Goal: Transaction & Acquisition: Purchase product/service

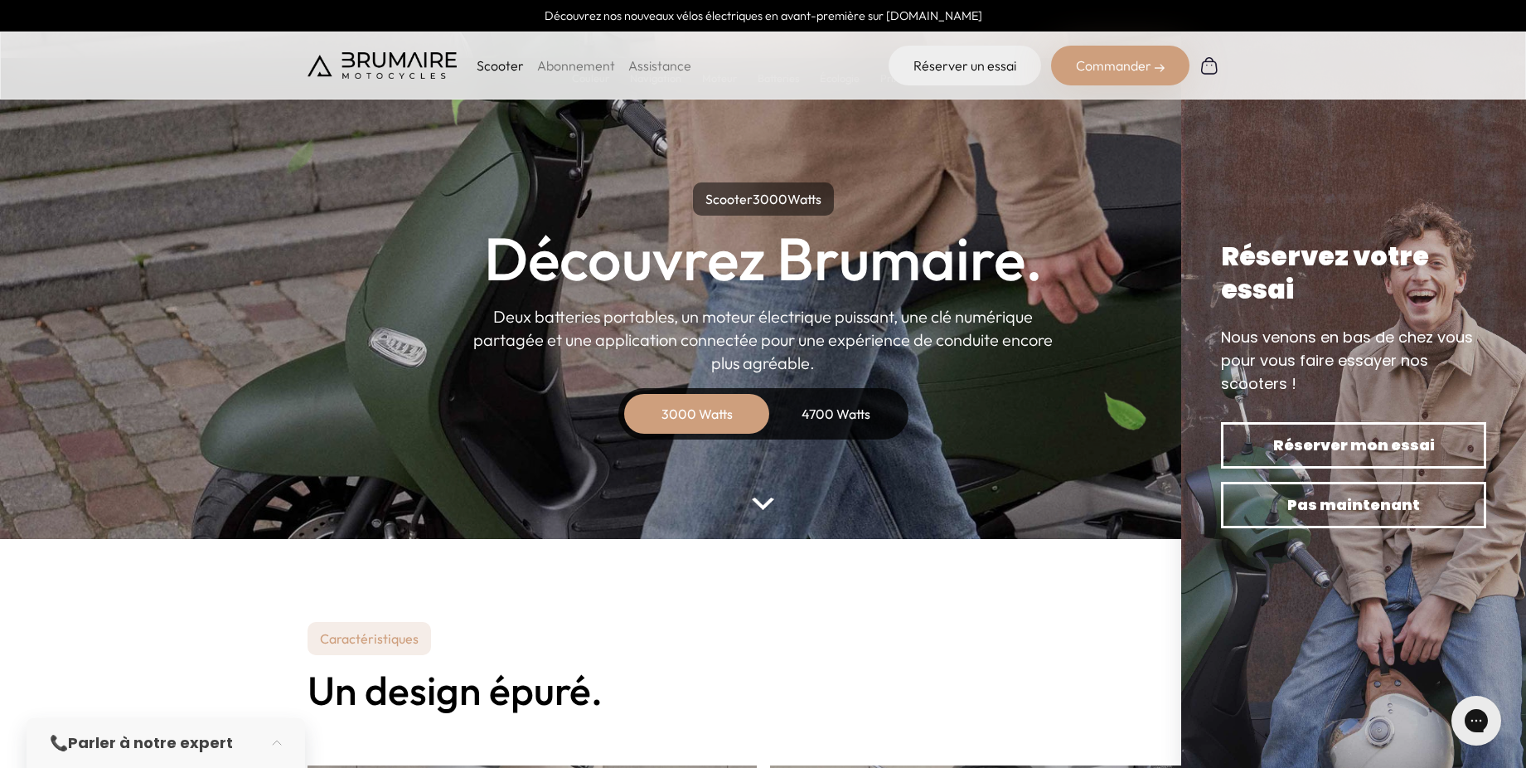
click at [486, 70] on p "Scooter" at bounding box center [500, 66] width 47 height 20
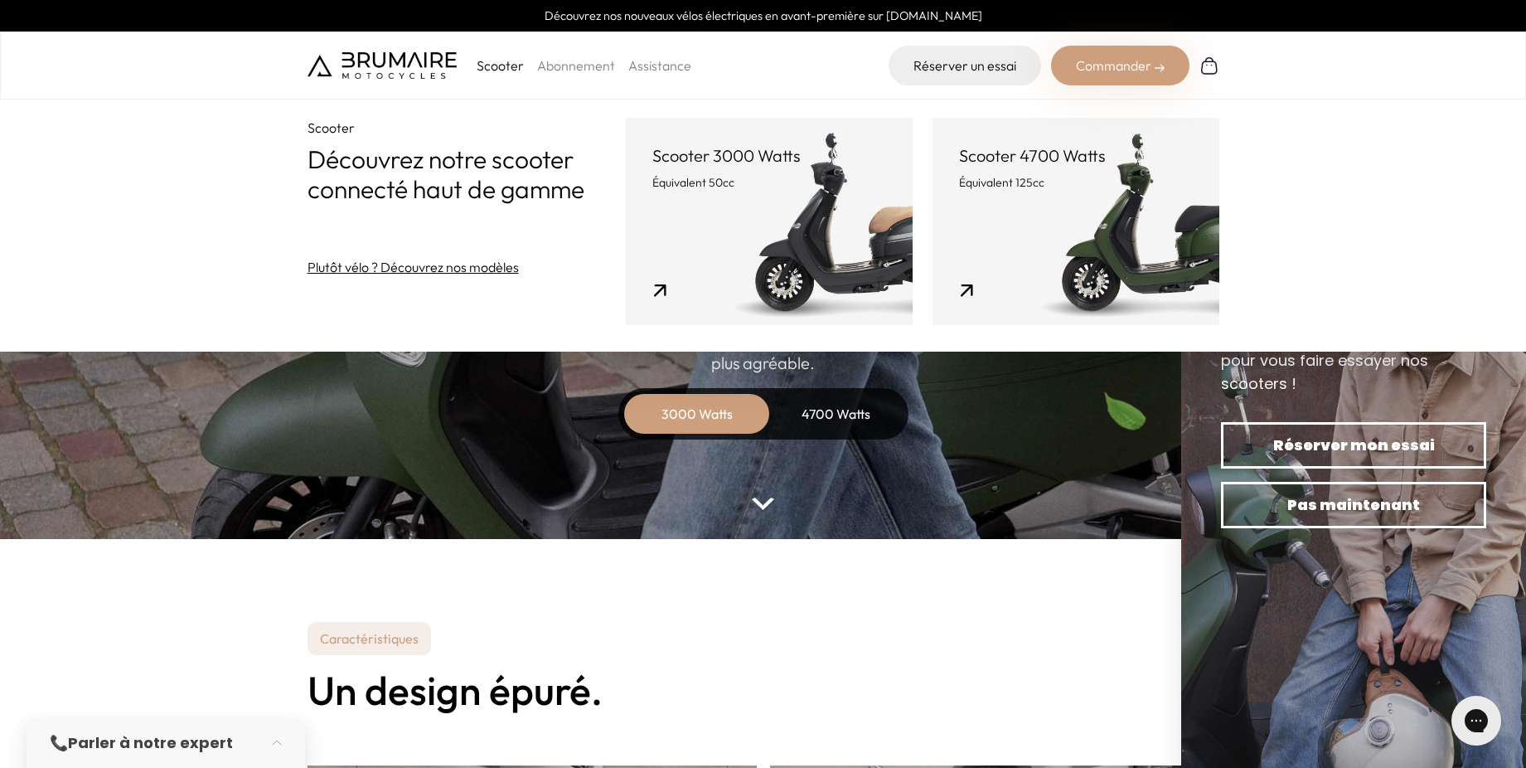
click at [645, 68] on link "Assistance" at bounding box center [659, 65] width 63 height 17
click at [390, 62] on img at bounding box center [382, 65] width 149 height 27
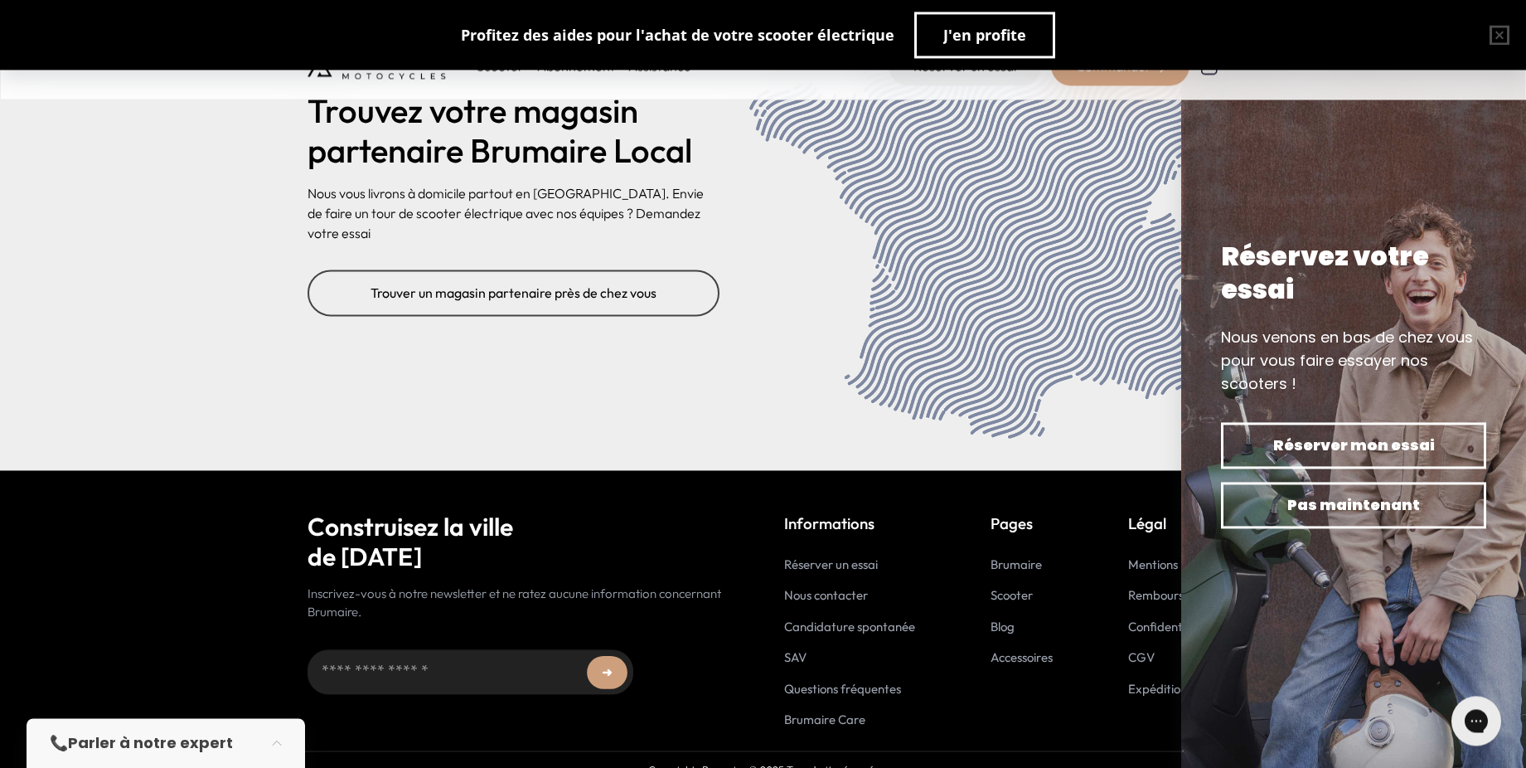
scroll to position [6728, 0]
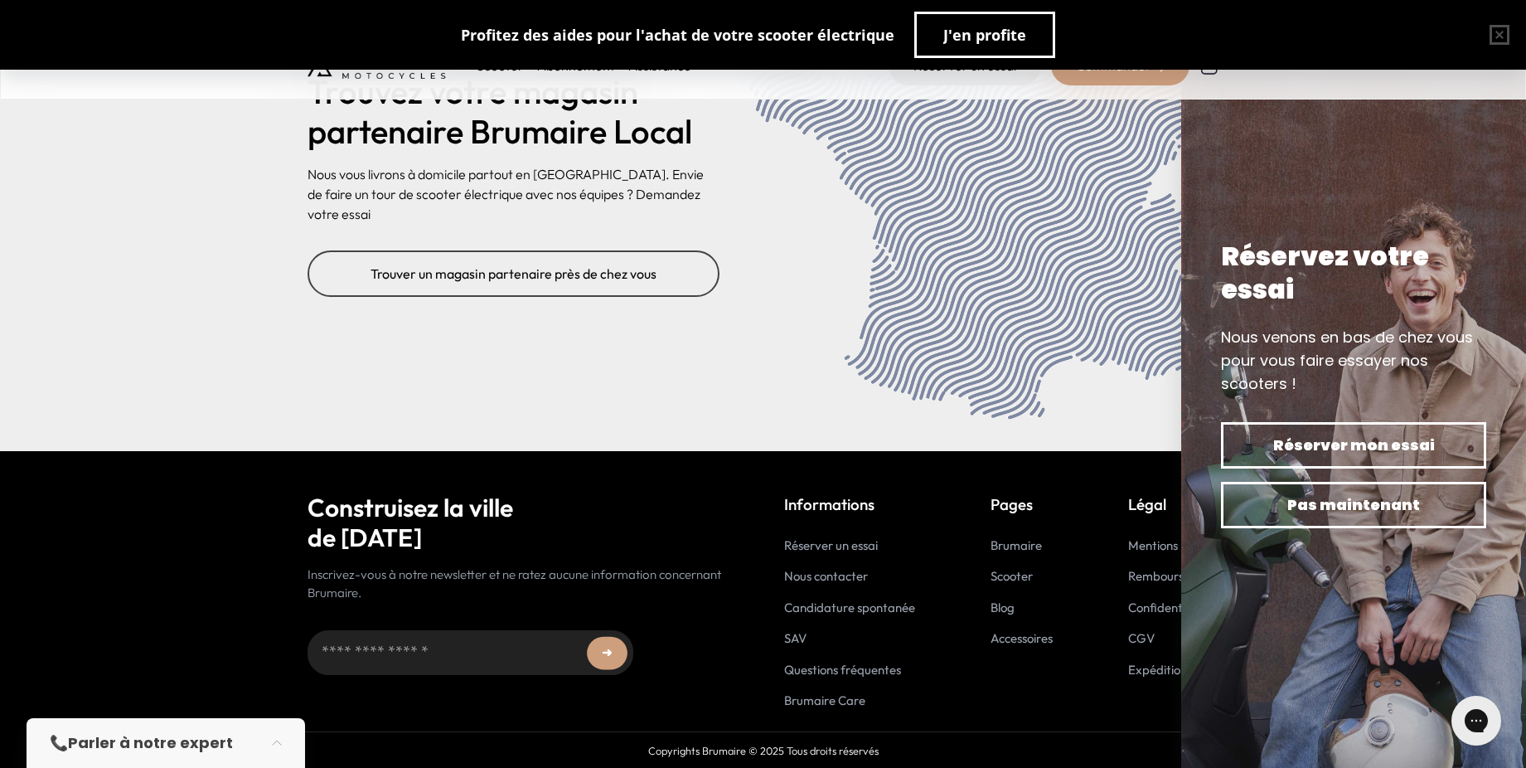
click at [1026, 642] on link "Accessoires" at bounding box center [1022, 638] width 62 height 16
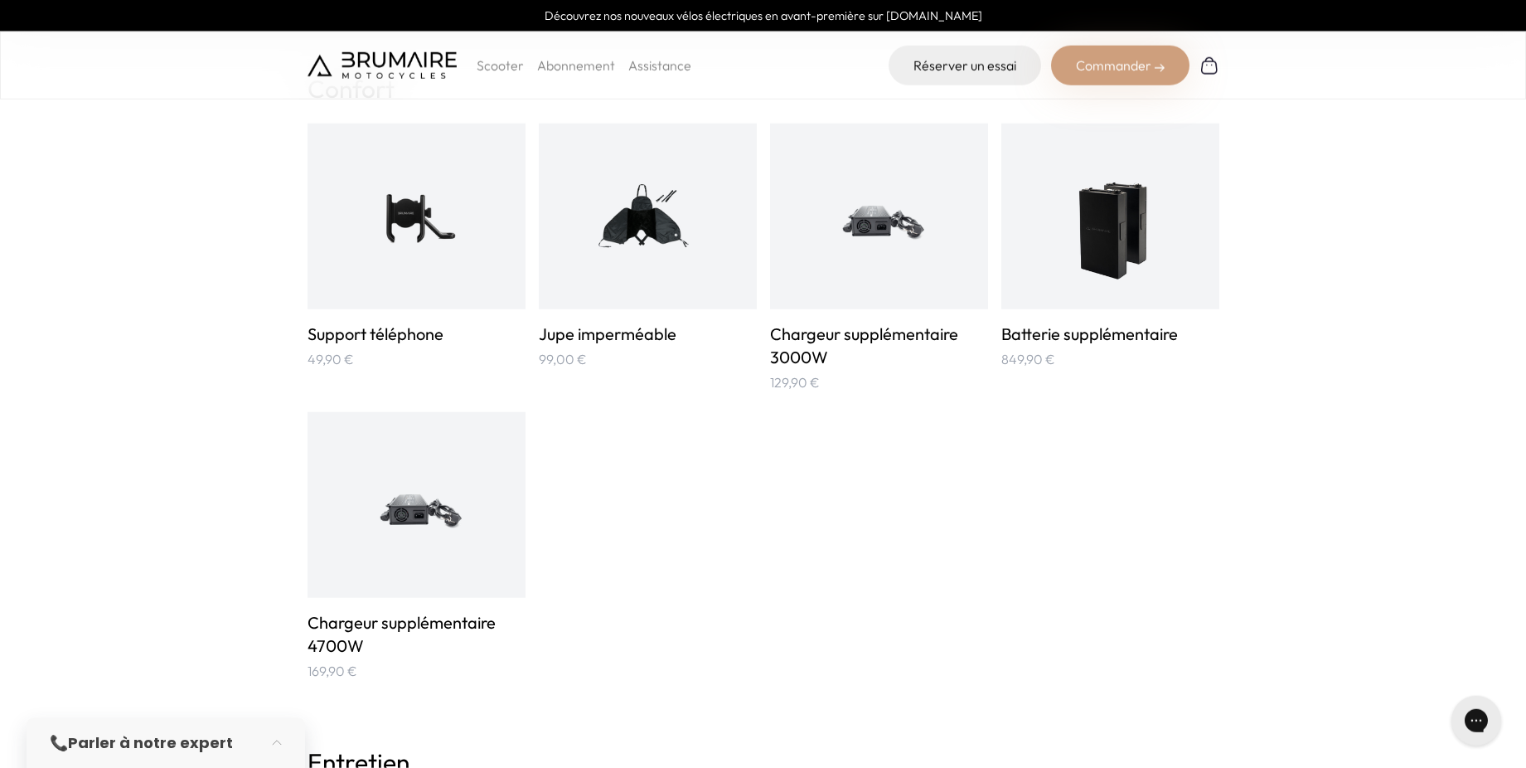
scroll to position [1184, 0]
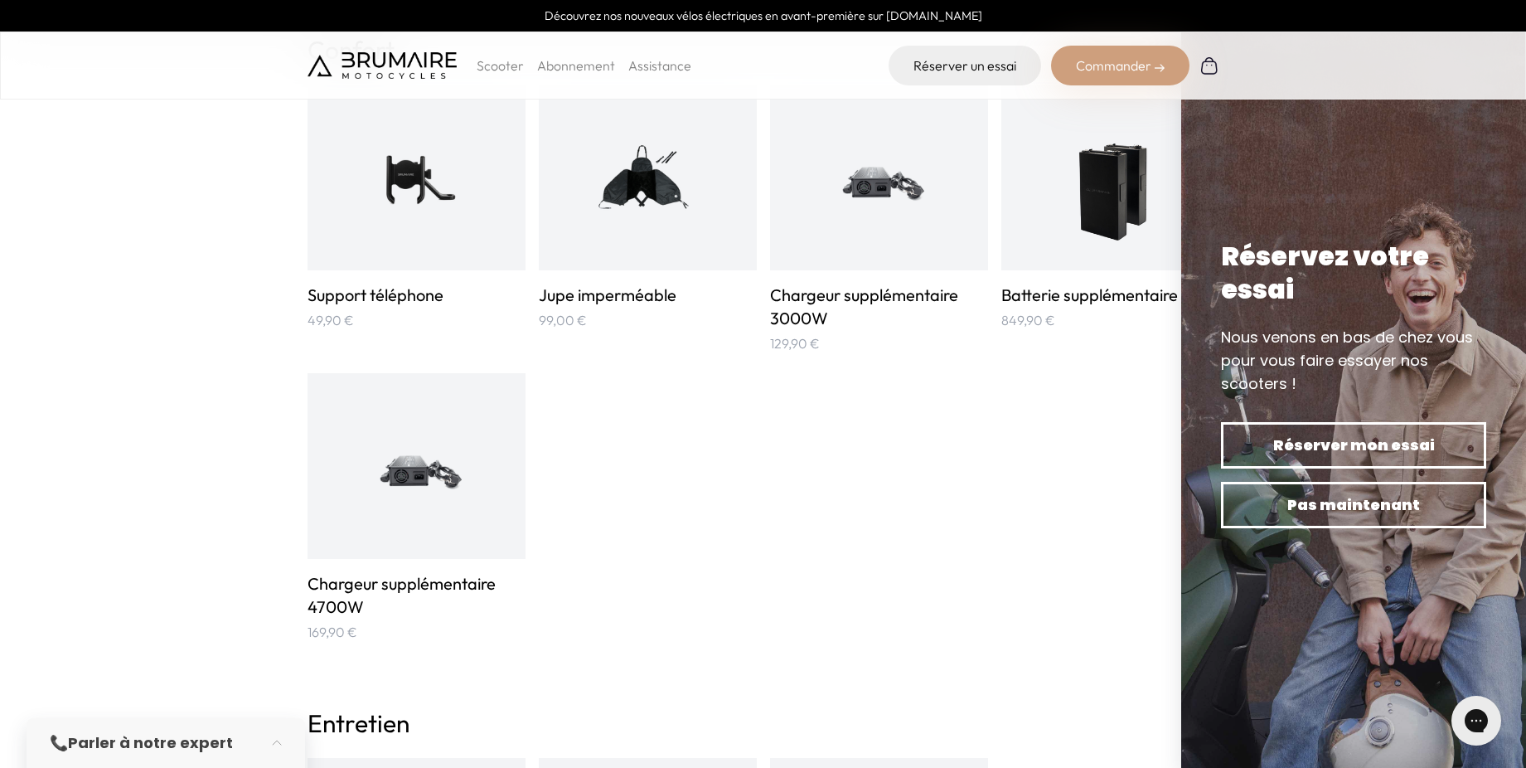
click at [864, 181] on img at bounding box center [879, 177] width 146 height 146
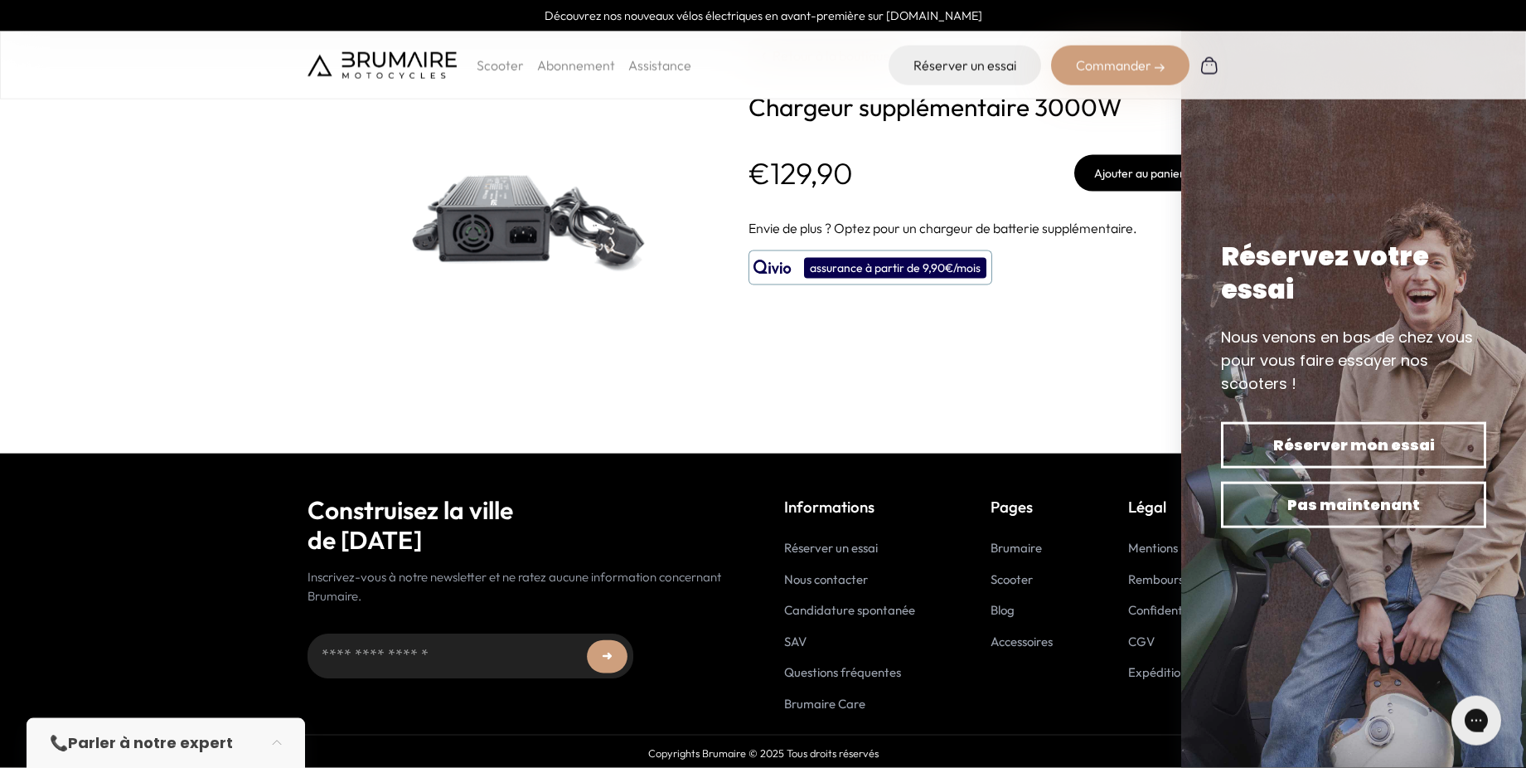
scroll to position [48, 0]
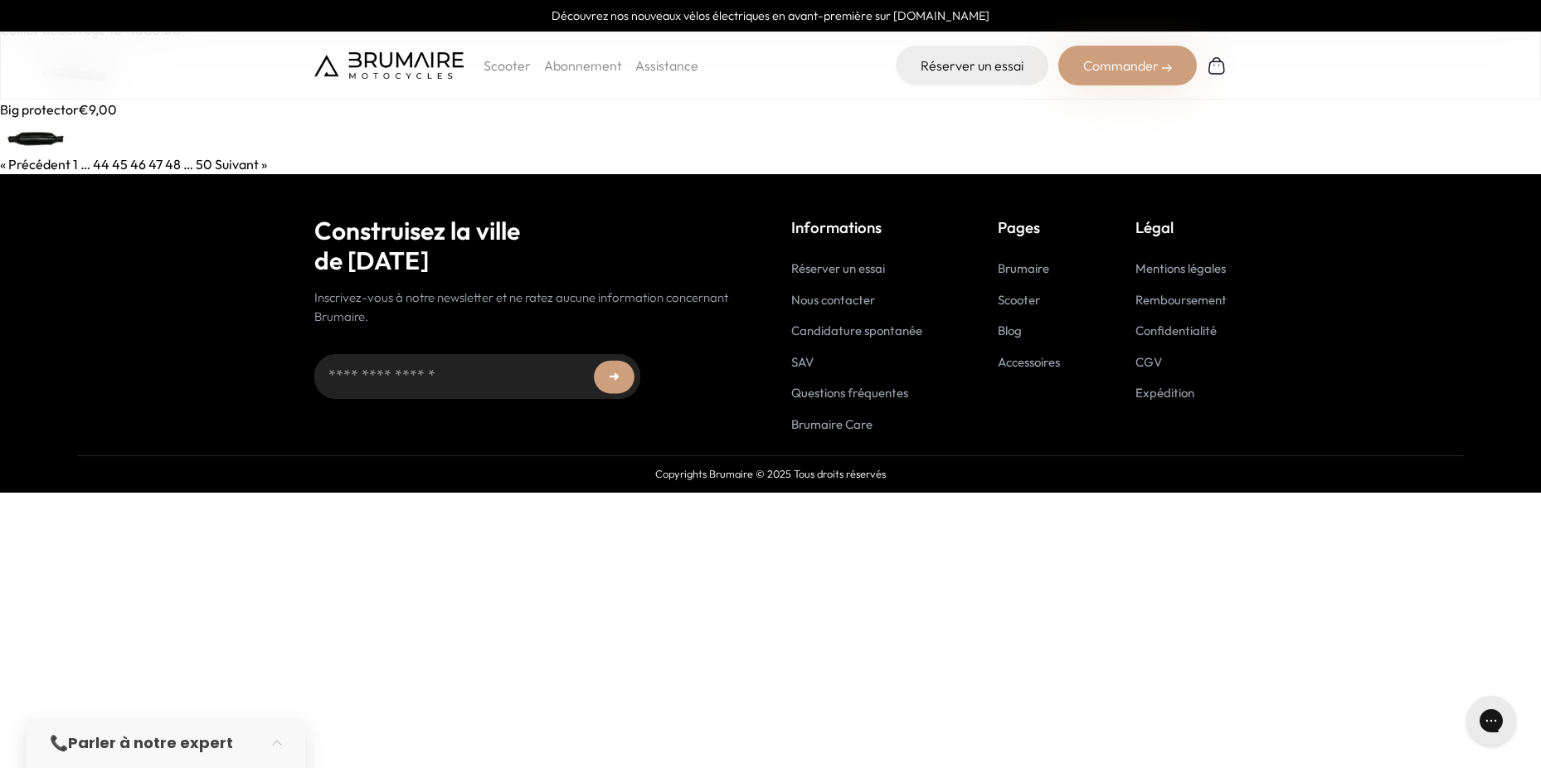
click at [247, 163] on link "Suivant »" at bounding box center [241, 164] width 52 height 17
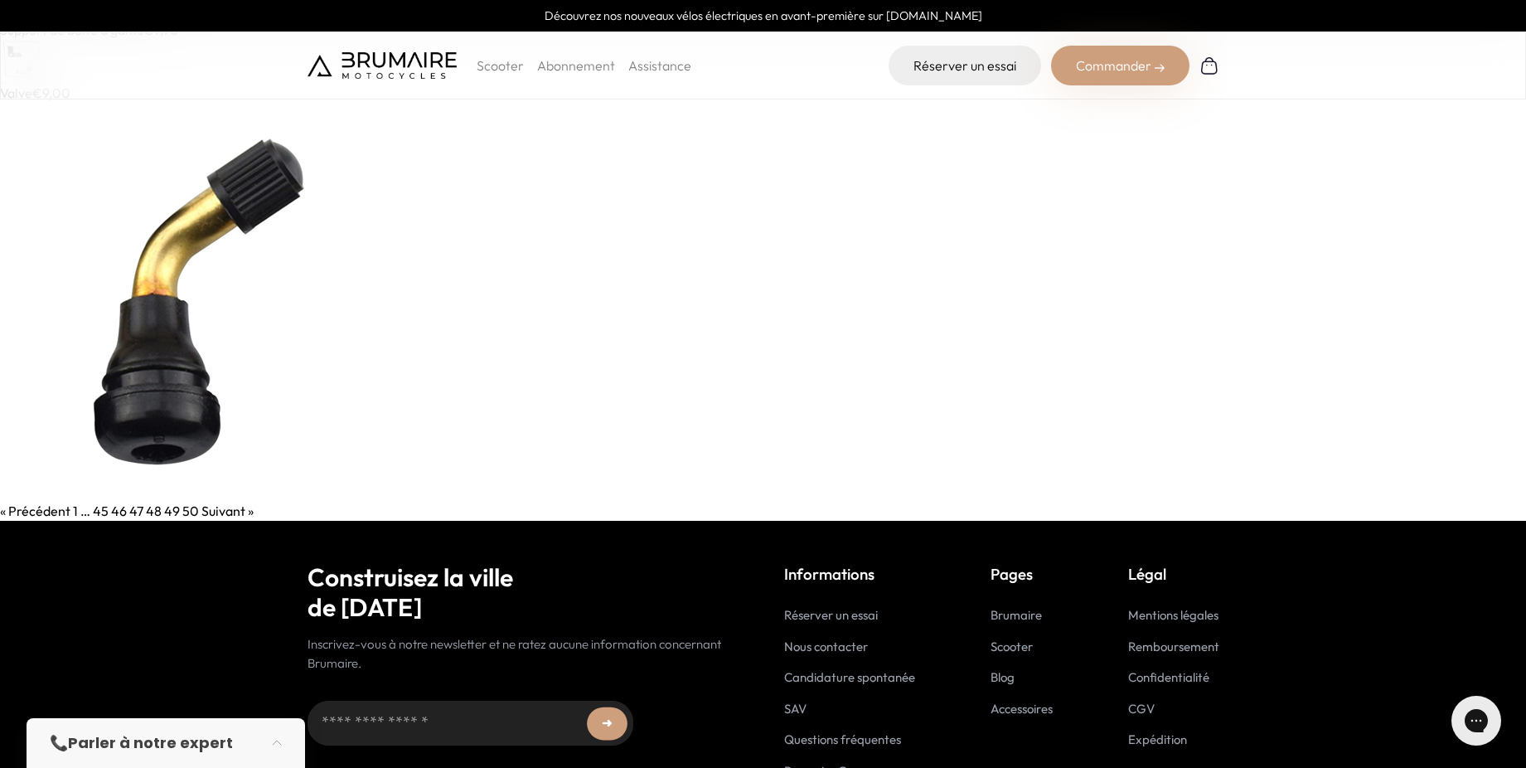
click at [219, 515] on link "Suivant »" at bounding box center [227, 510] width 52 height 17
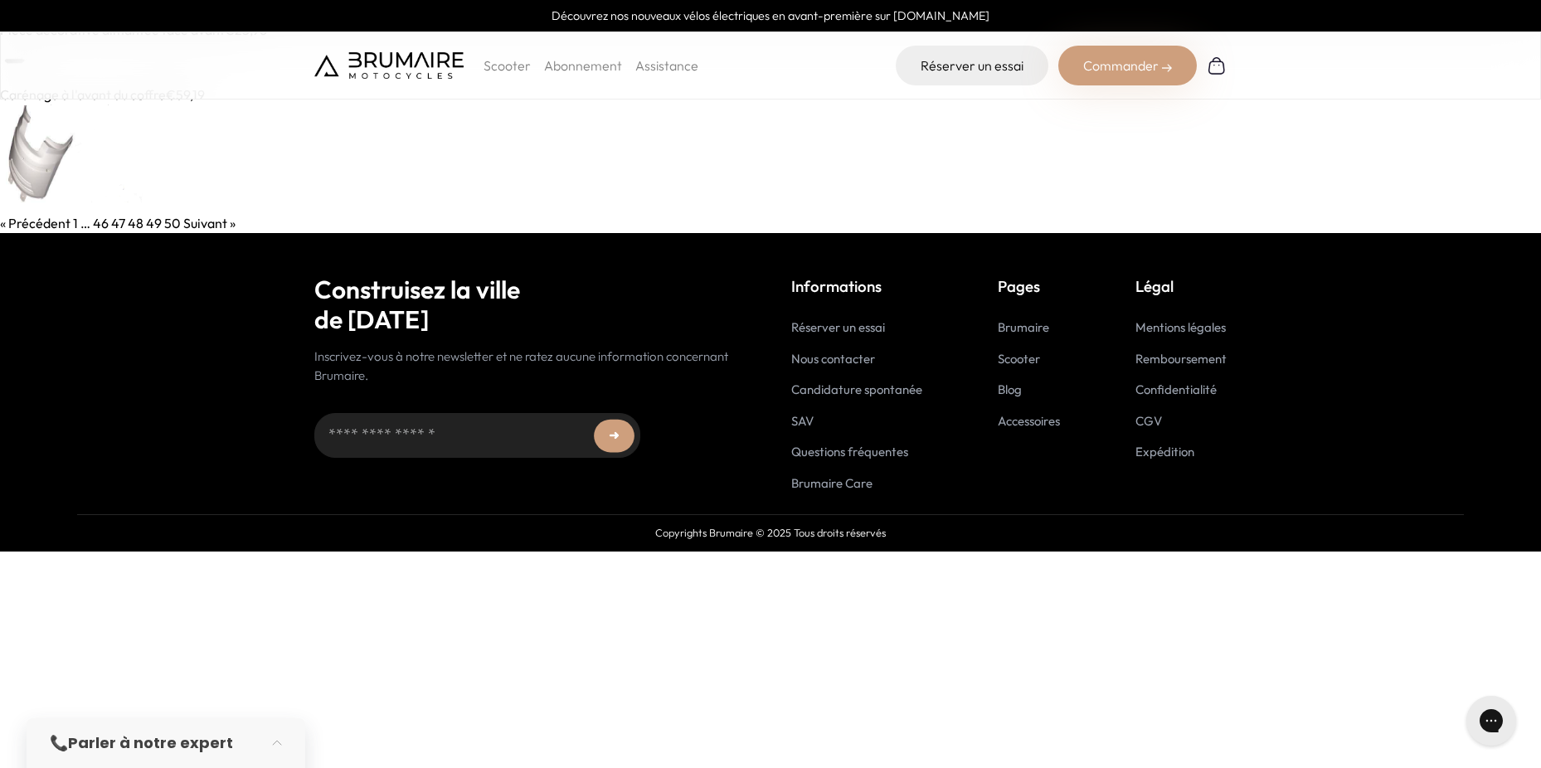
click at [216, 226] on link "Suivant »" at bounding box center [209, 223] width 52 height 17
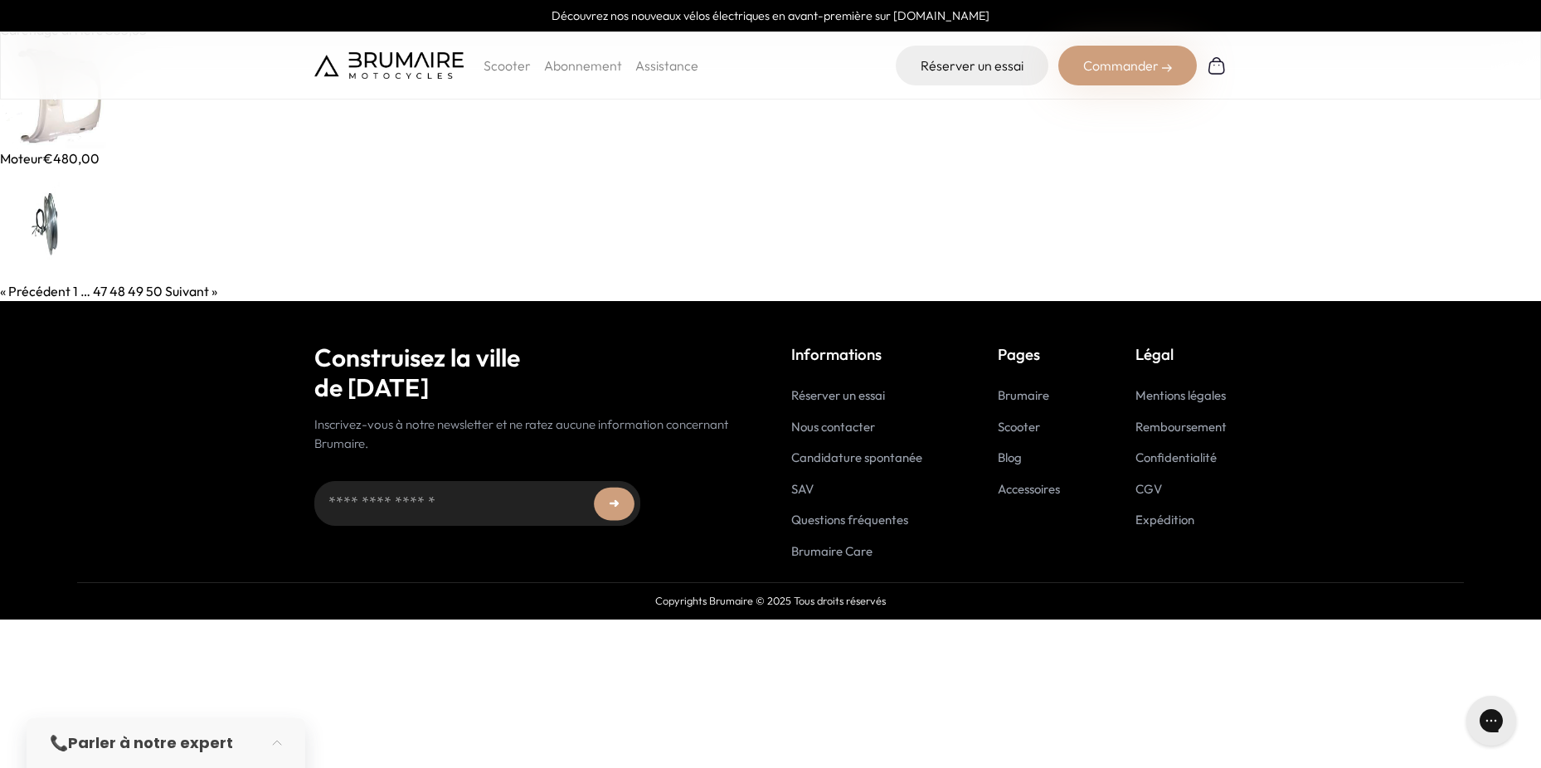
click at [194, 292] on link "Suivant »" at bounding box center [191, 291] width 52 height 17
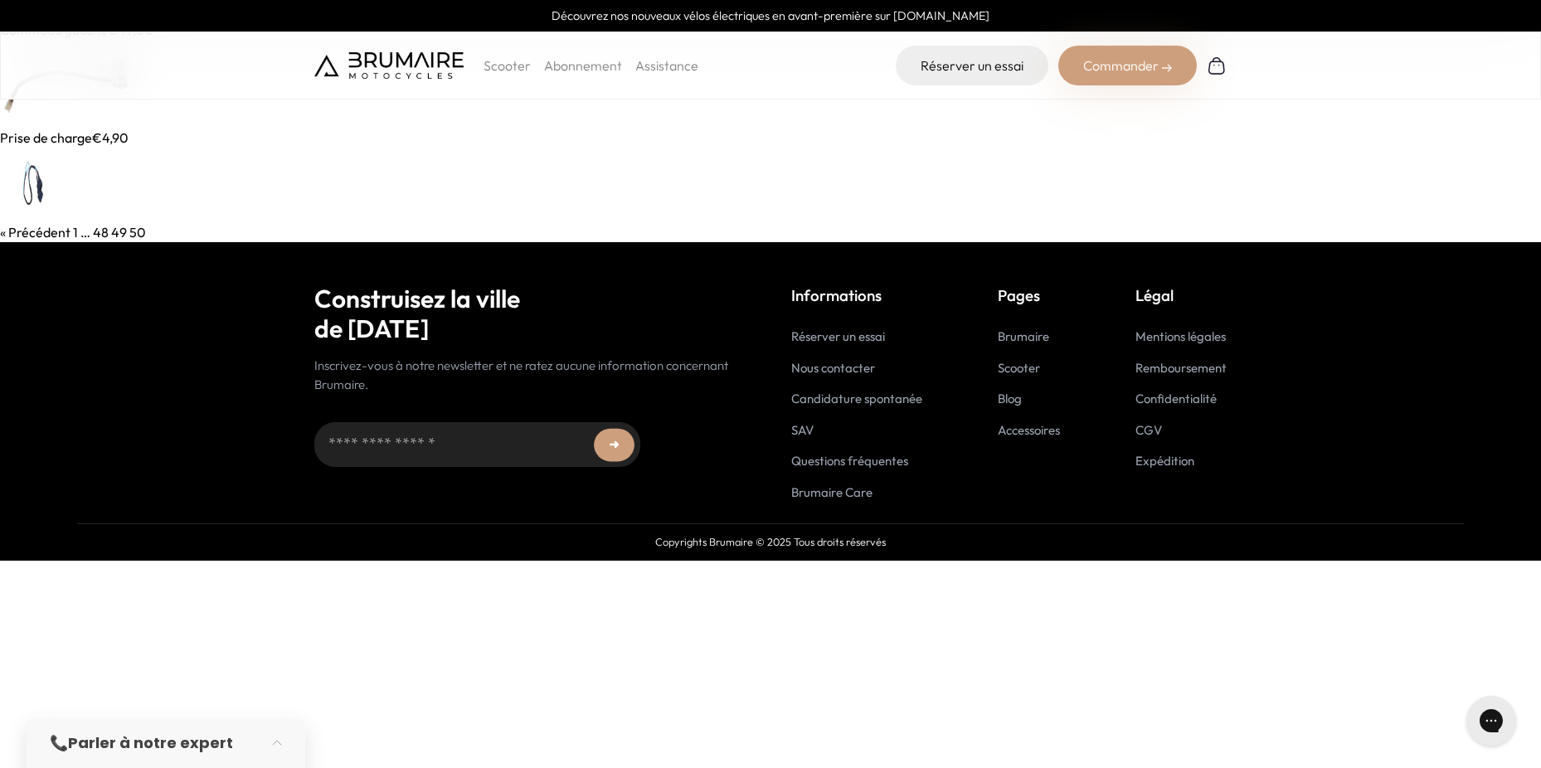
click at [63, 141] on link "Prise de charge" at bounding box center [46, 137] width 92 height 17
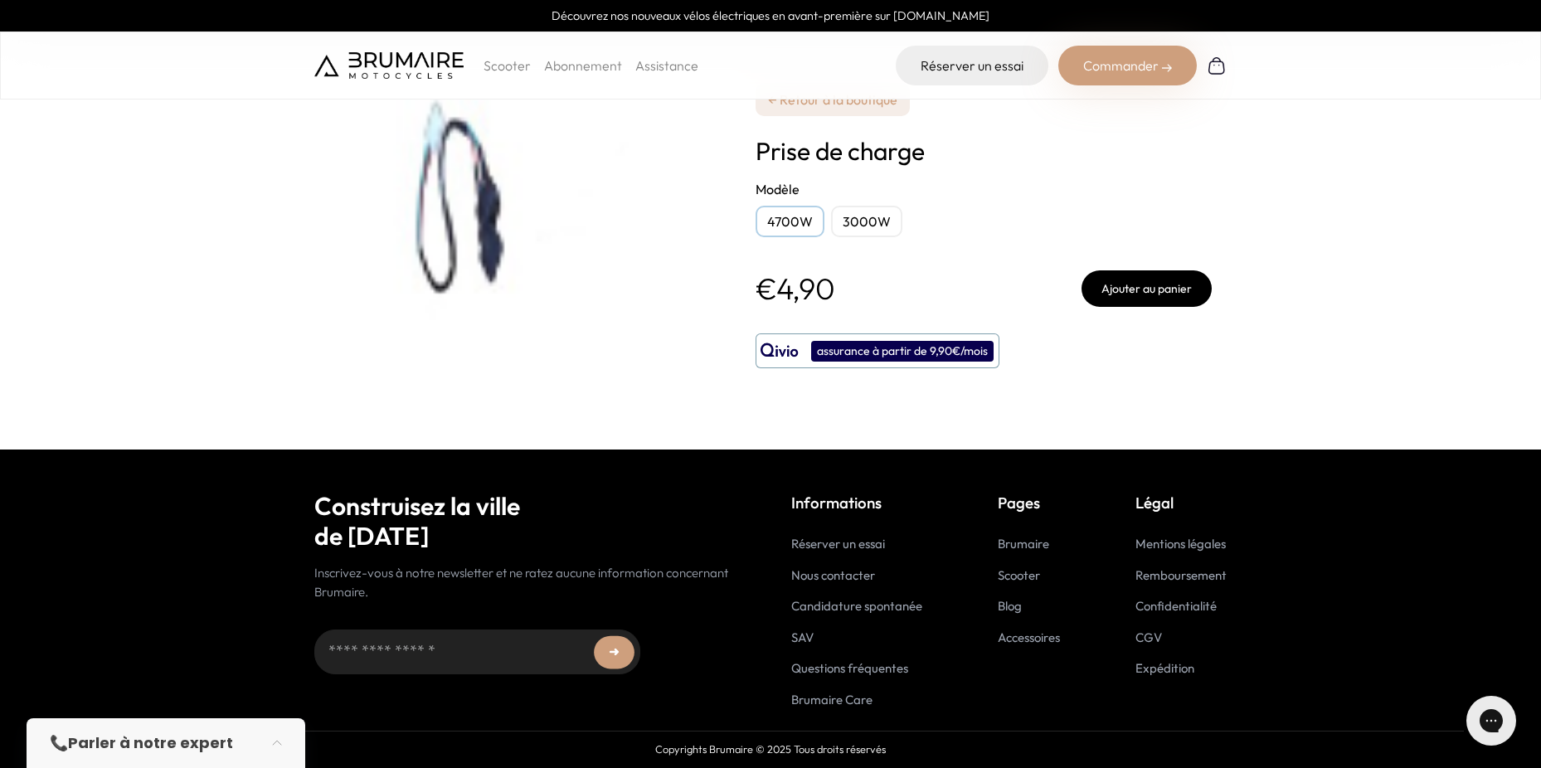
click at [852, 104] on link "← Retour à la boutique" at bounding box center [832, 99] width 154 height 33
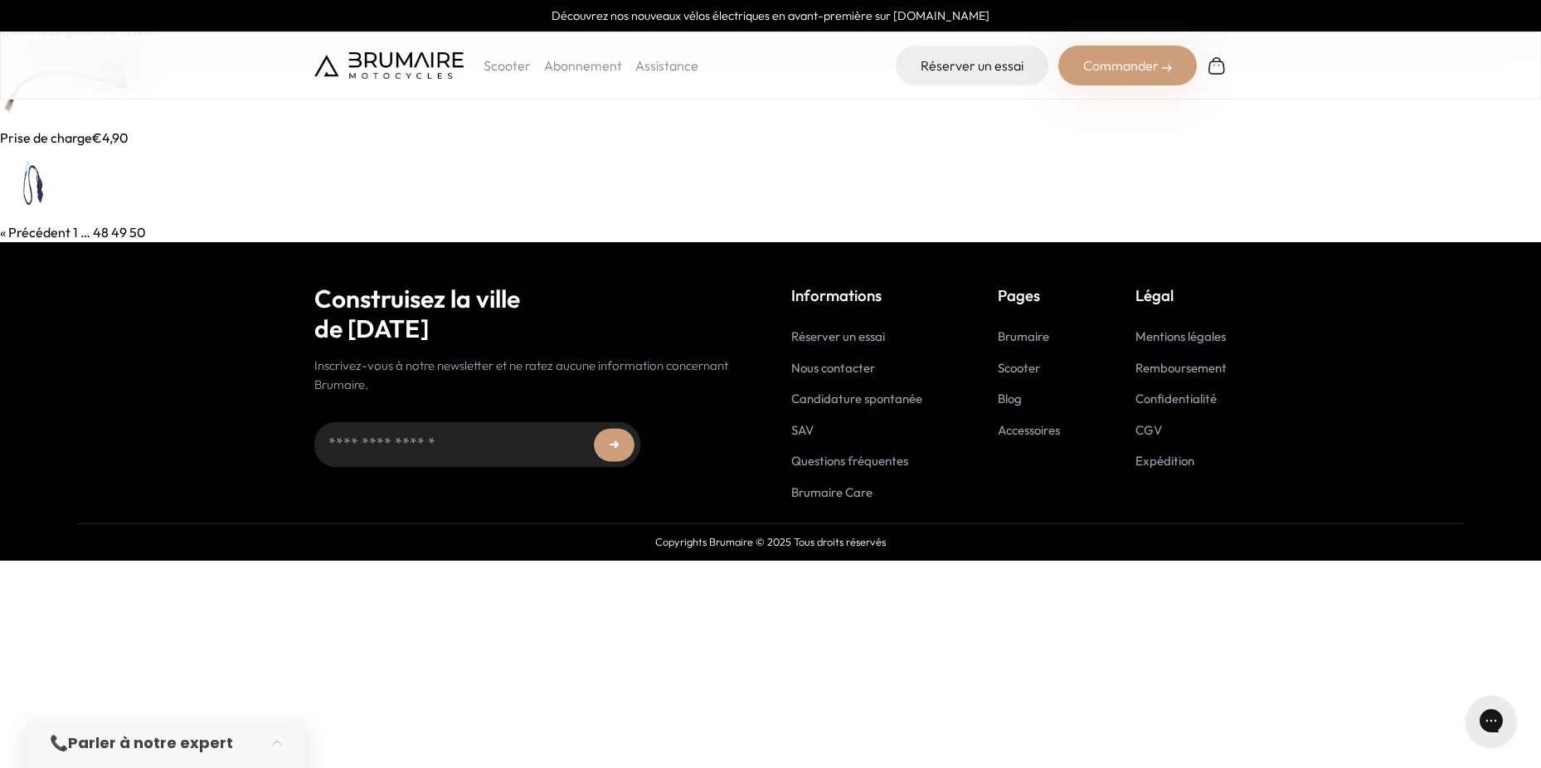
click at [118, 230] on link "49" at bounding box center [119, 232] width 16 height 17
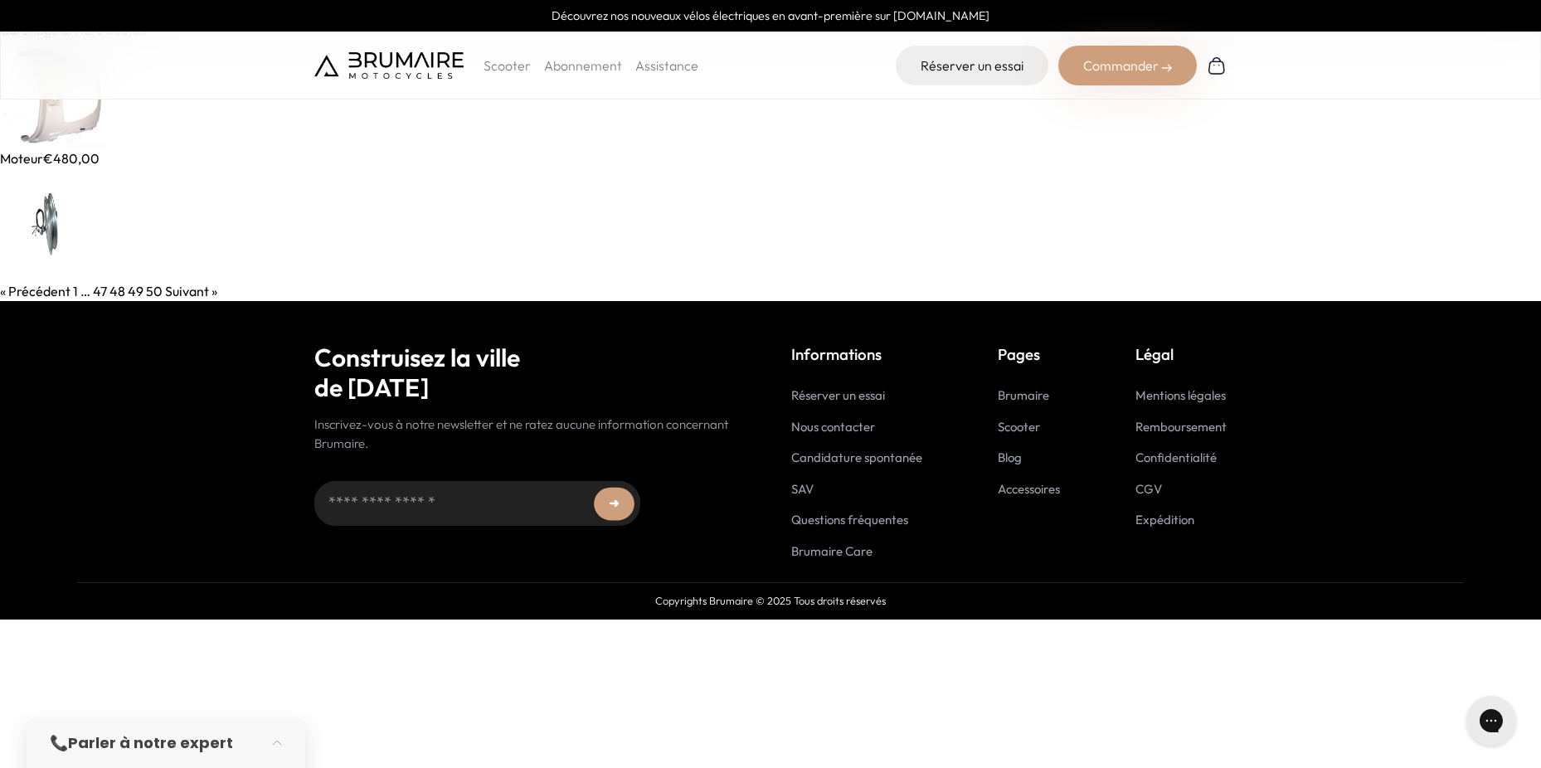
click at [114, 292] on link "48" at bounding box center [117, 291] width 16 height 17
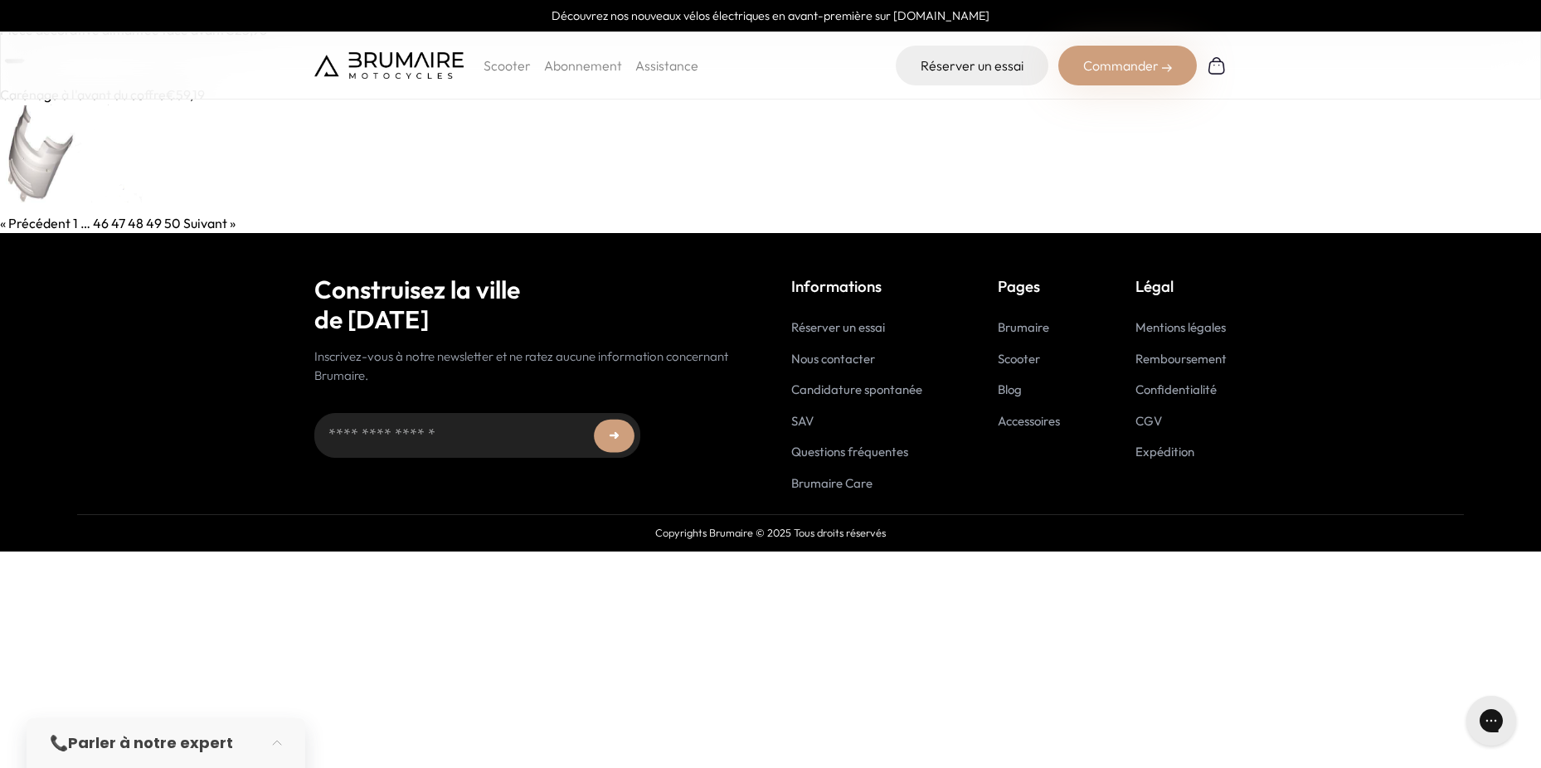
click at [102, 225] on link "46" at bounding box center [101, 223] width 16 height 17
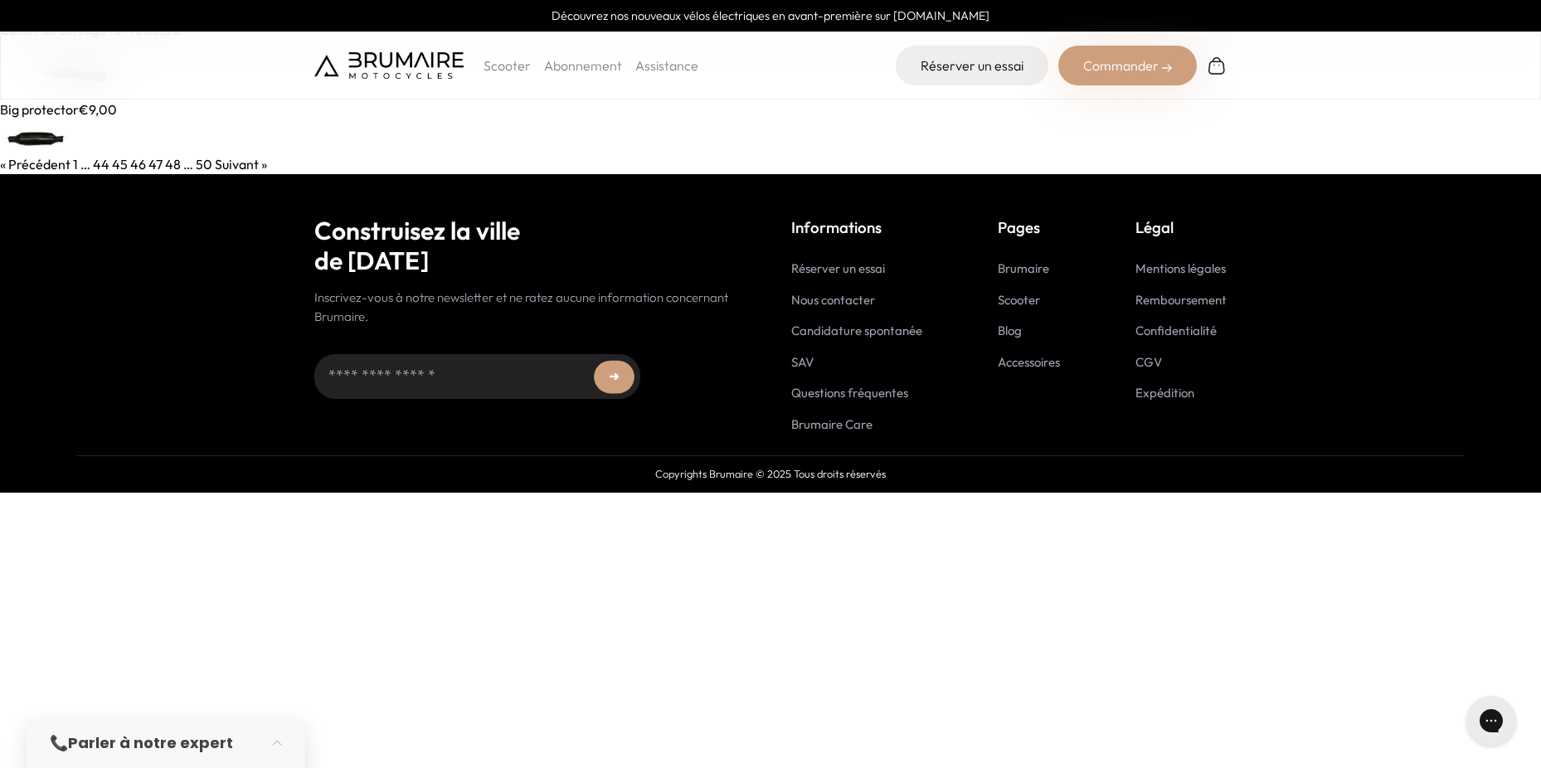
click at [75, 164] on link "1" at bounding box center [75, 164] width 5 height 17
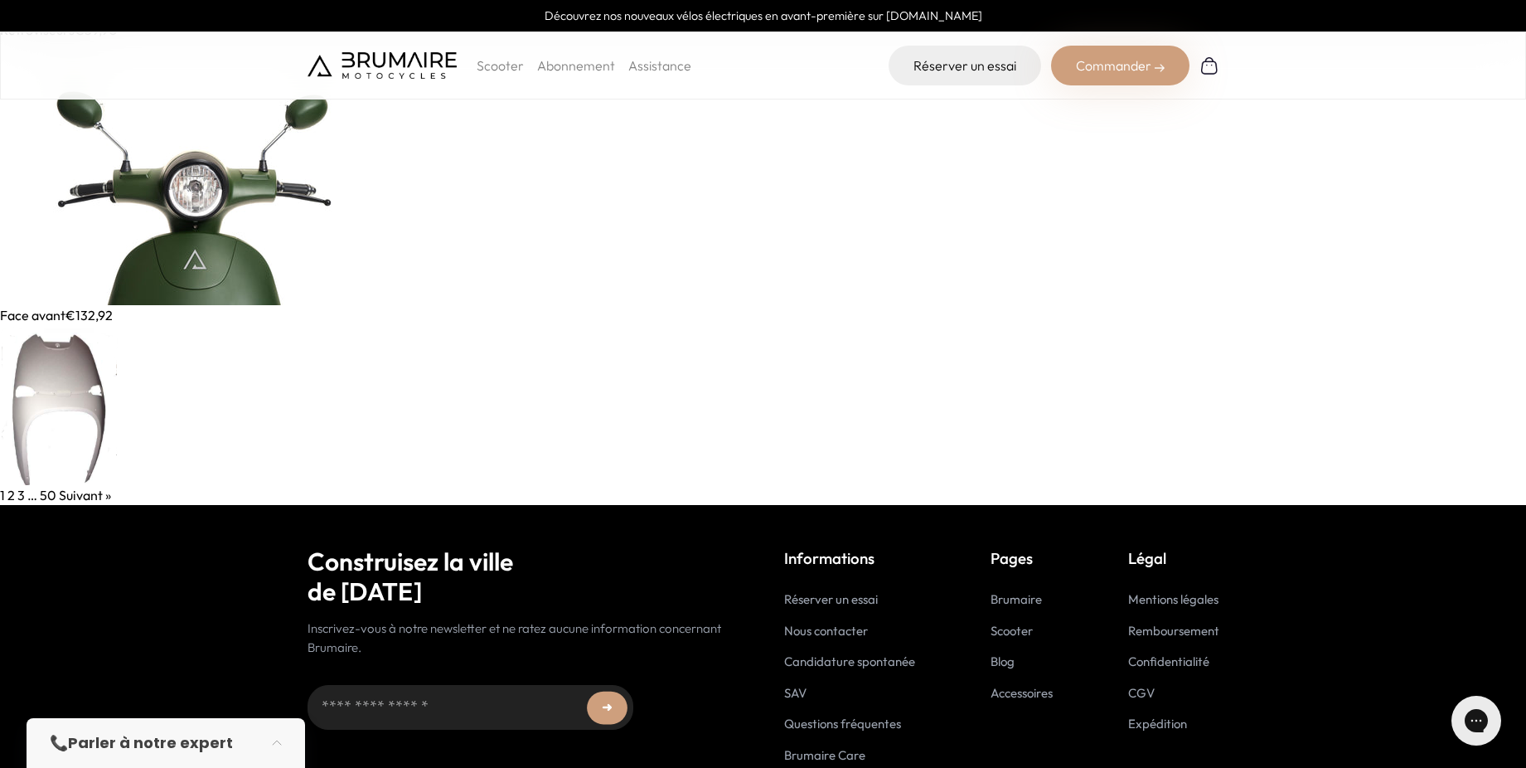
scroll to position [56, 0]
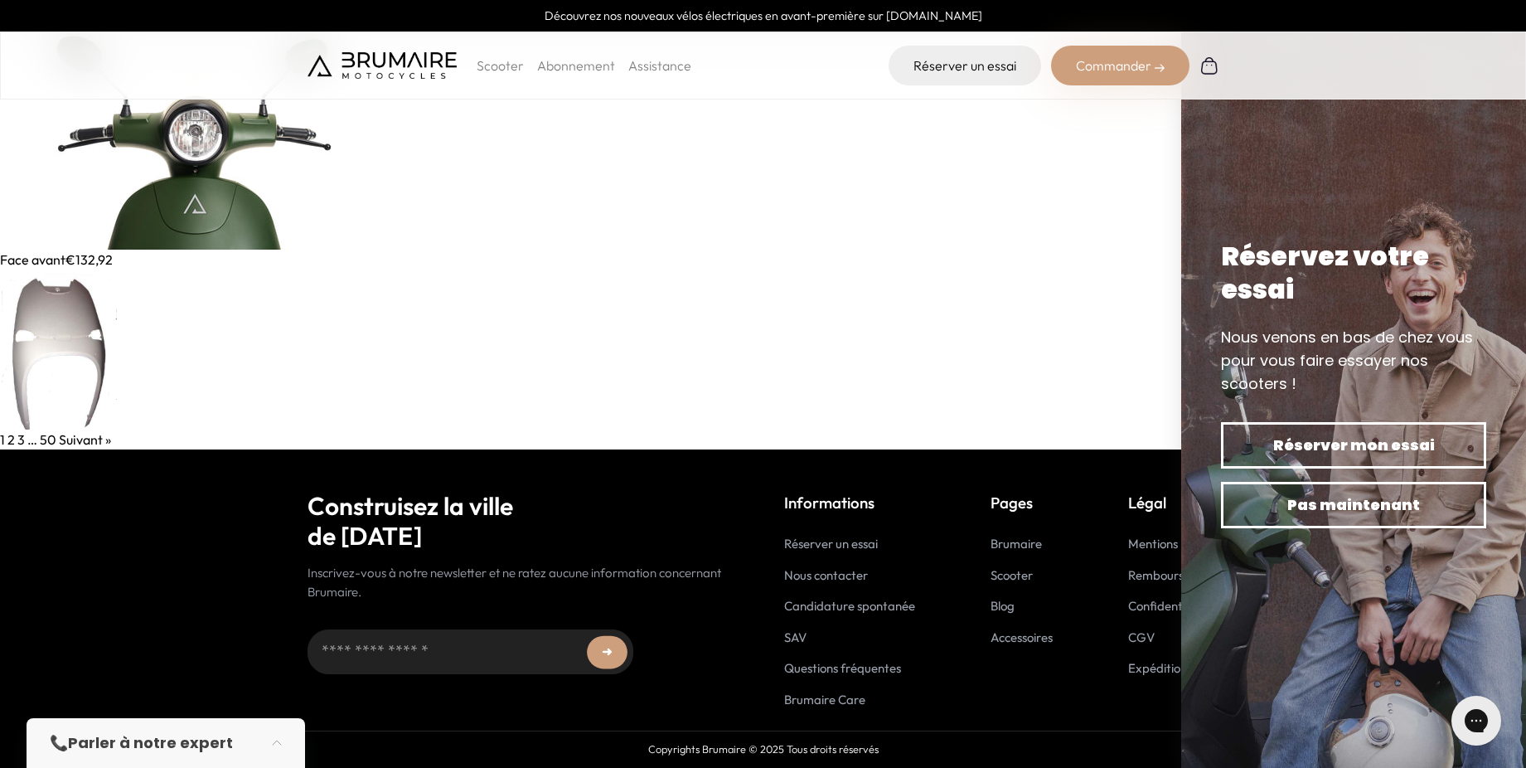
click at [10, 446] on link "2" at bounding box center [10, 439] width 7 height 17
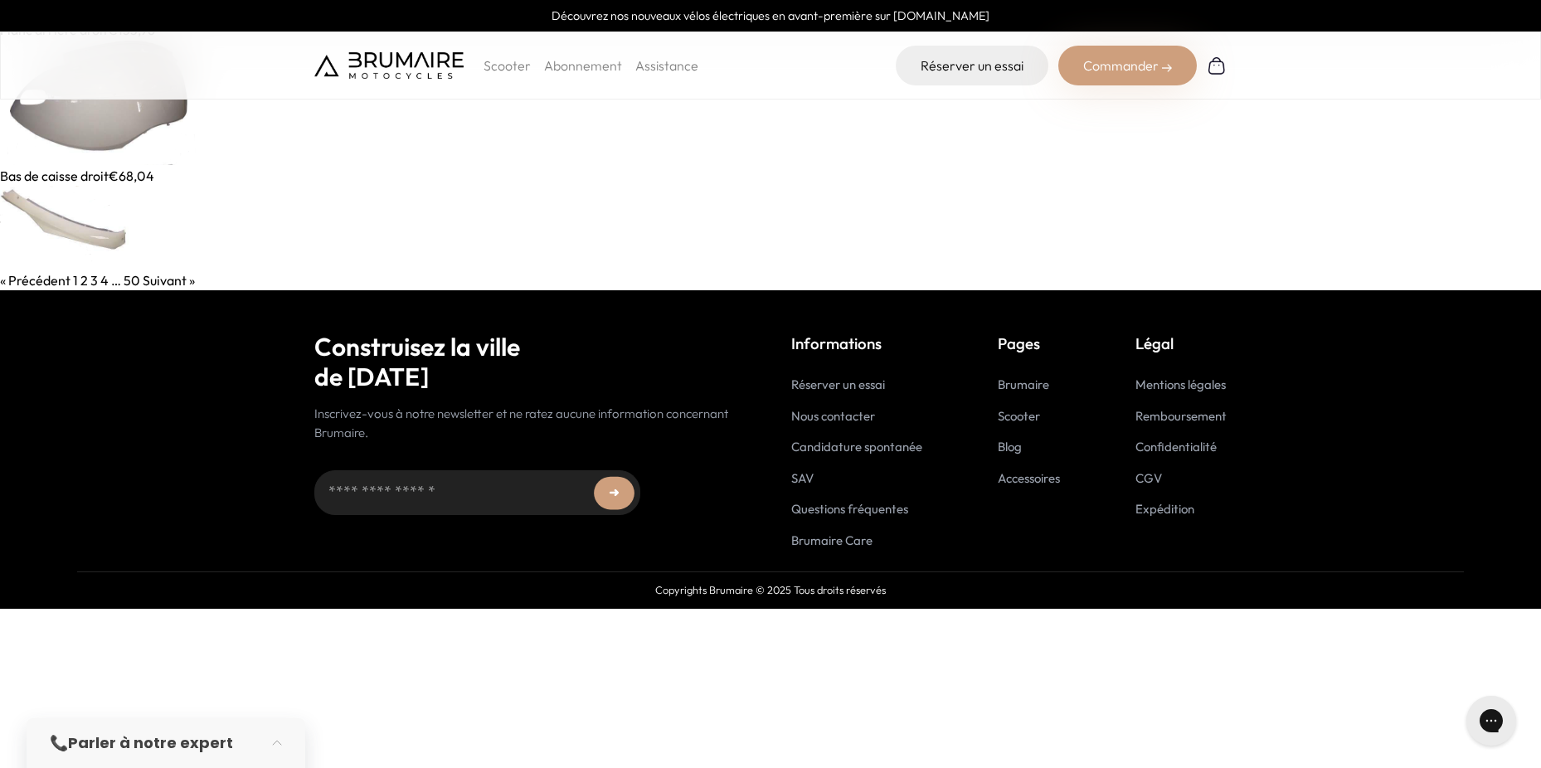
click at [92, 279] on link "3" at bounding box center [93, 280] width 7 height 17
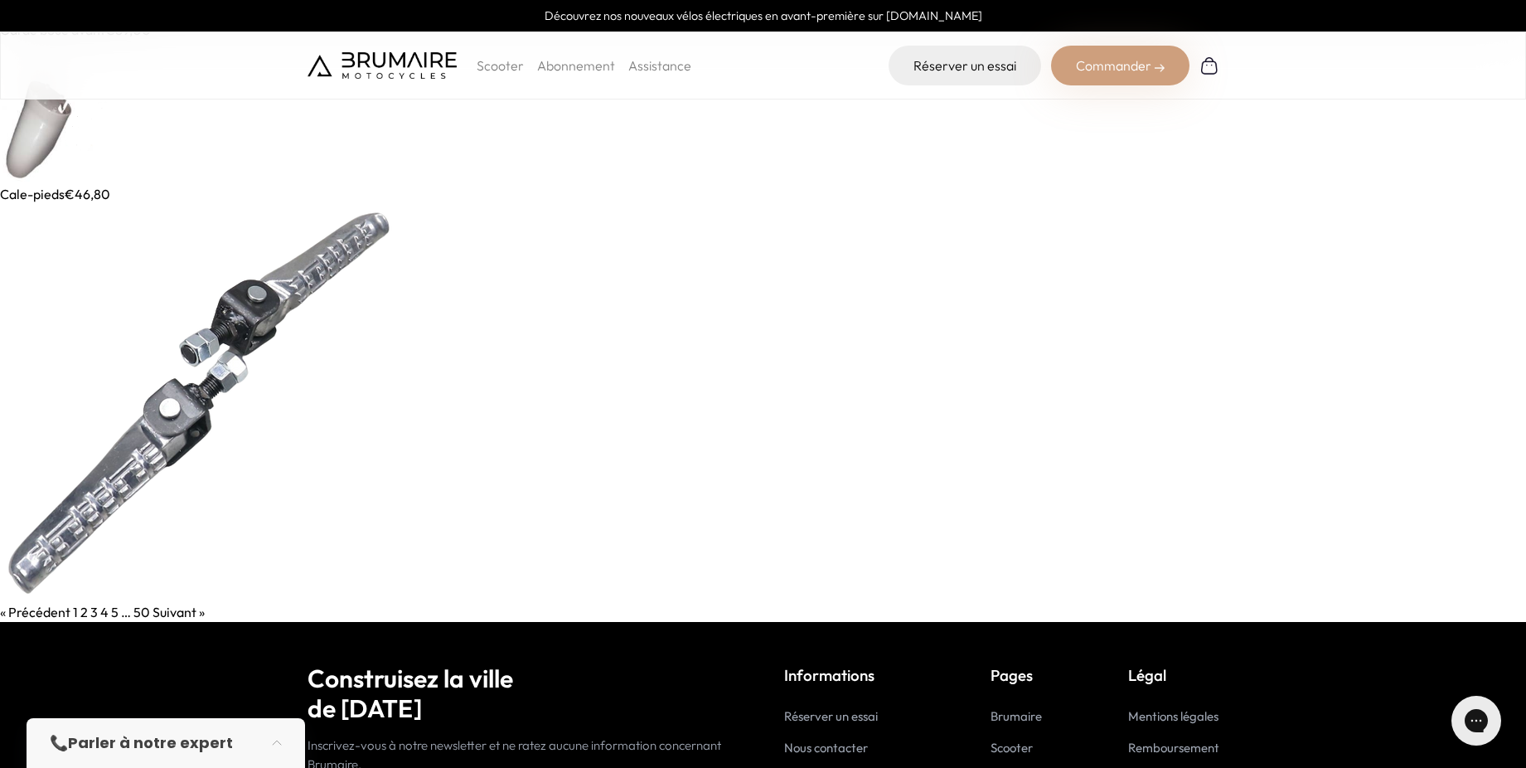
click at [104, 614] on link "4" at bounding box center [104, 612] width 8 height 17
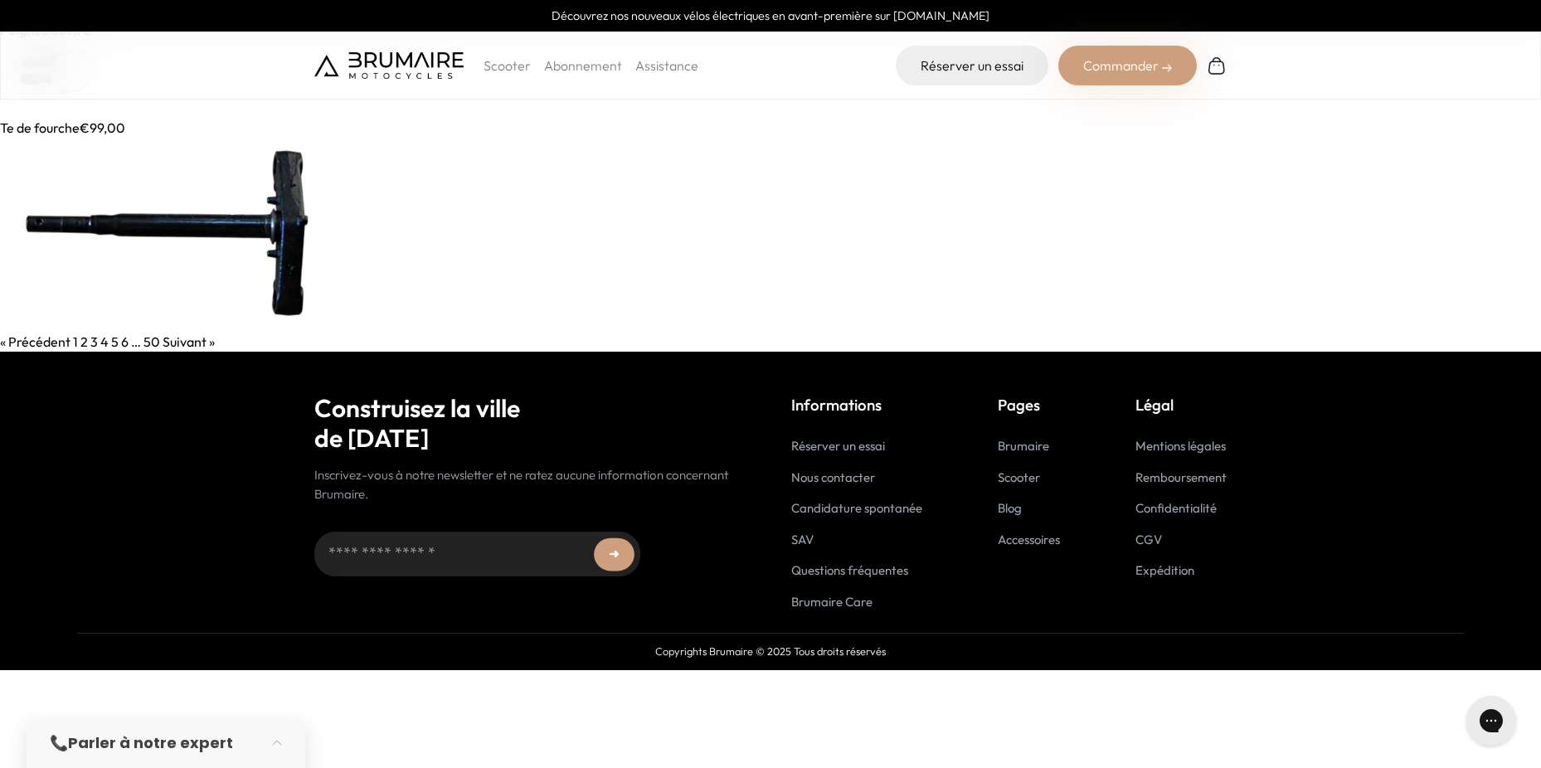
click at [113, 343] on link "5" at bounding box center [114, 341] width 7 height 17
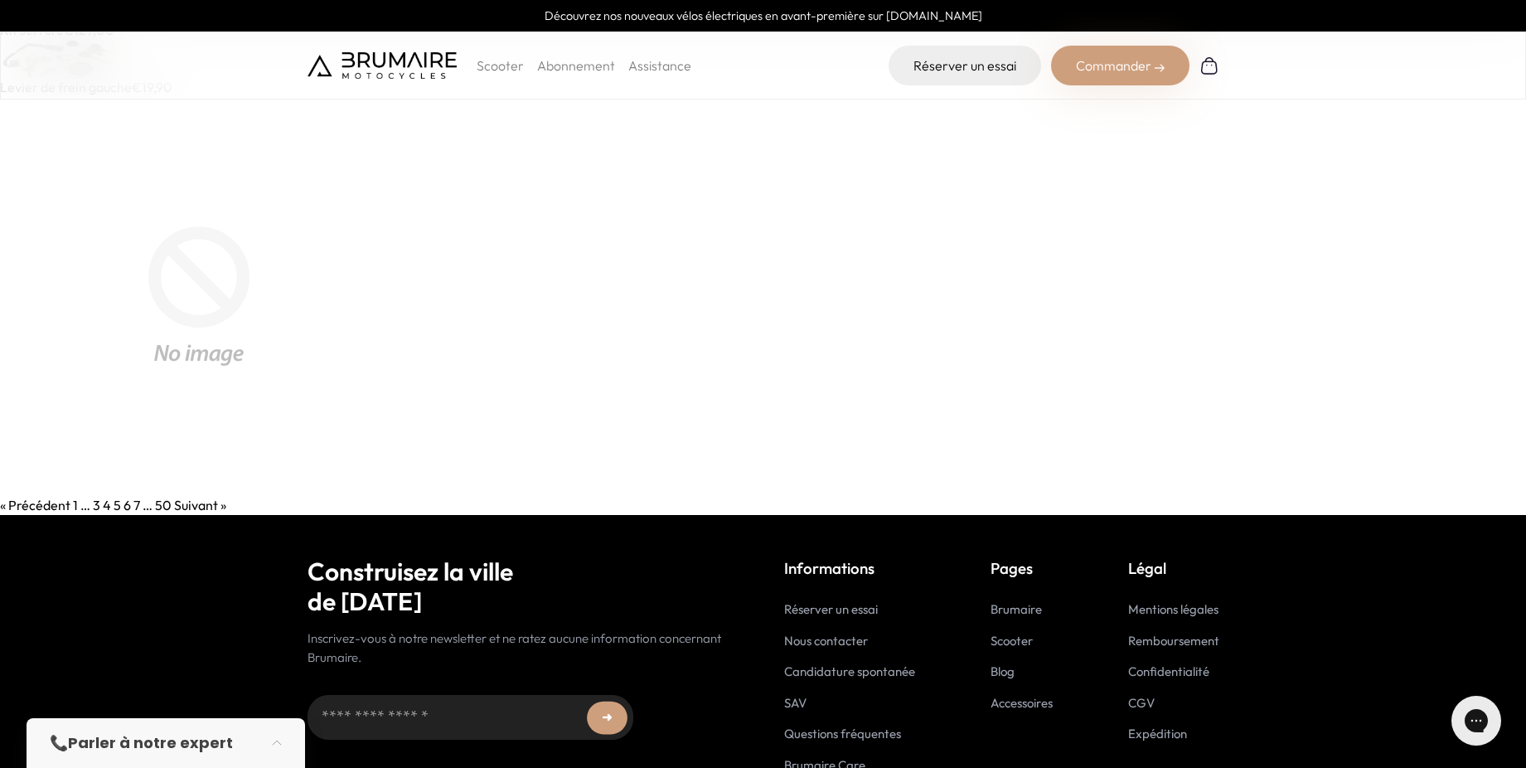
click at [126, 502] on link "6" at bounding box center [127, 505] width 7 height 17
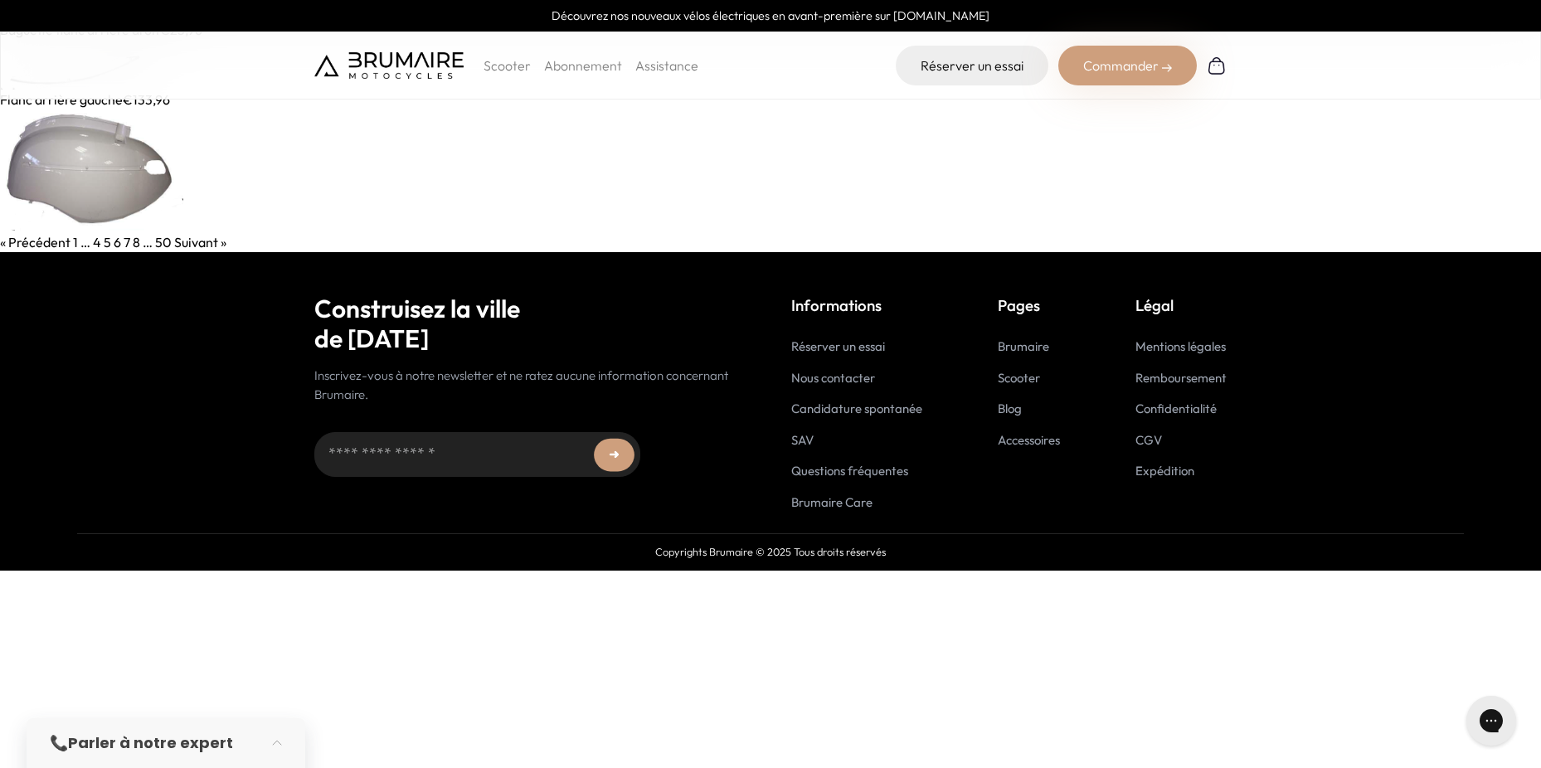
click at [125, 242] on link "7" at bounding box center [127, 242] width 7 height 17
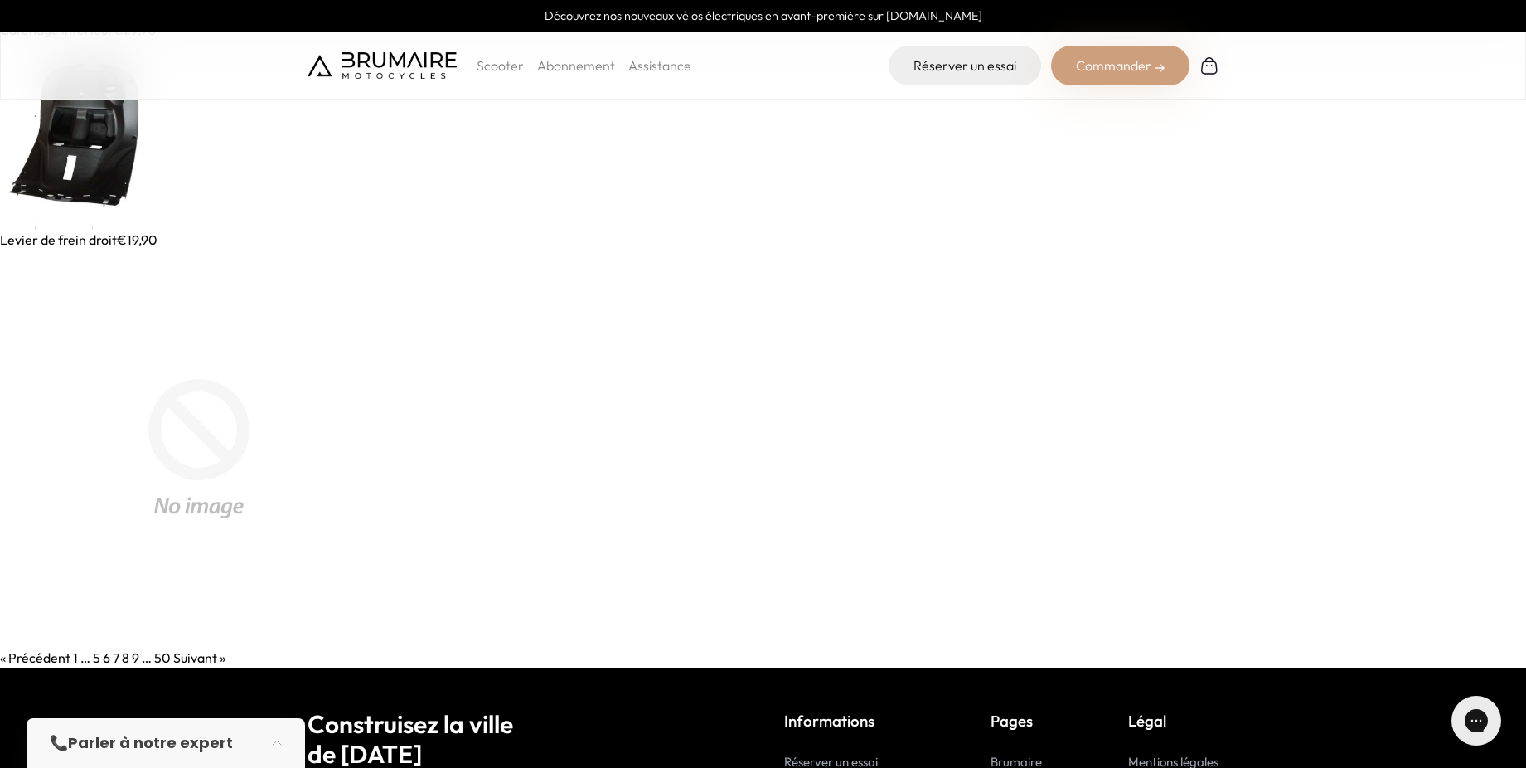
click at [128, 661] on link "8" at bounding box center [125, 657] width 7 height 17
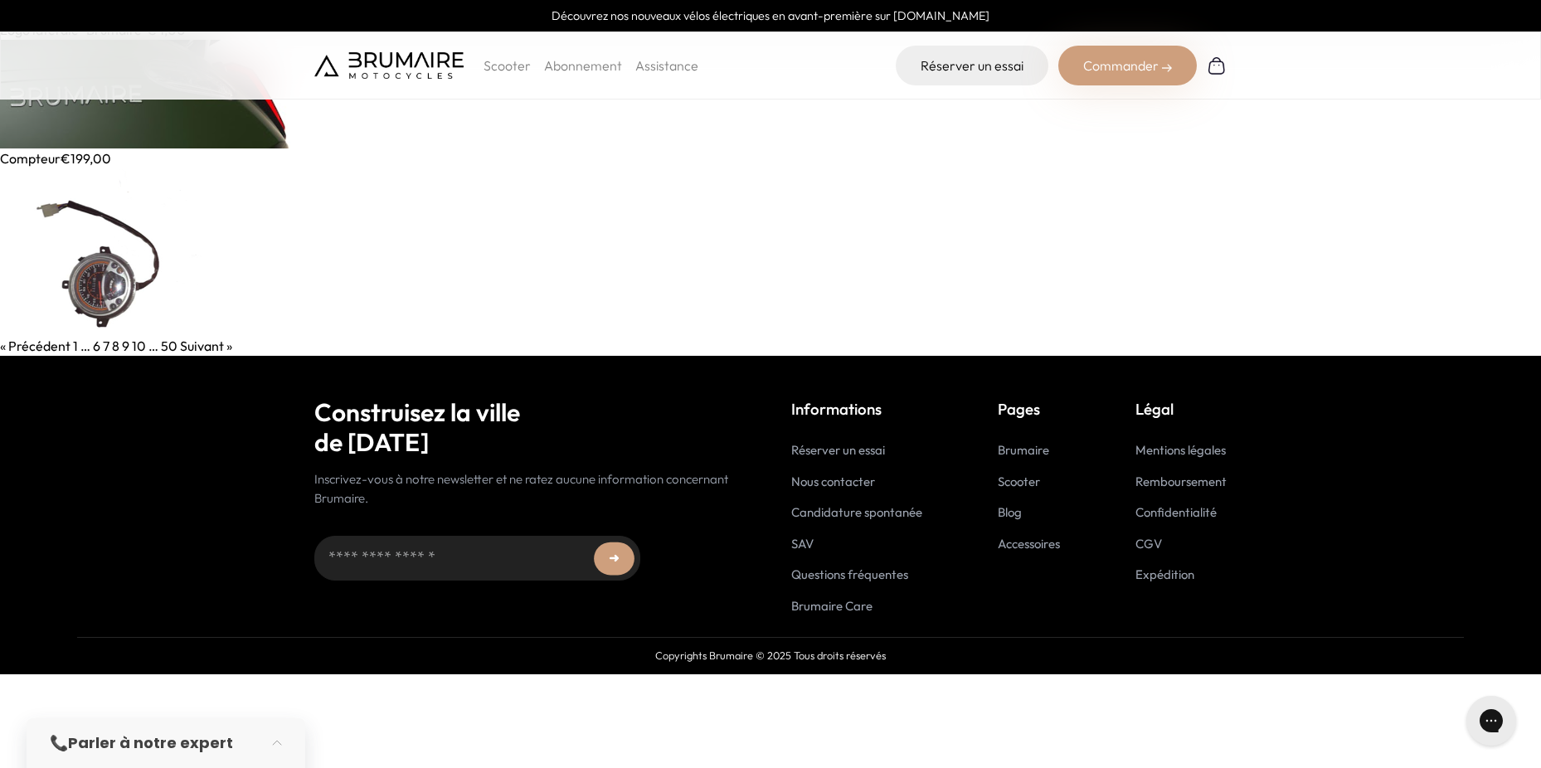
click at [127, 350] on link "9" at bounding box center [125, 345] width 7 height 17
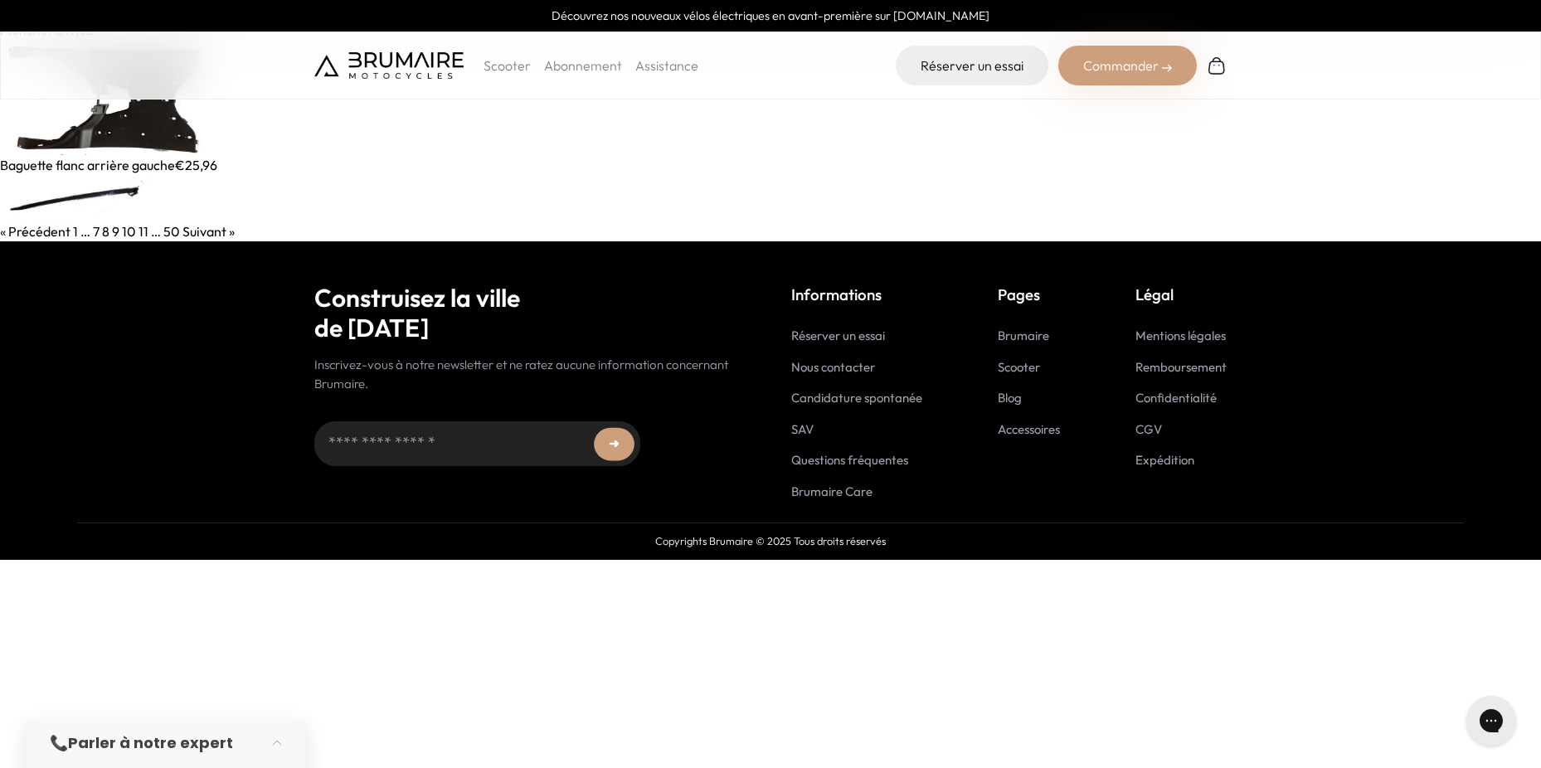
click at [124, 230] on link "10" at bounding box center [129, 231] width 14 height 17
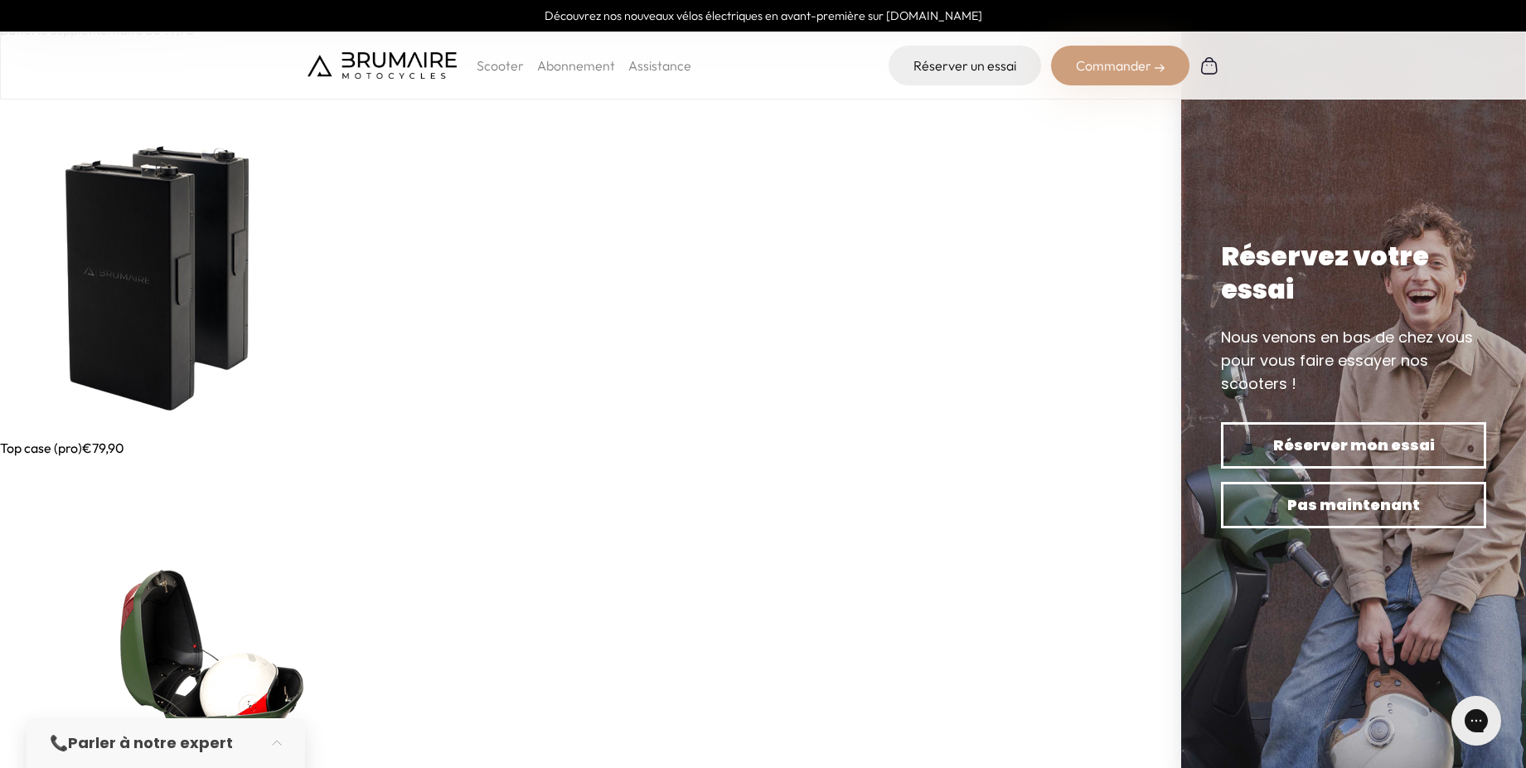
scroll to position [254, 0]
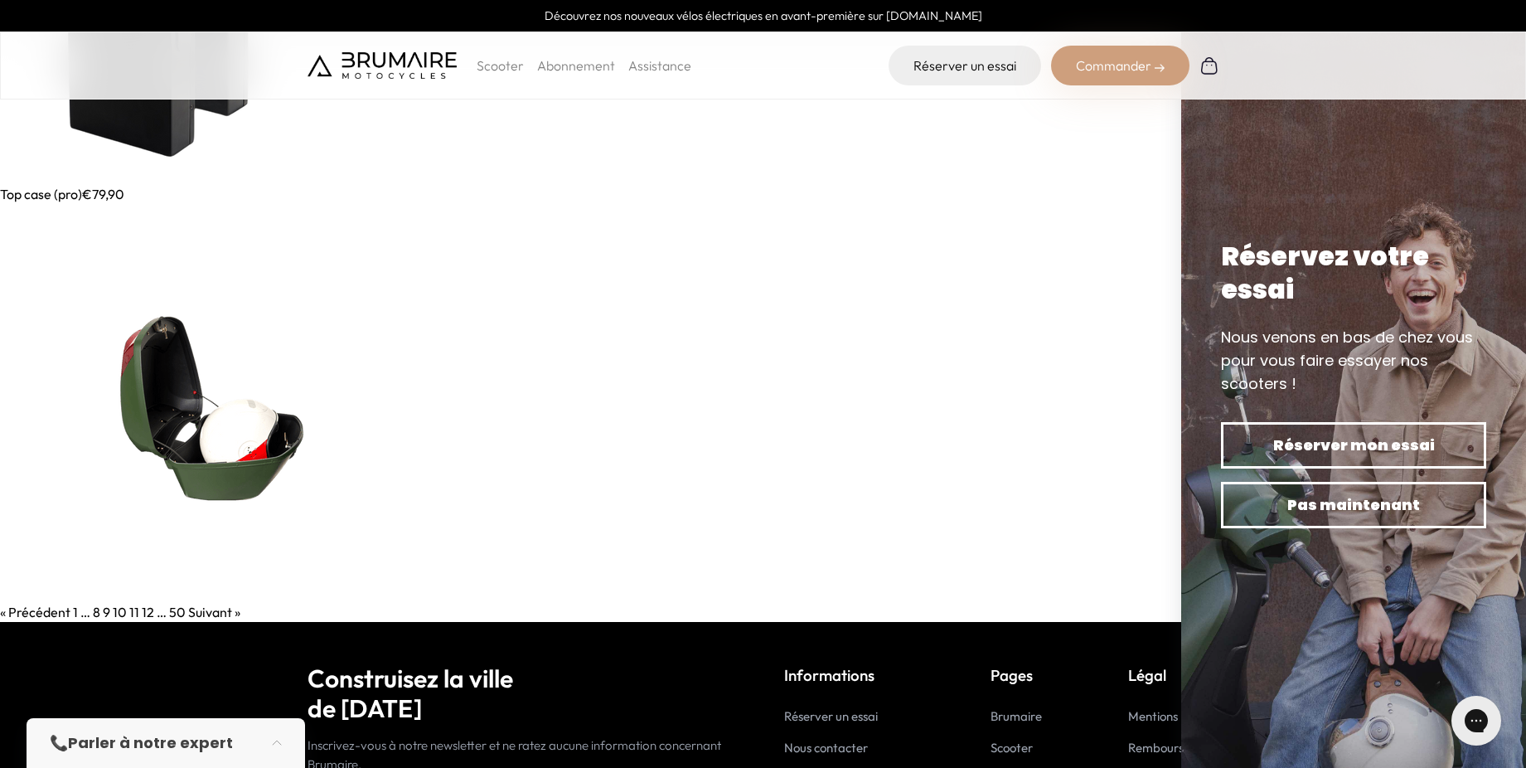
click at [133, 610] on link "11" at bounding box center [134, 612] width 10 height 17
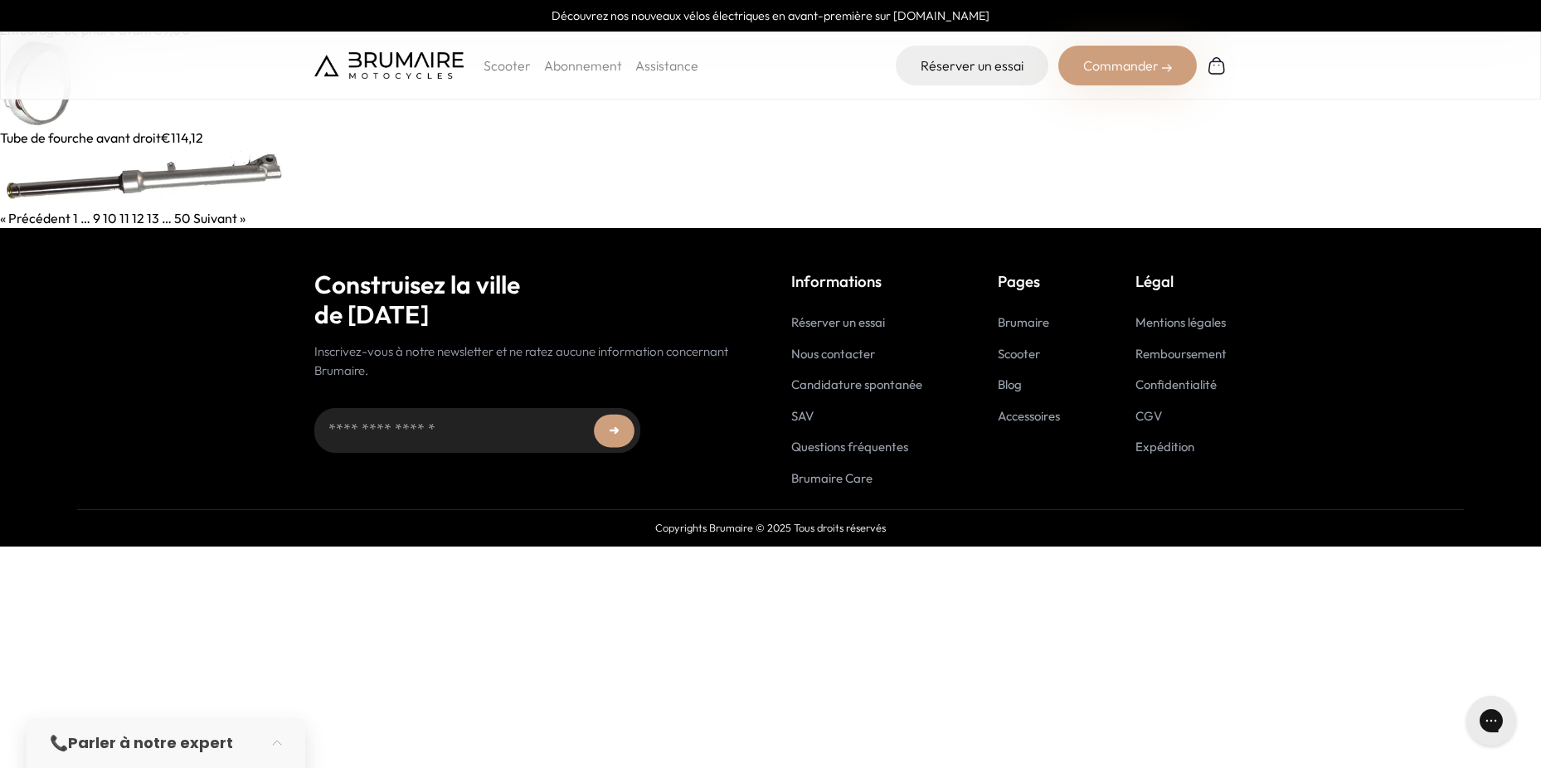
click at [135, 221] on link "12" at bounding box center [138, 218] width 12 height 17
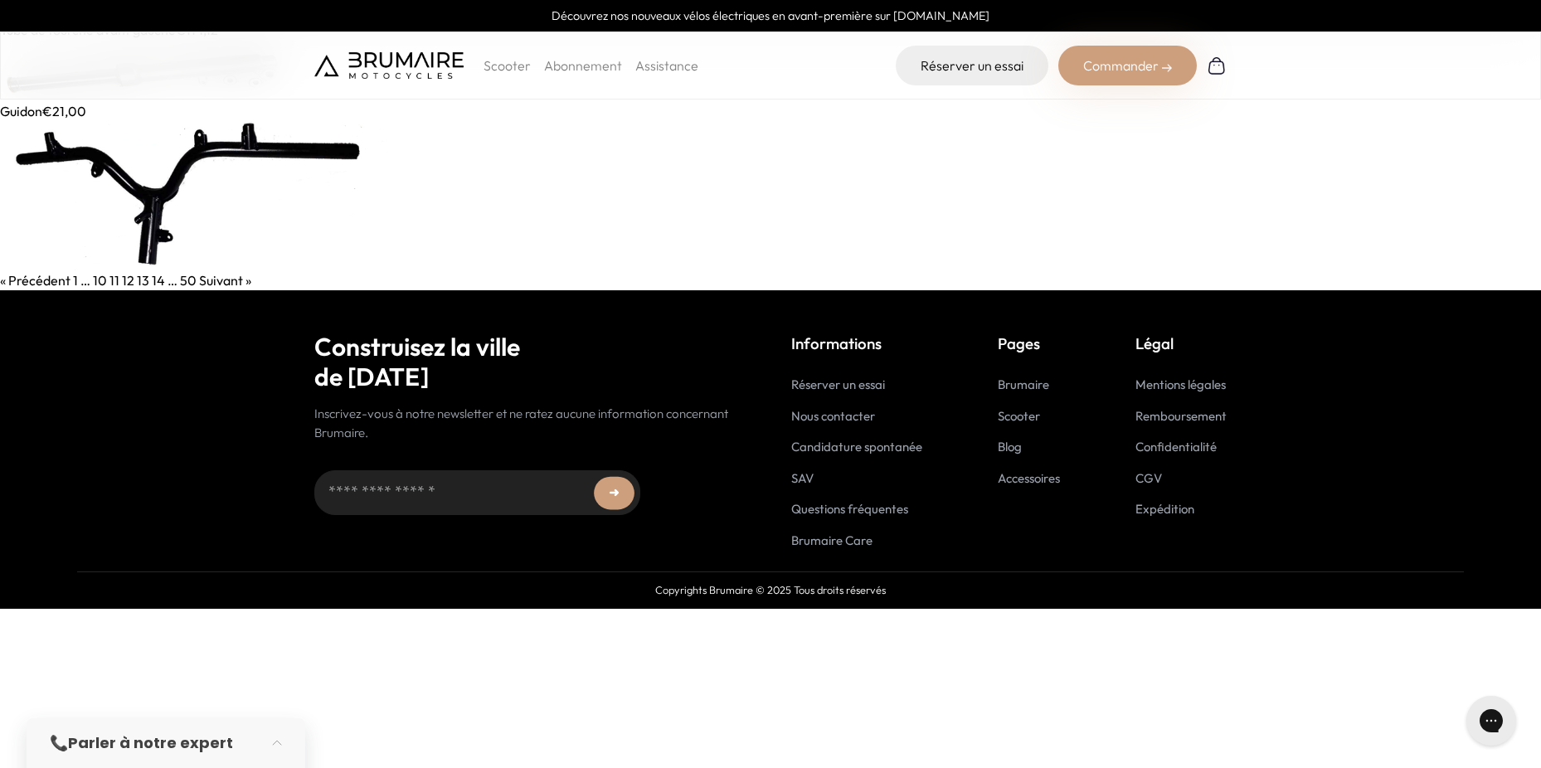
click at [141, 279] on link "13" at bounding box center [143, 280] width 12 height 17
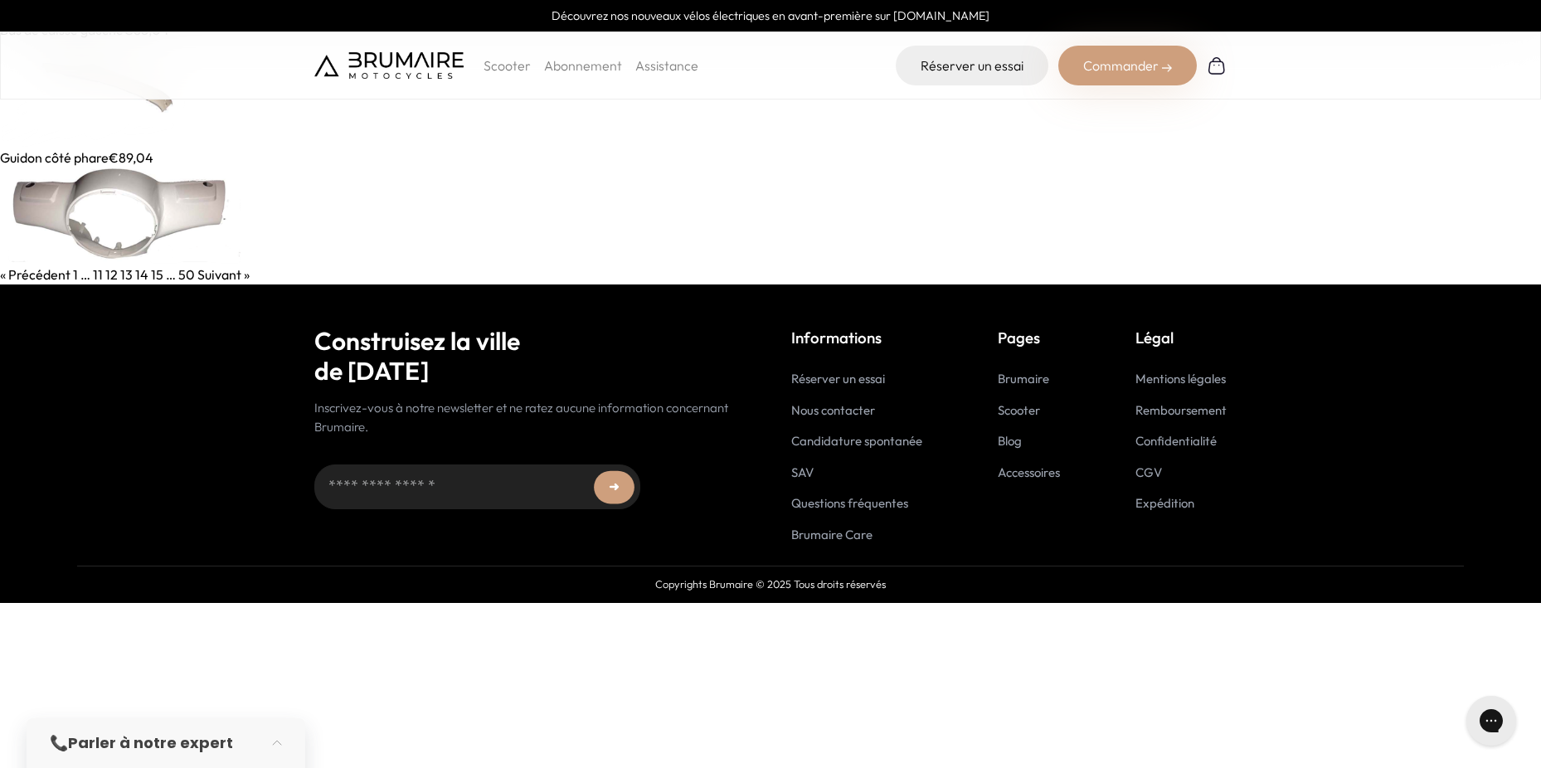
click at [141, 279] on link "14" at bounding box center [141, 274] width 13 height 17
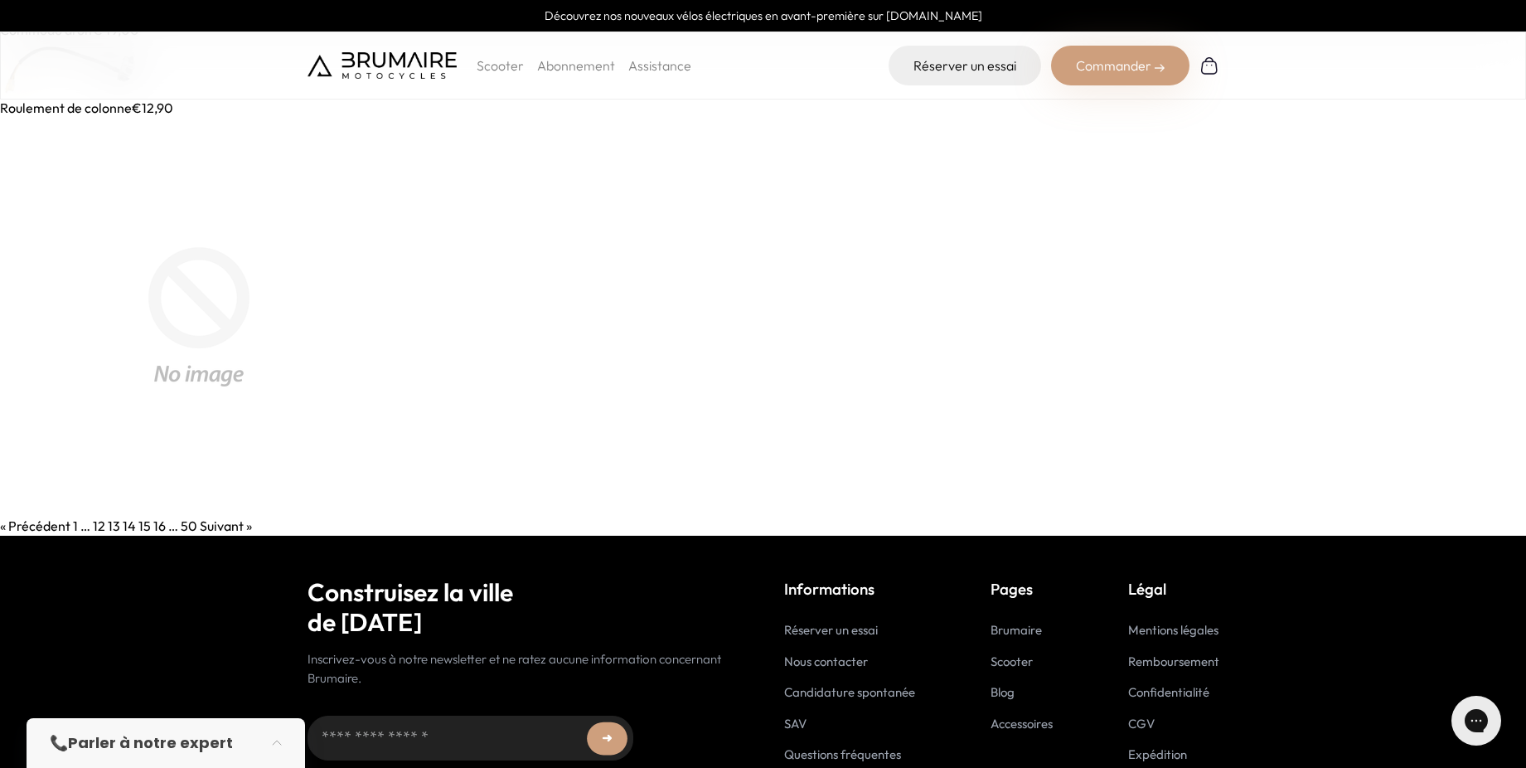
click at [140, 523] on link "15" at bounding box center [144, 525] width 12 height 17
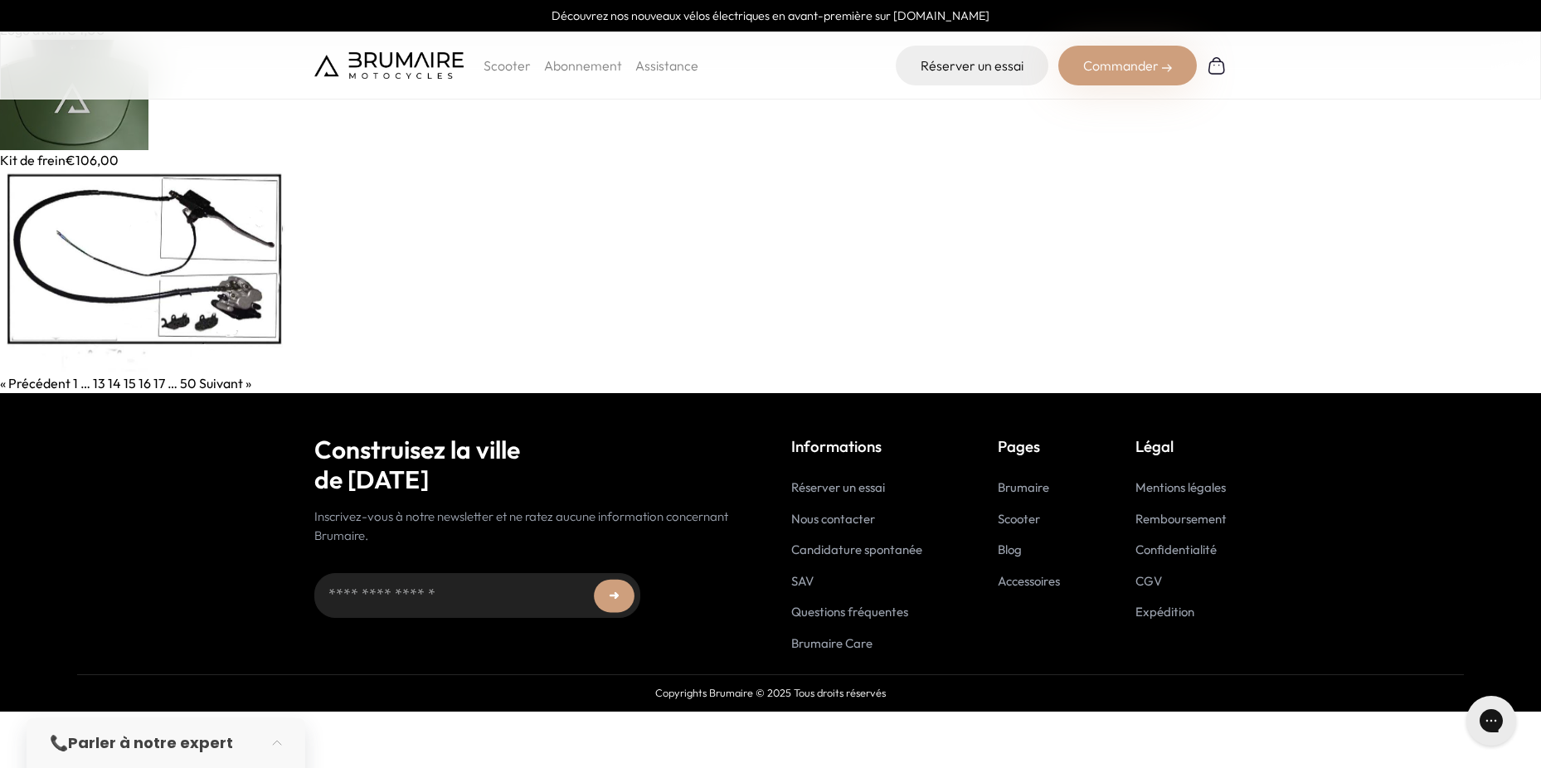
click at [143, 385] on link "16" at bounding box center [144, 383] width 12 height 17
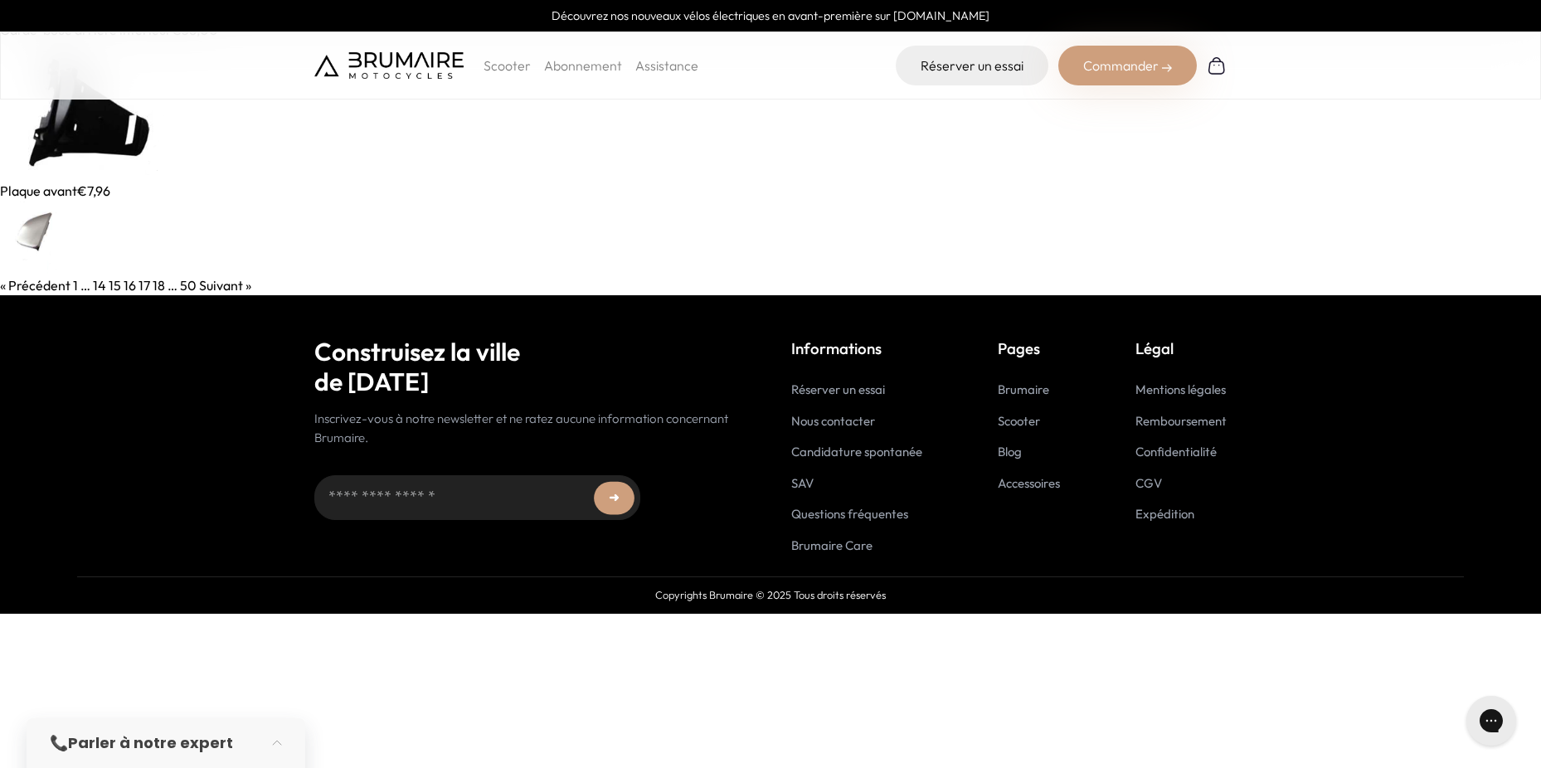
click at [146, 289] on link "17" at bounding box center [144, 285] width 12 height 17
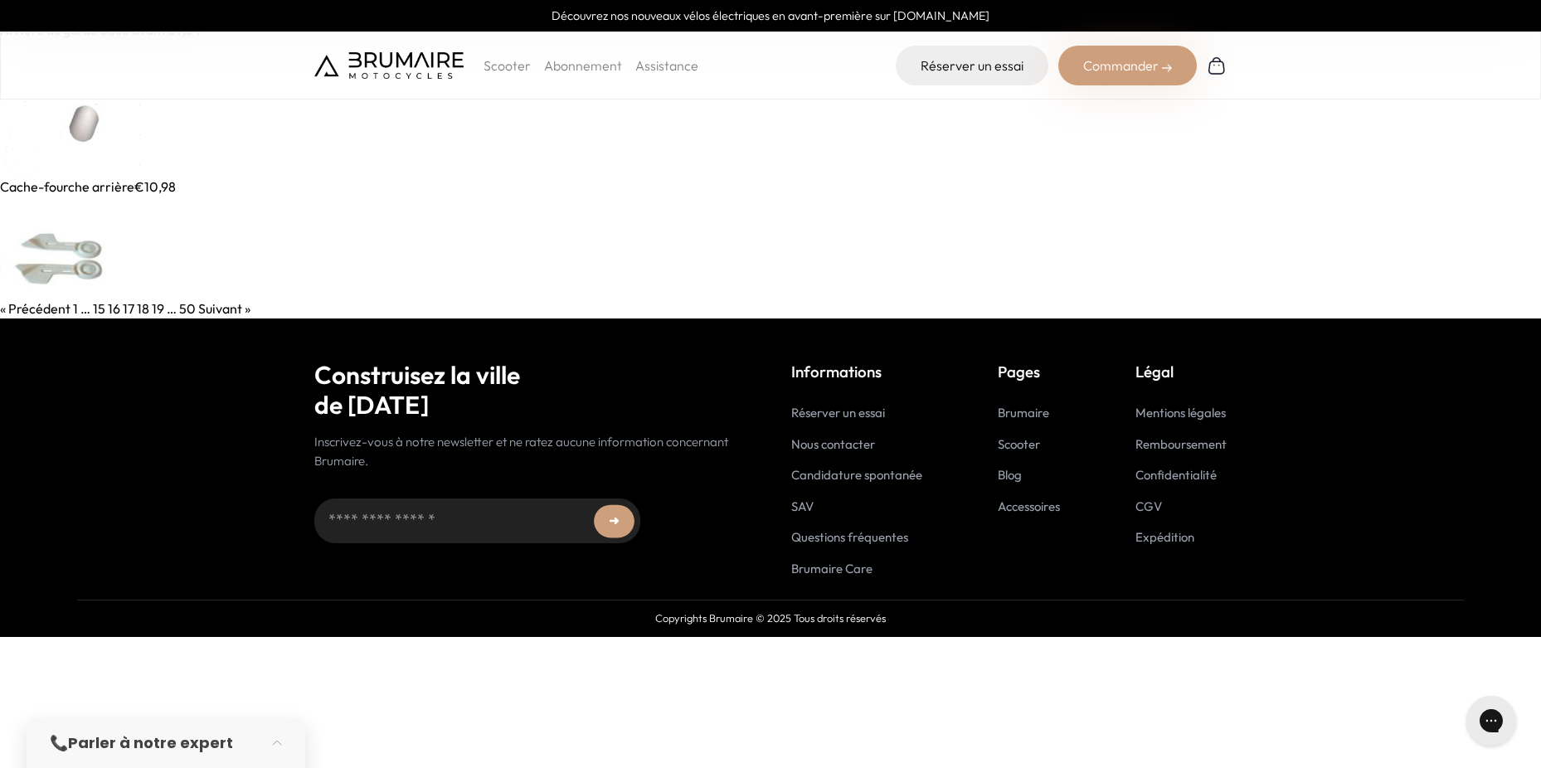
click at [143, 312] on link "18" at bounding box center [143, 308] width 12 height 17
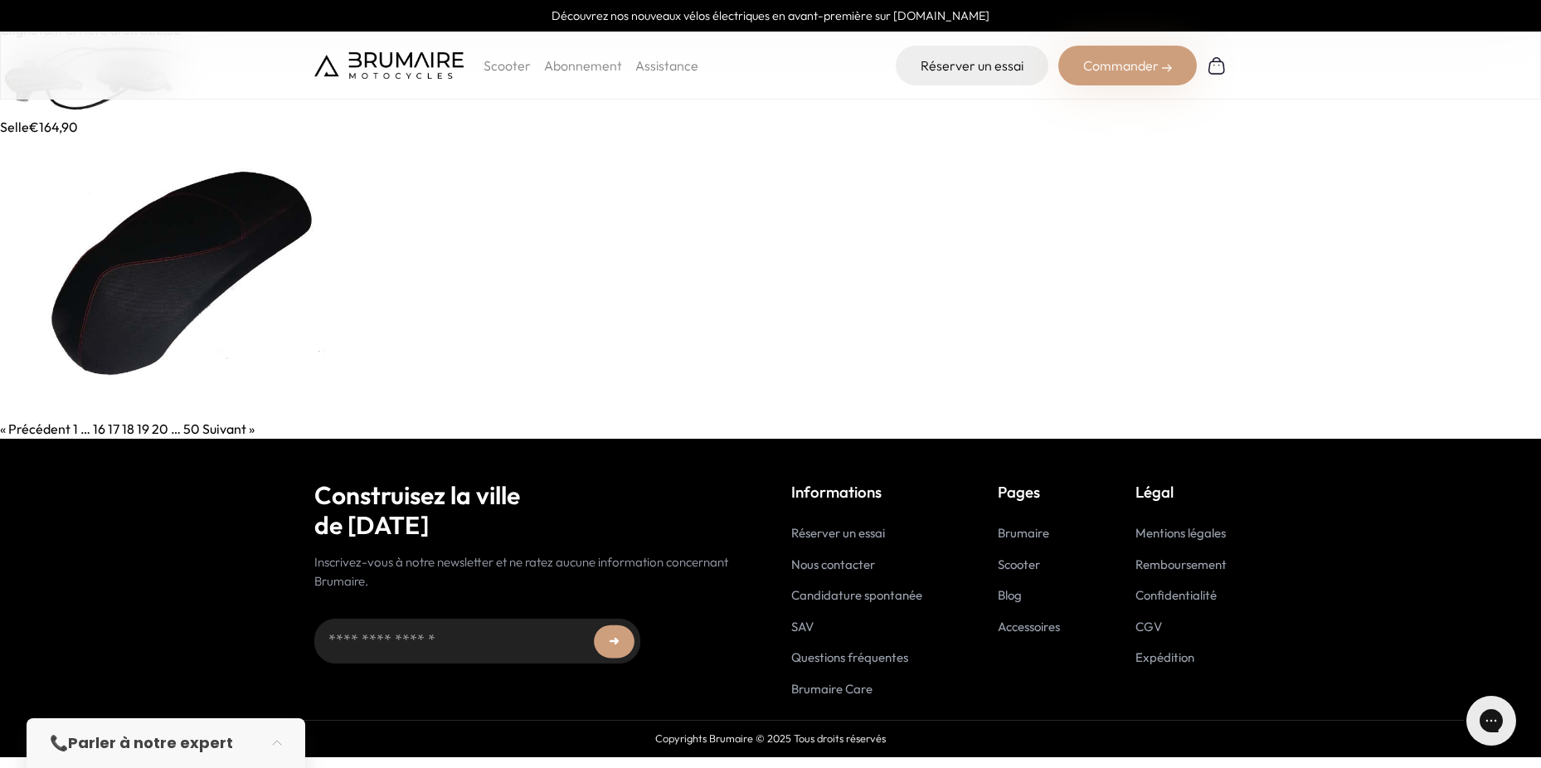
click at [142, 429] on link "19" at bounding box center [143, 428] width 12 height 17
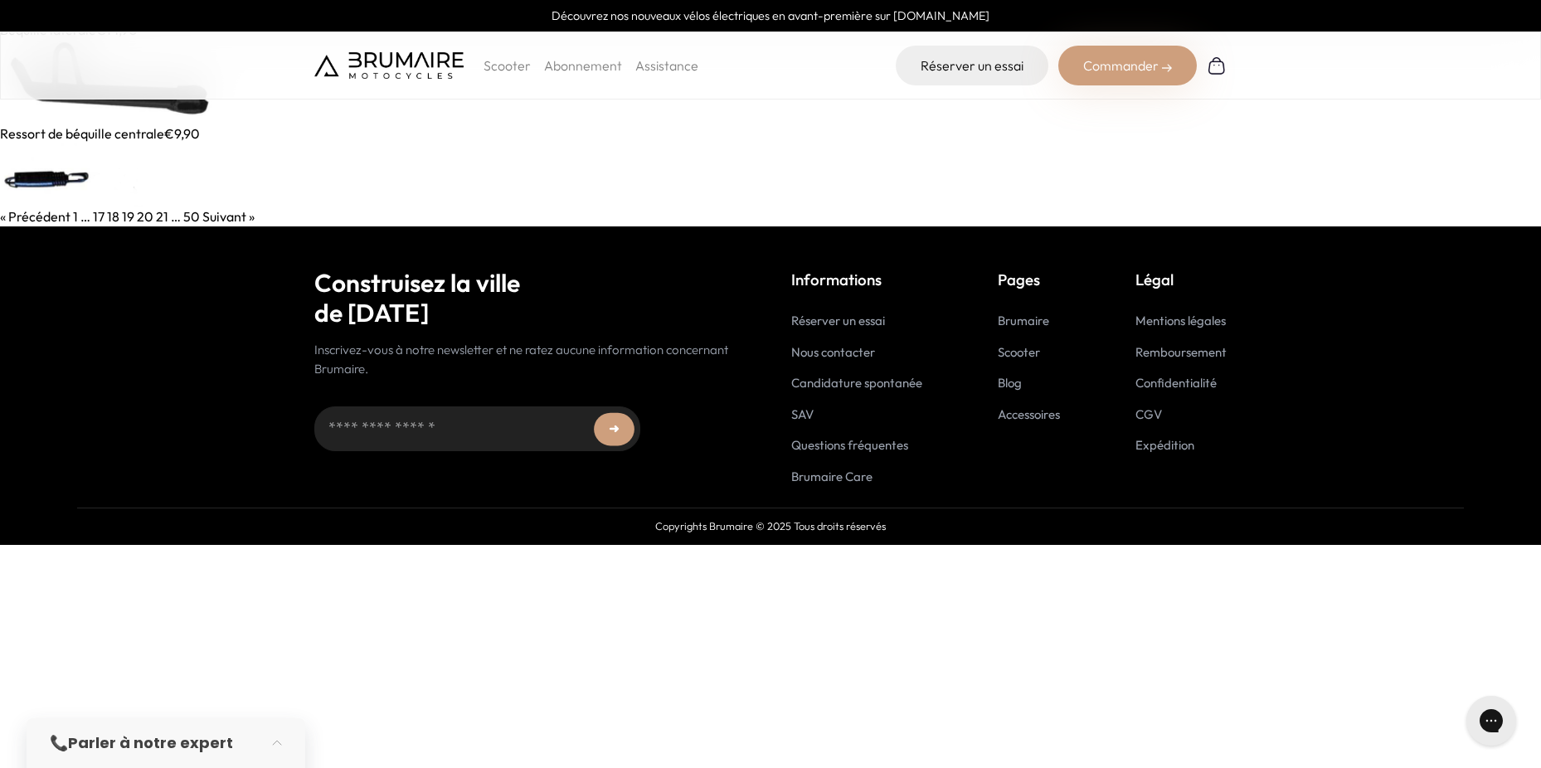
click at [142, 217] on link "20" at bounding box center [145, 216] width 17 height 17
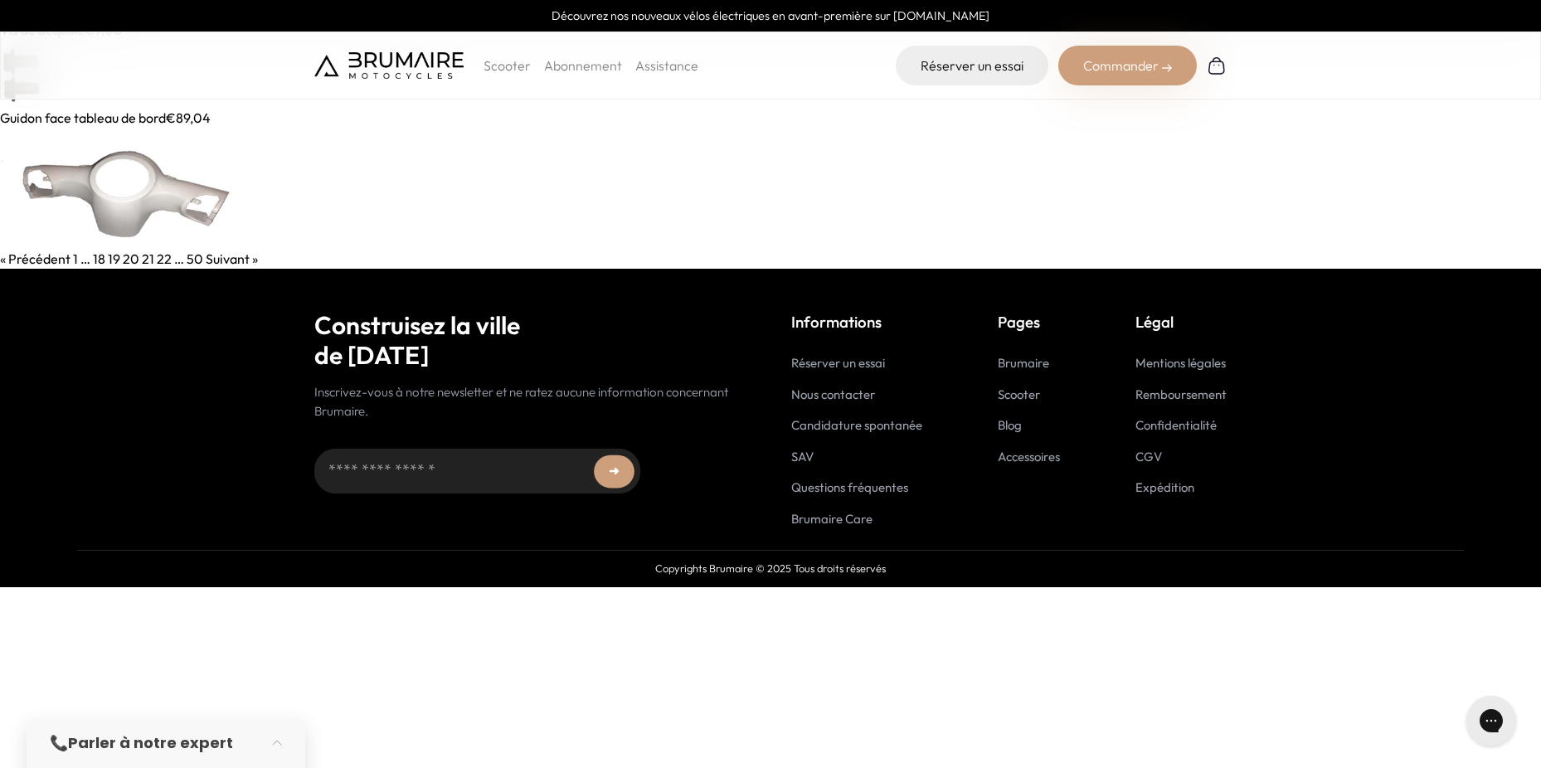
click at [148, 256] on link "21" at bounding box center [148, 258] width 12 height 17
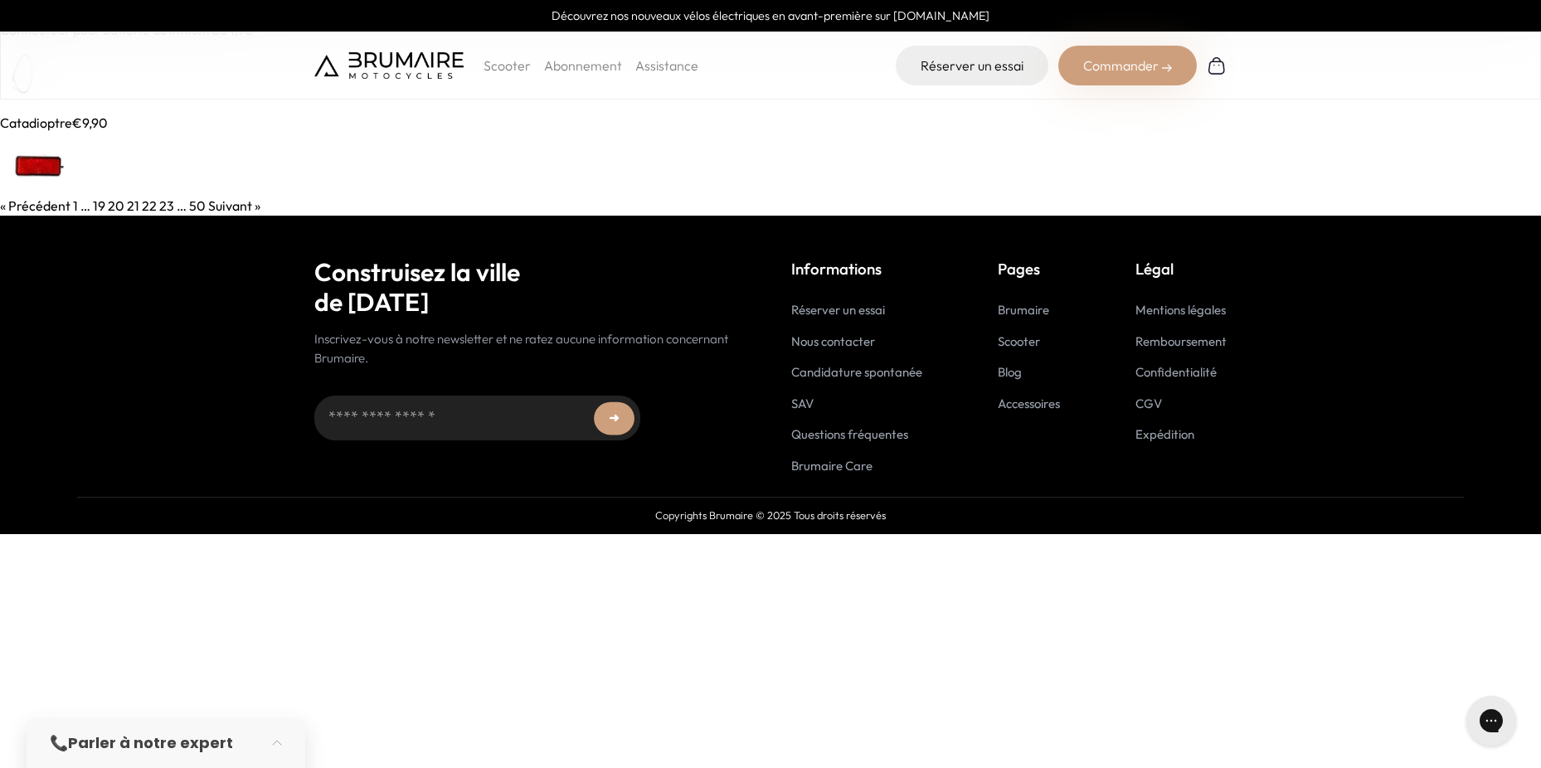
click at [148, 201] on link "22" at bounding box center [149, 205] width 15 height 17
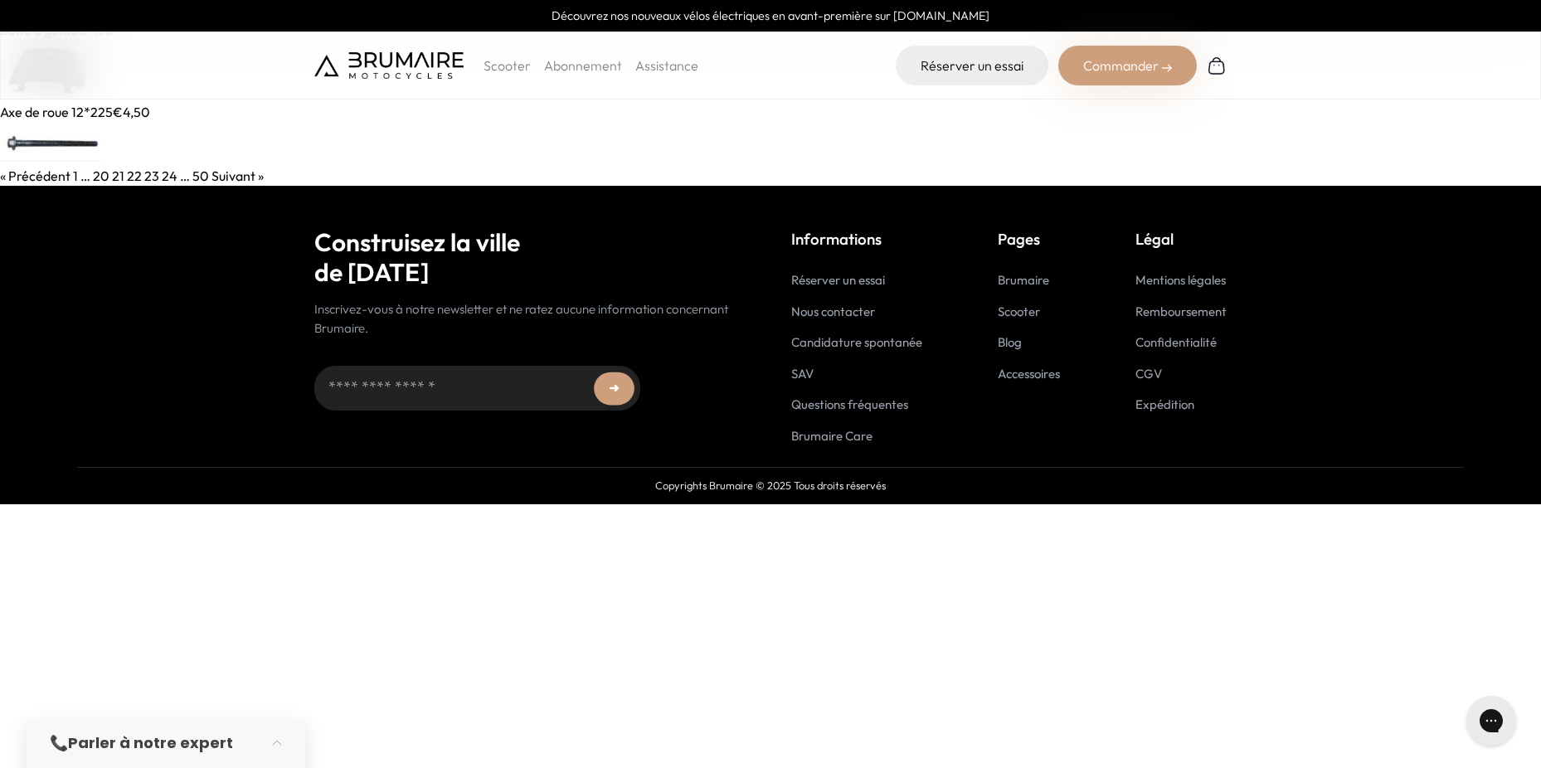
click at [56, 124] on img at bounding box center [50, 144] width 101 height 44
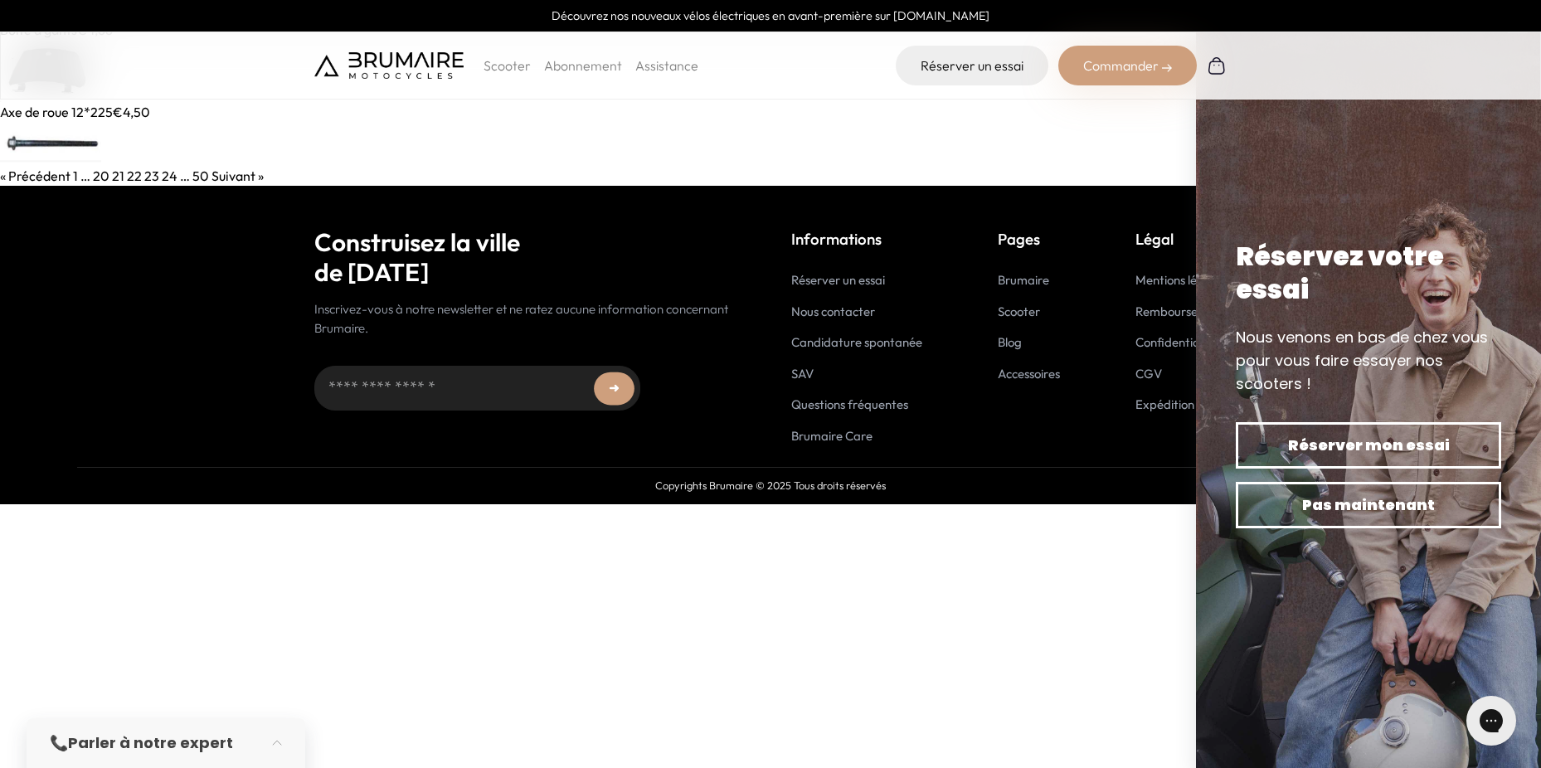
click at [145, 175] on link "23" at bounding box center [151, 175] width 15 height 17
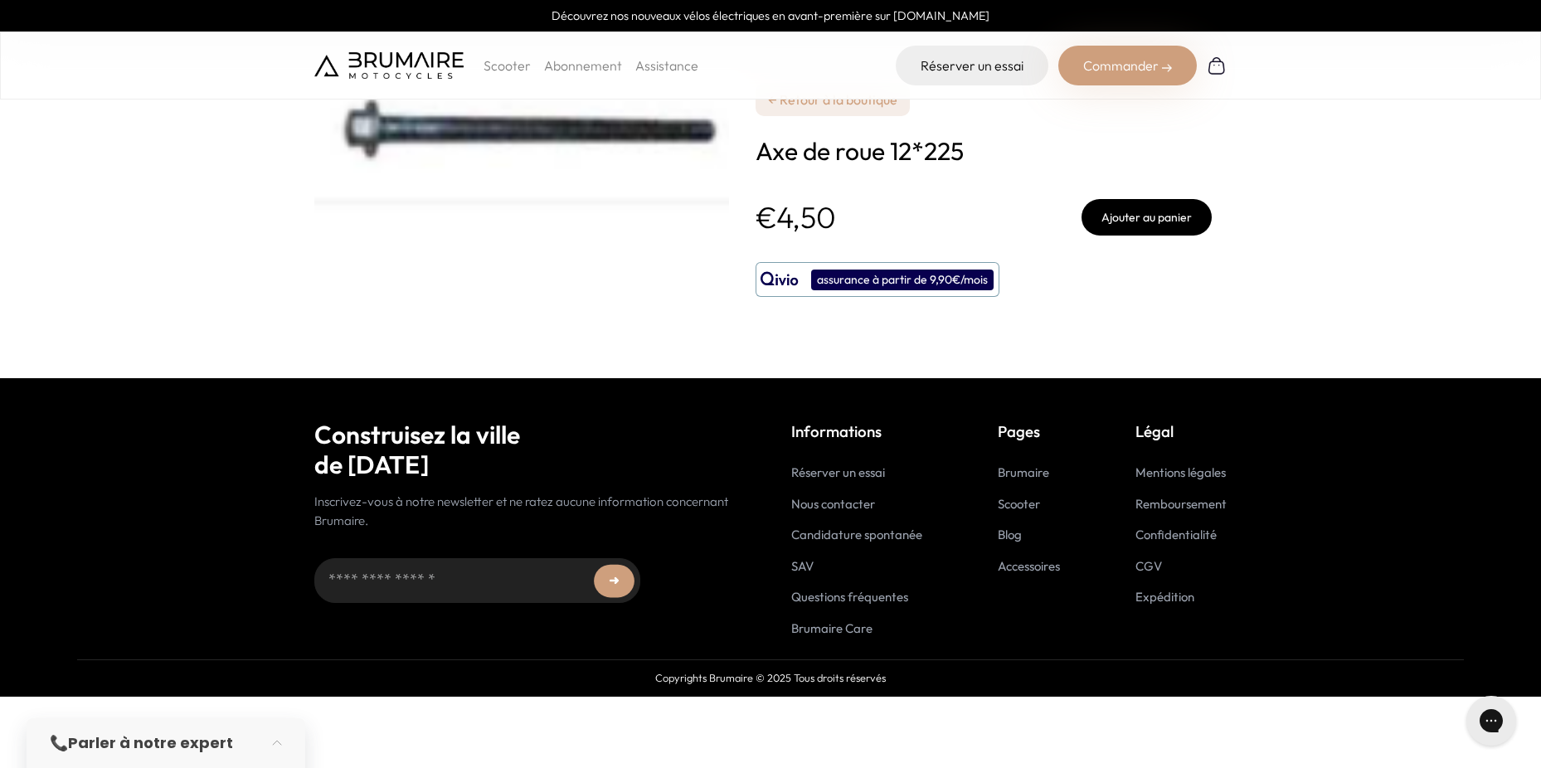
click at [1141, 220] on button "Ajouter au panier" at bounding box center [1146, 217] width 130 height 36
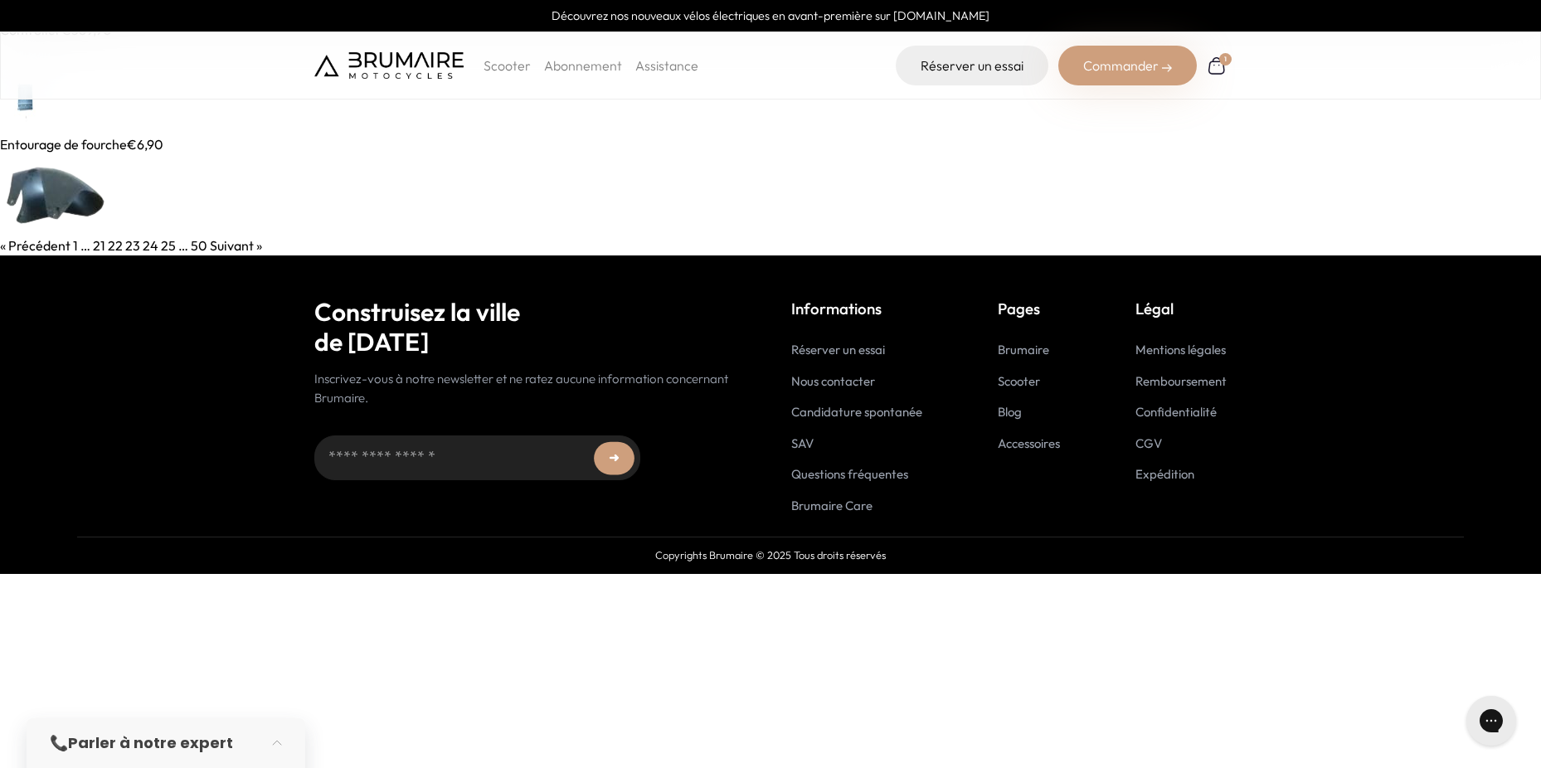
click at [150, 247] on link "24" at bounding box center [151, 245] width 16 height 17
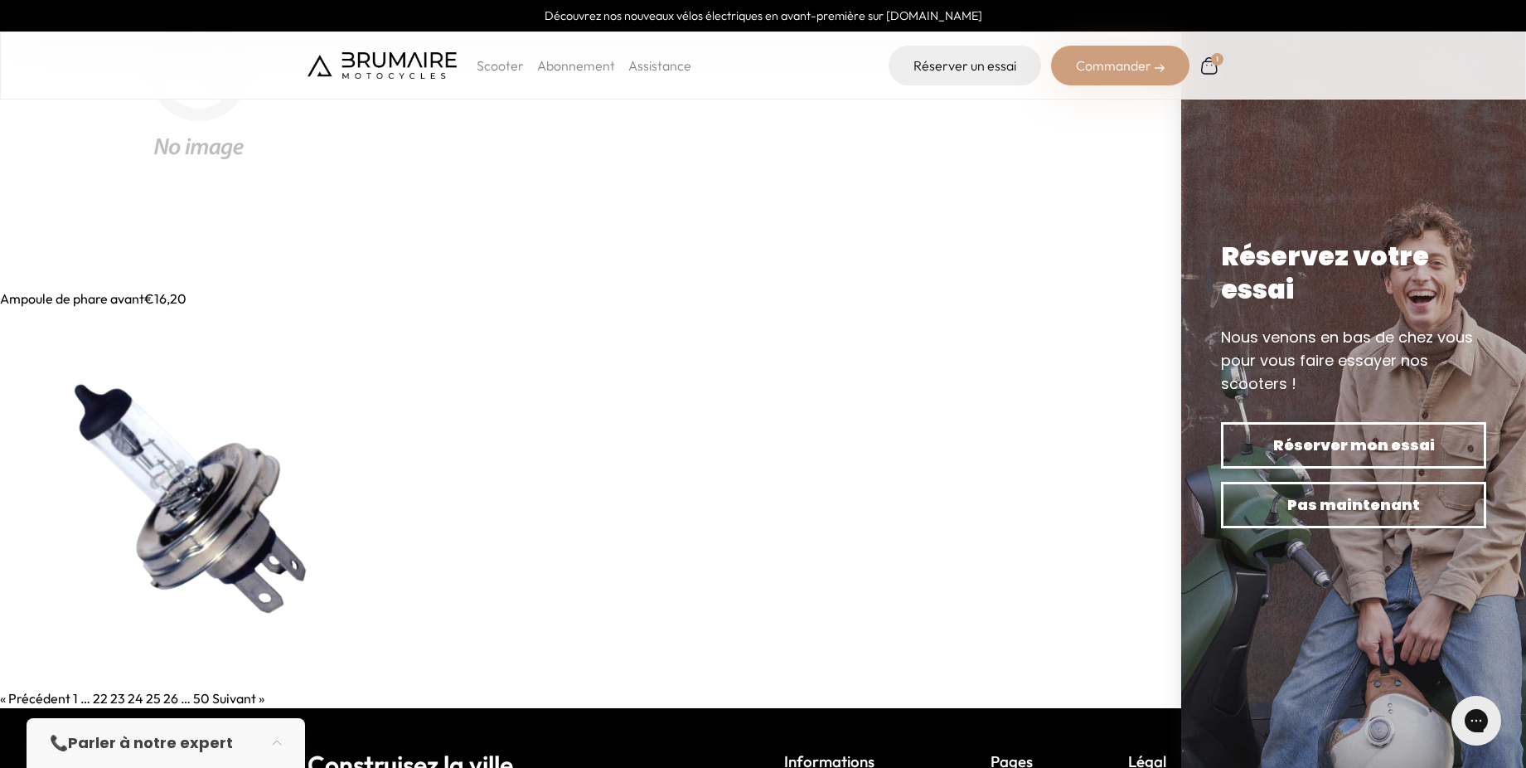
scroll to position [254, 0]
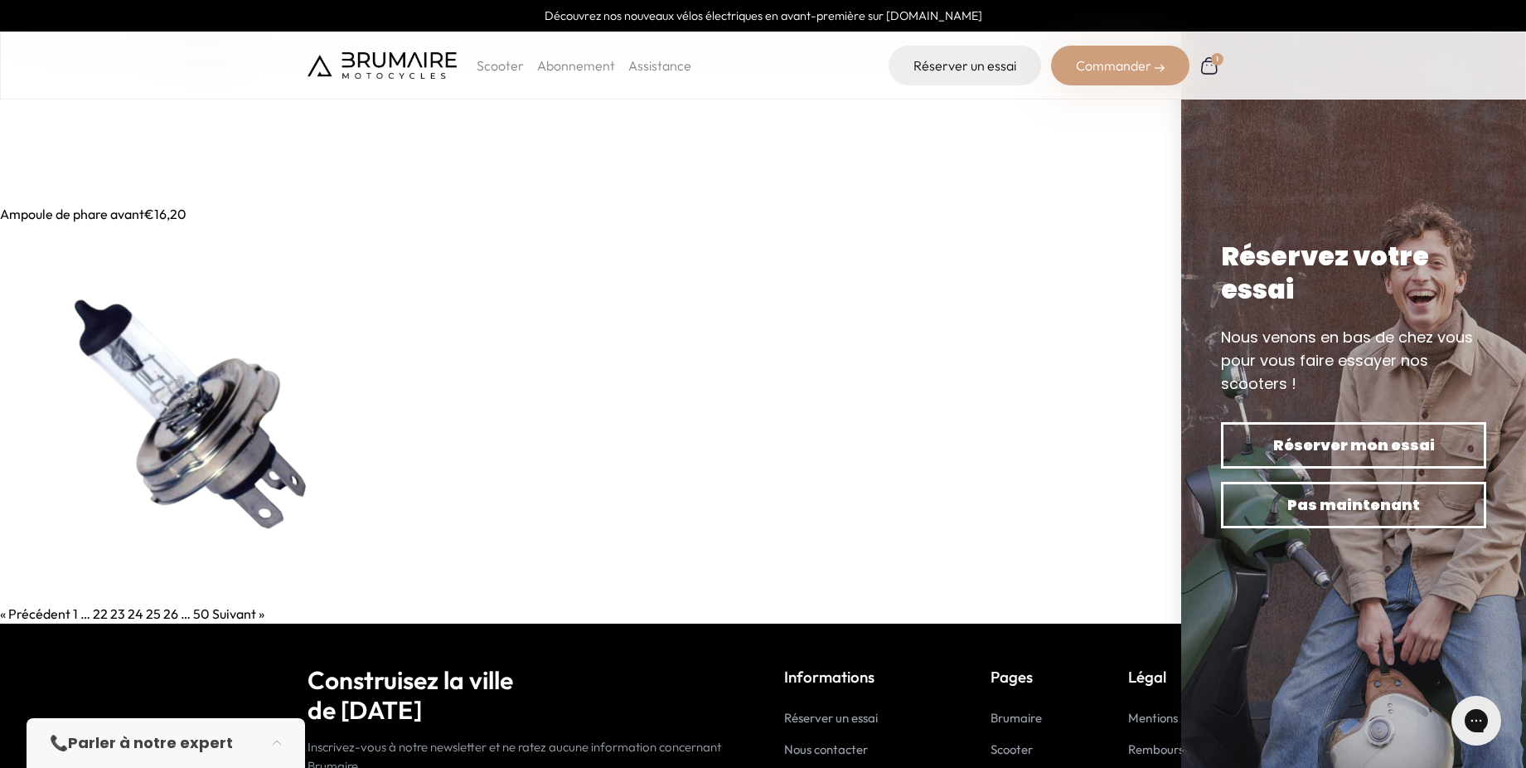
click at [153, 609] on link "25" at bounding box center [153, 613] width 15 height 17
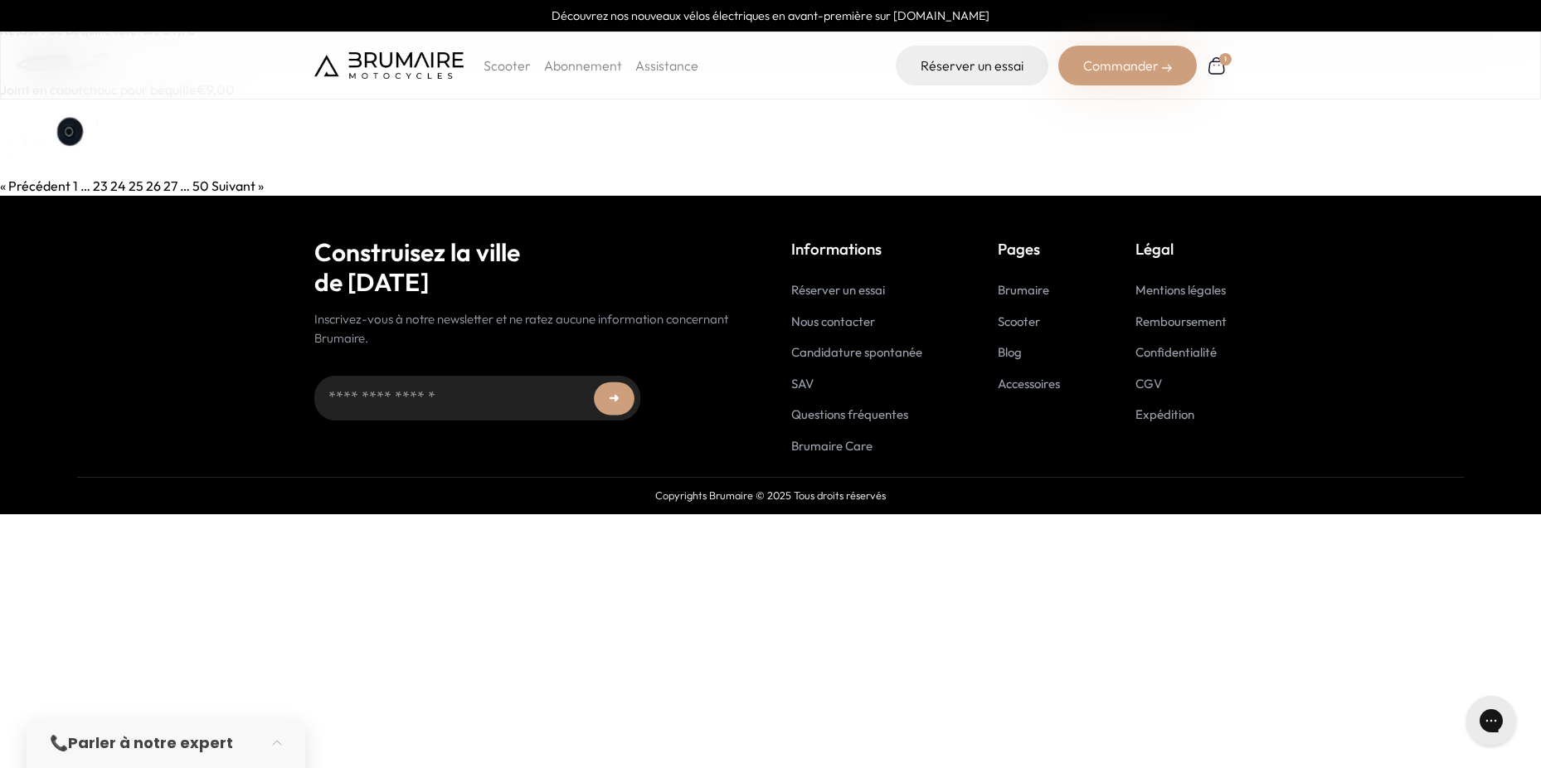
click at [151, 183] on link "26" at bounding box center [153, 185] width 15 height 17
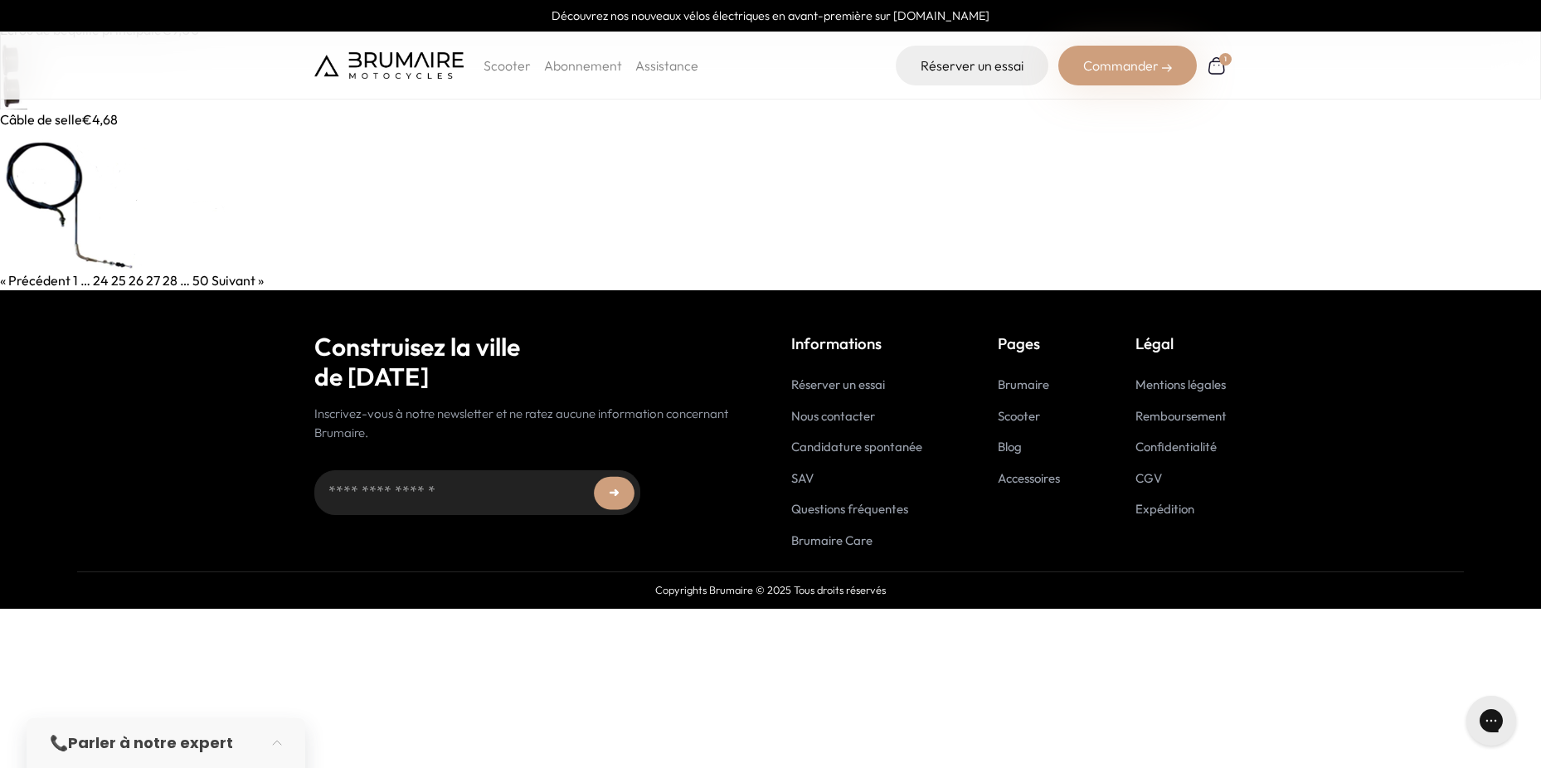
click at [148, 279] on link "27" at bounding box center [153, 280] width 14 height 17
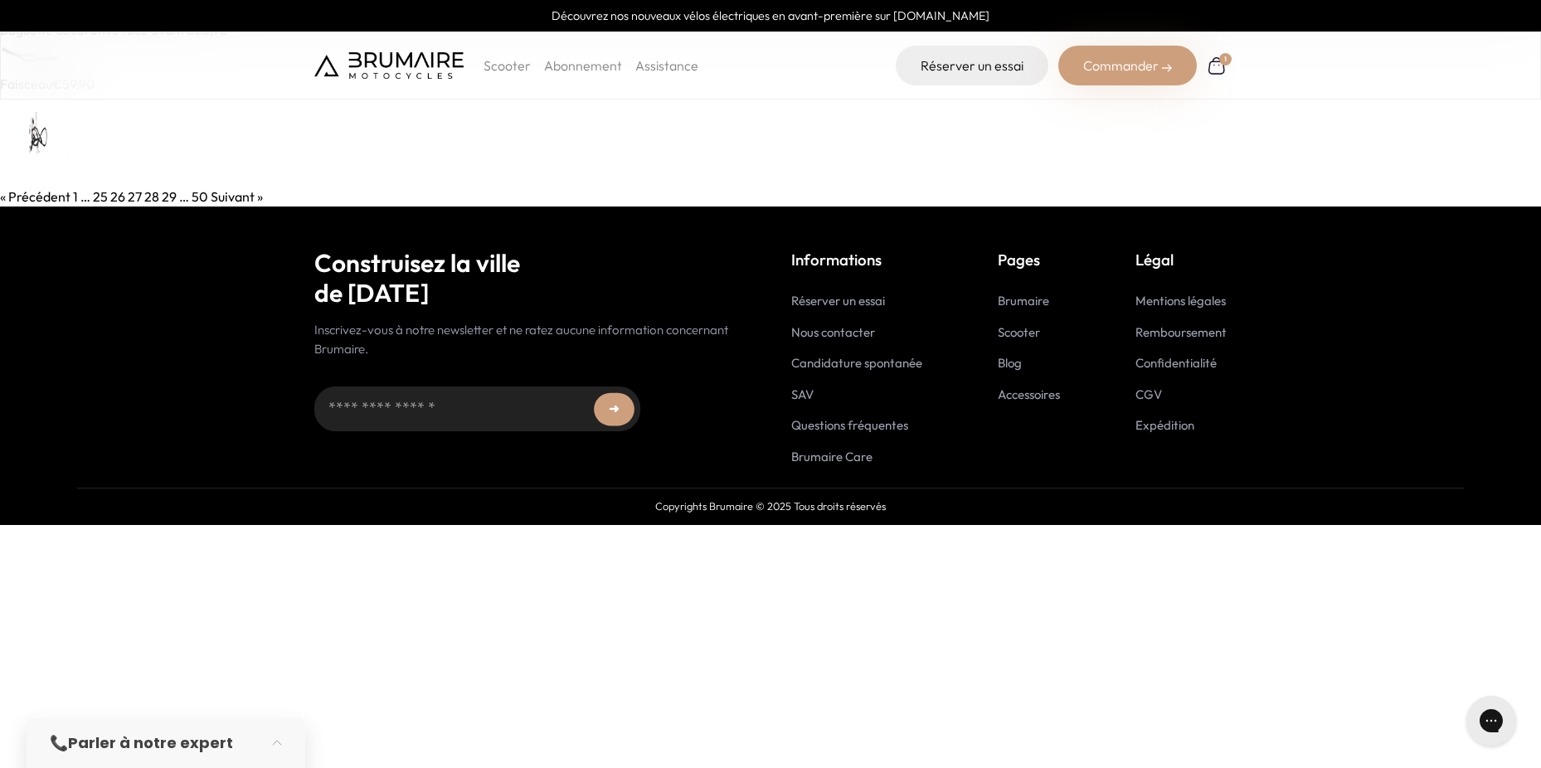
click at [41, 140] on img at bounding box center [34, 140] width 69 height 93
click at [151, 199] on link "28" at bounding box center [151, 196] width 15 height 17
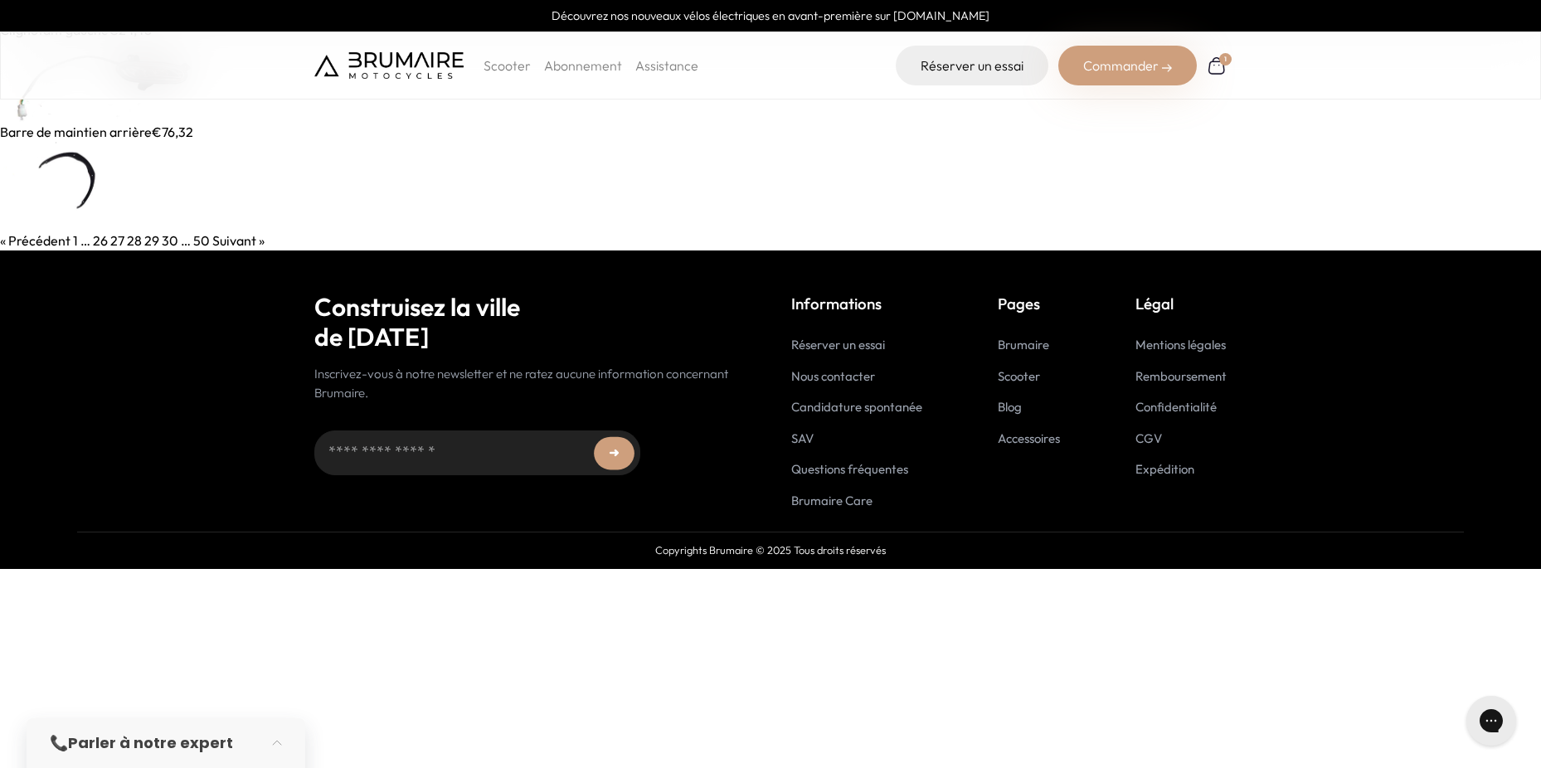
click at [148, 245] on link "29" at bounding box center [151, 240] width 15 height 17
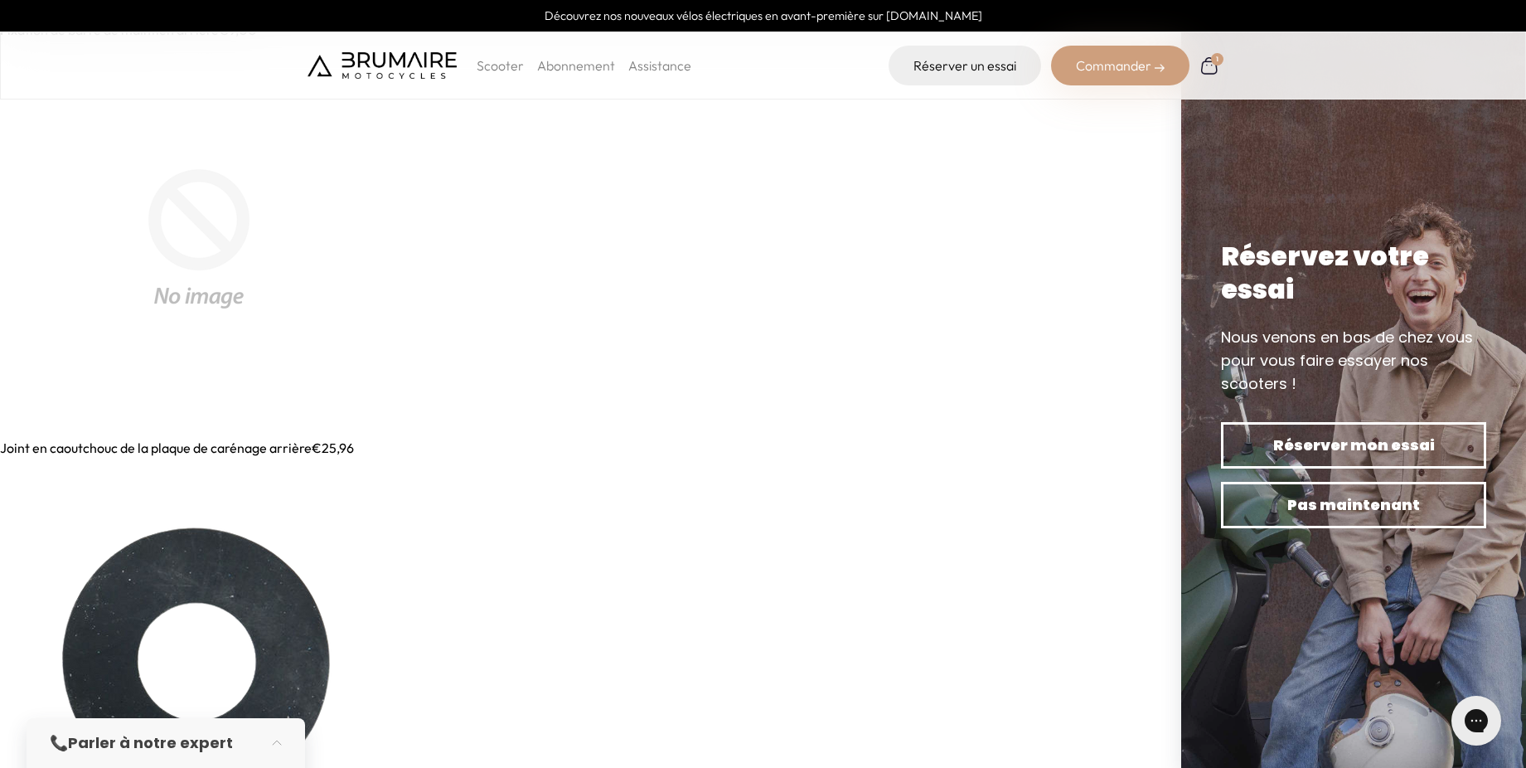
scroll to position [254, 0]
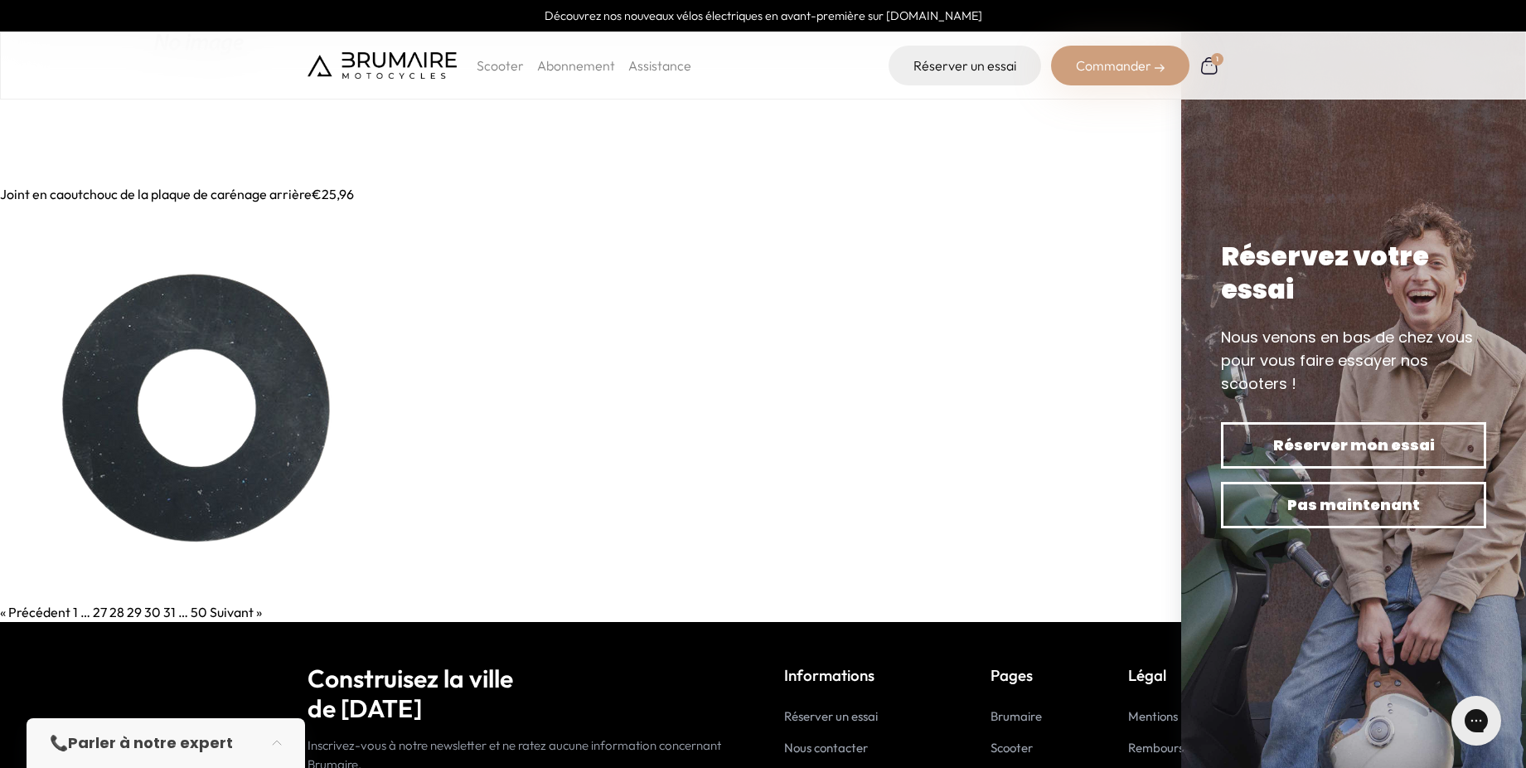
click at [147, 611] on link "30" at bounding box center [152, 612] width 17 height 17
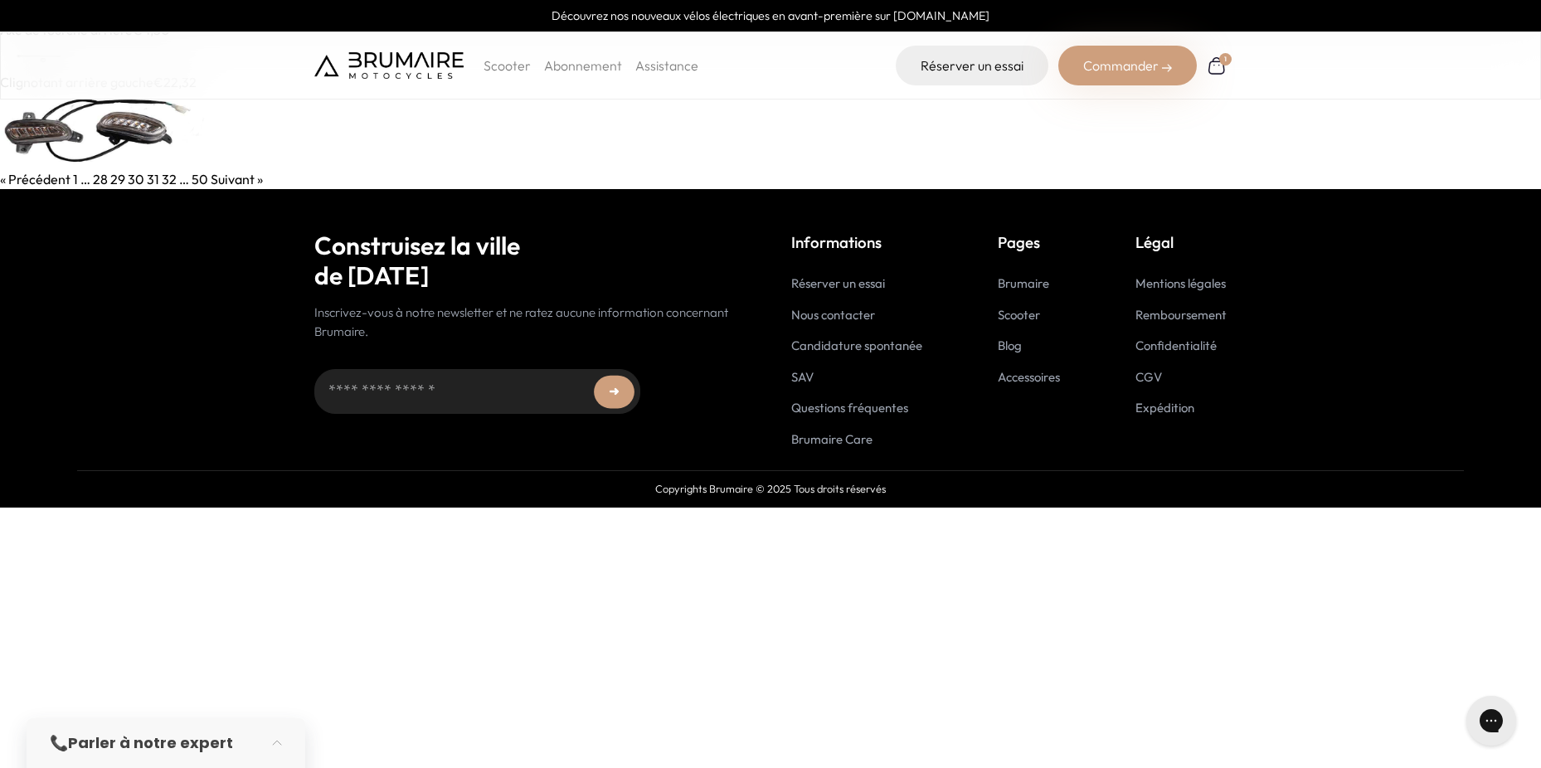
click at [153, 184] on link "31" at bounding box center [153, 179] width 12 height 17
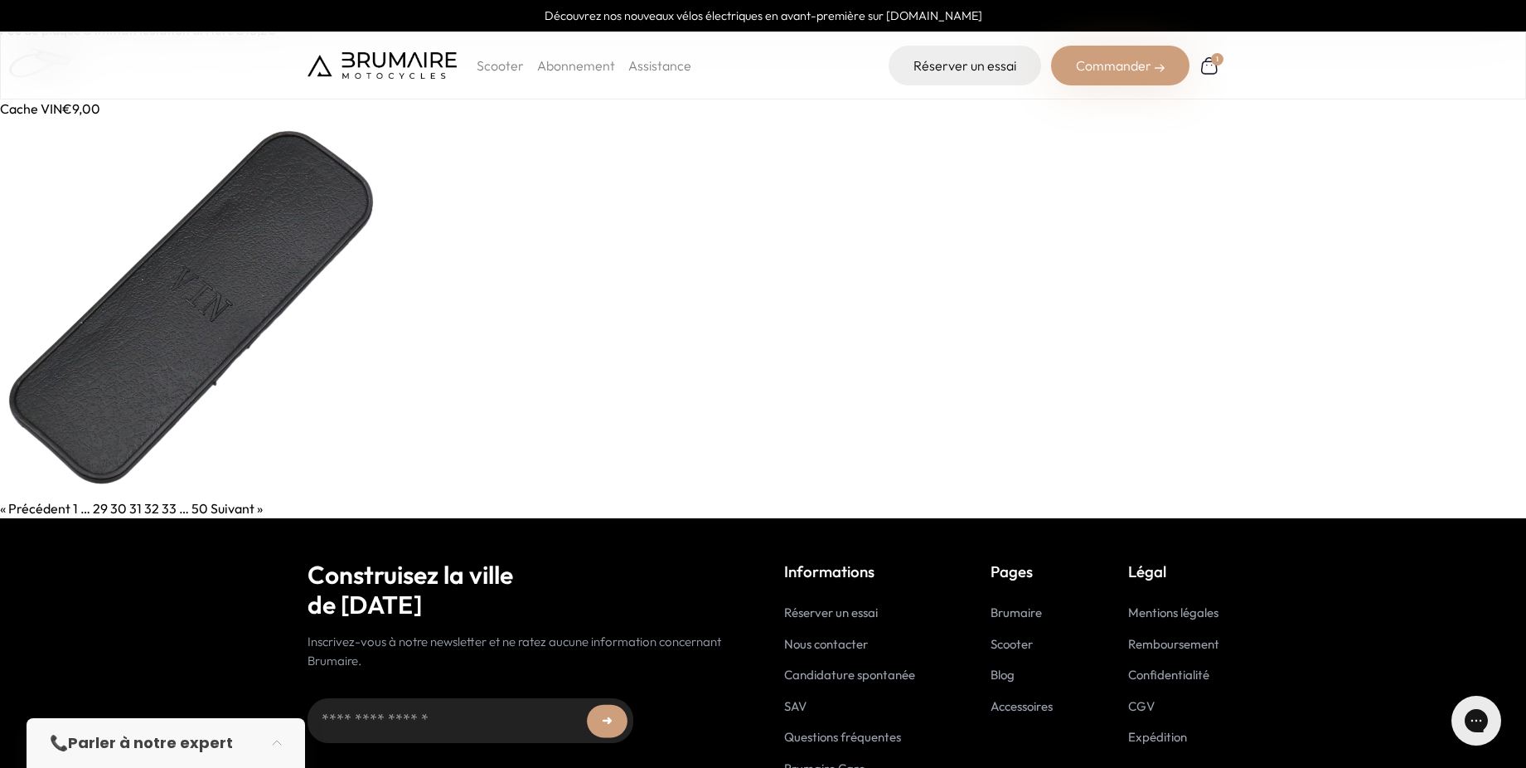
click at [146, 511] on link "32" at bounding box center [151, 508] width 15 height 17
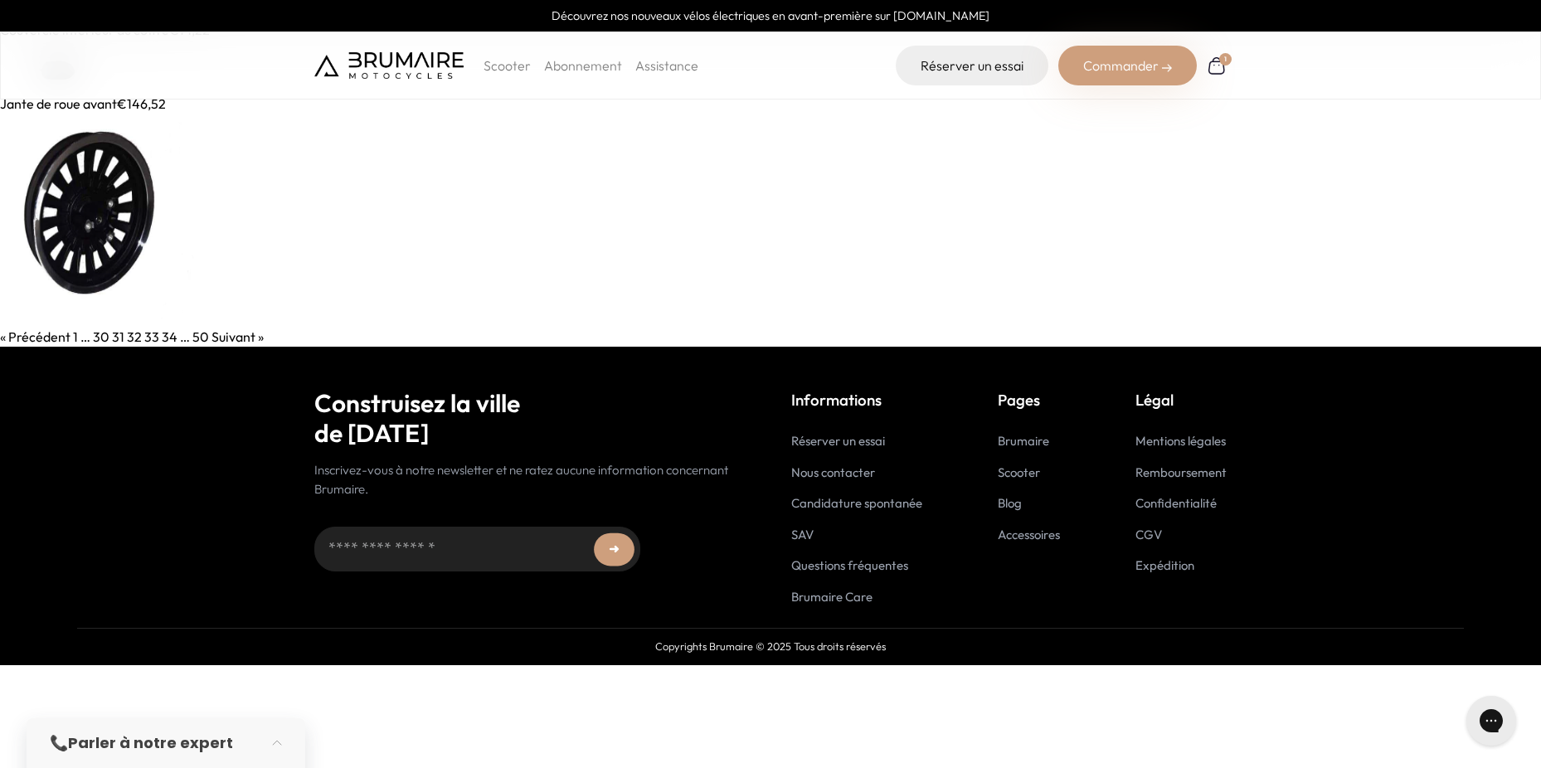
click at [148, 333] on link "33" at bounding box center [151, 336] width 15 height 17
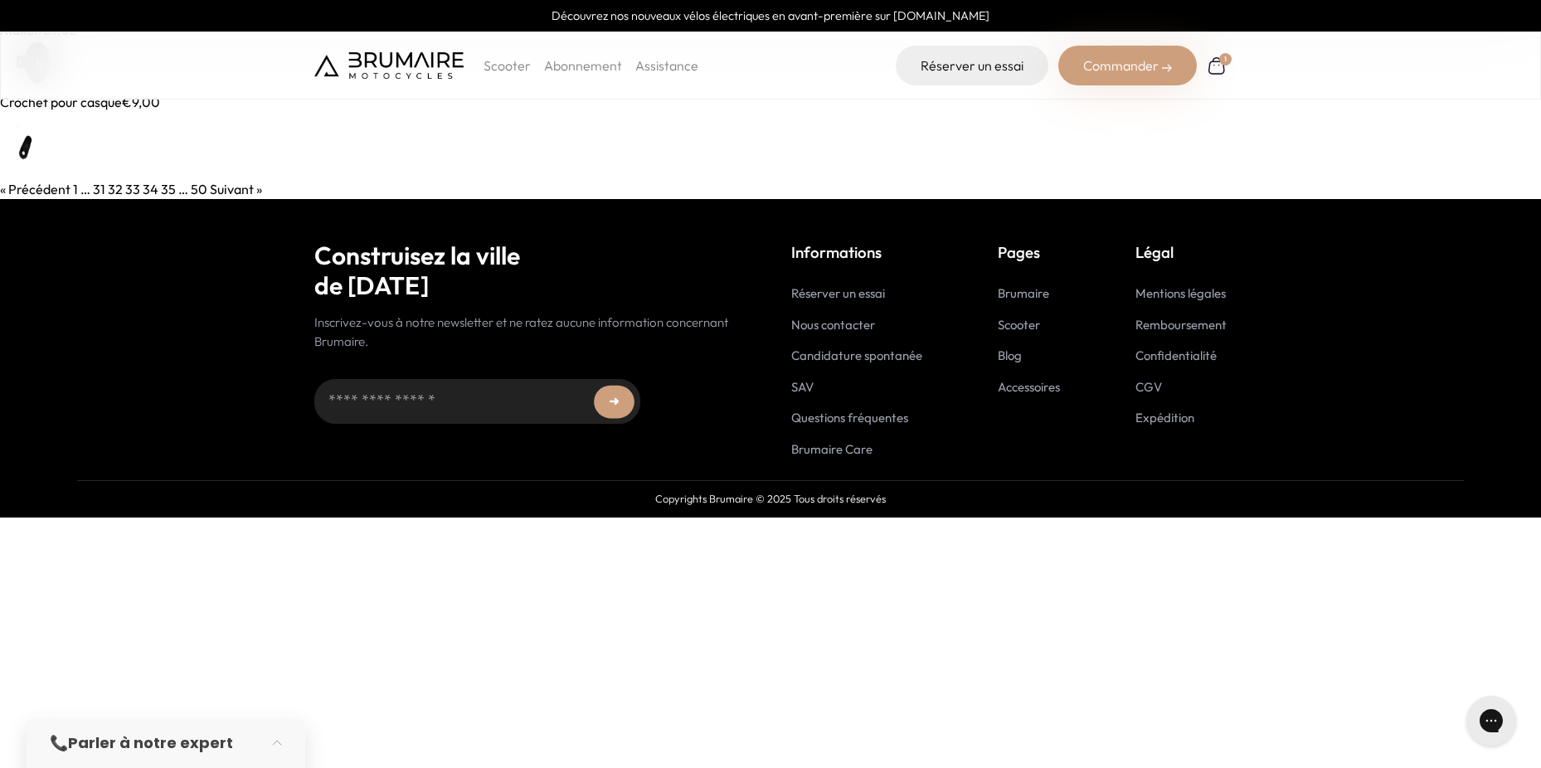
click at [148, 190] on link "34" at bounding box center [151, 189] width 16 height 17
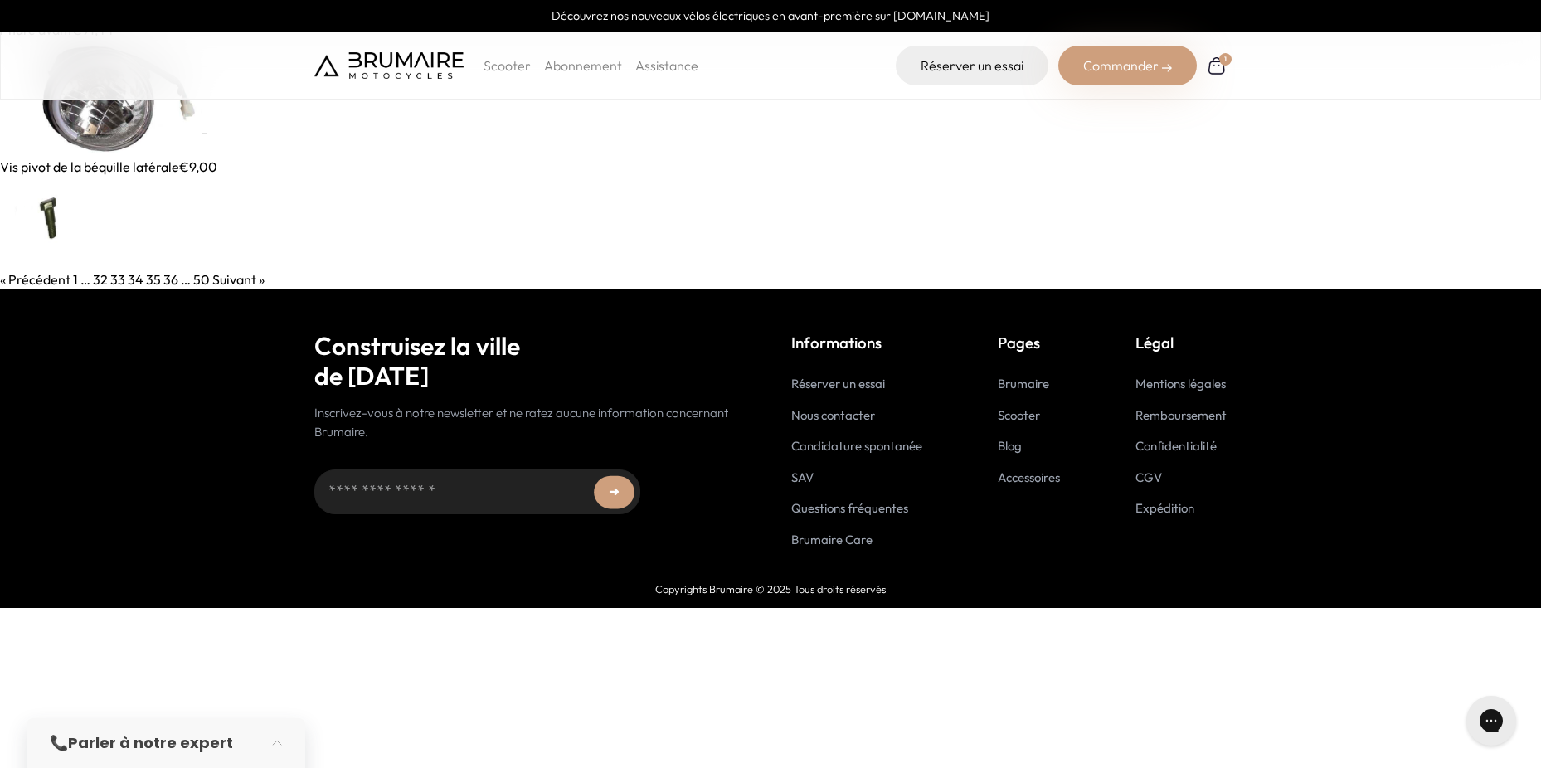
click at [149, 279] on link "35" at bounding box center [153, 279] width 15 height 17
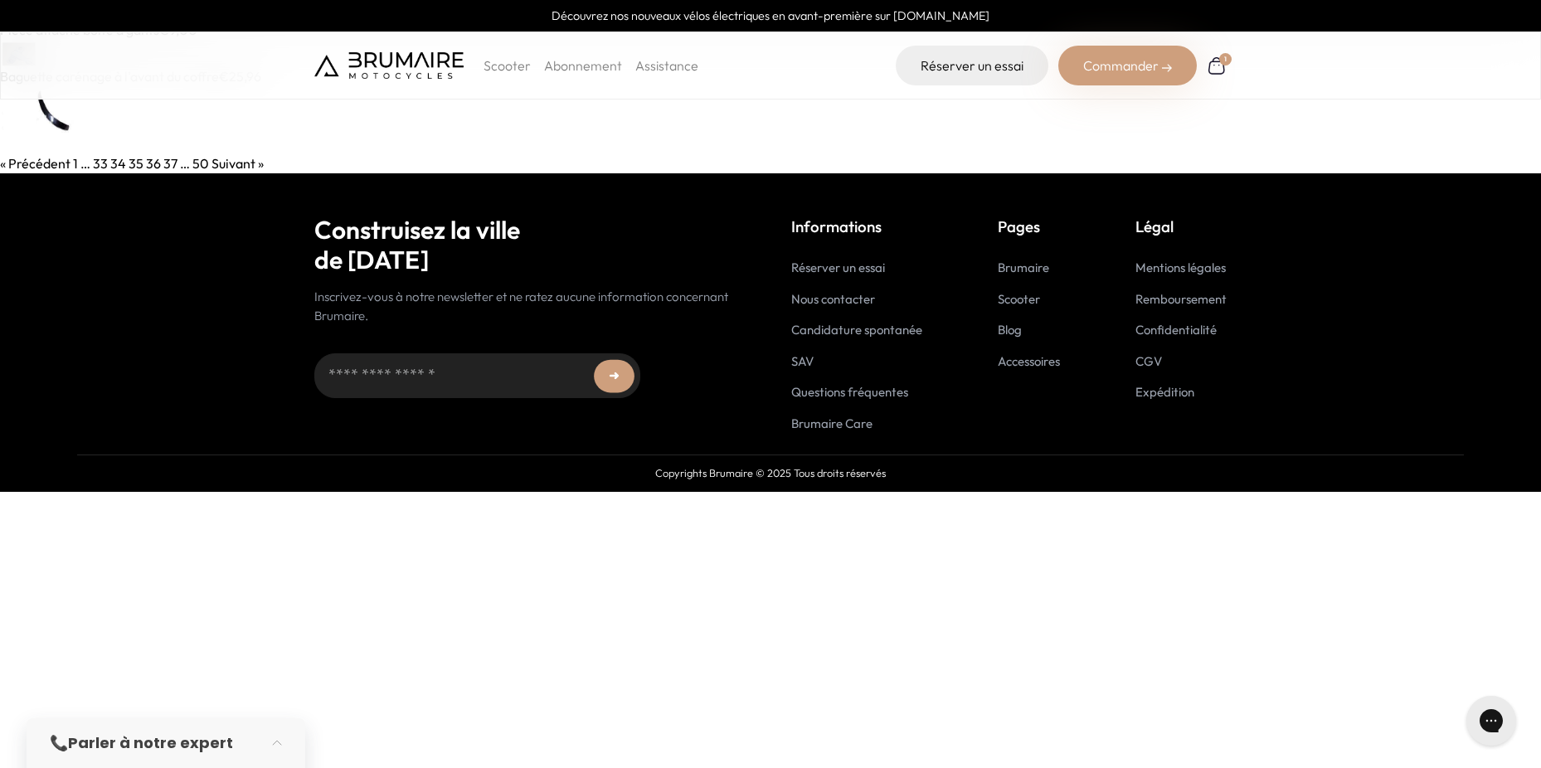
click at [151, 168] on link "36" at bounding box center [153, 163] width 15 height 17
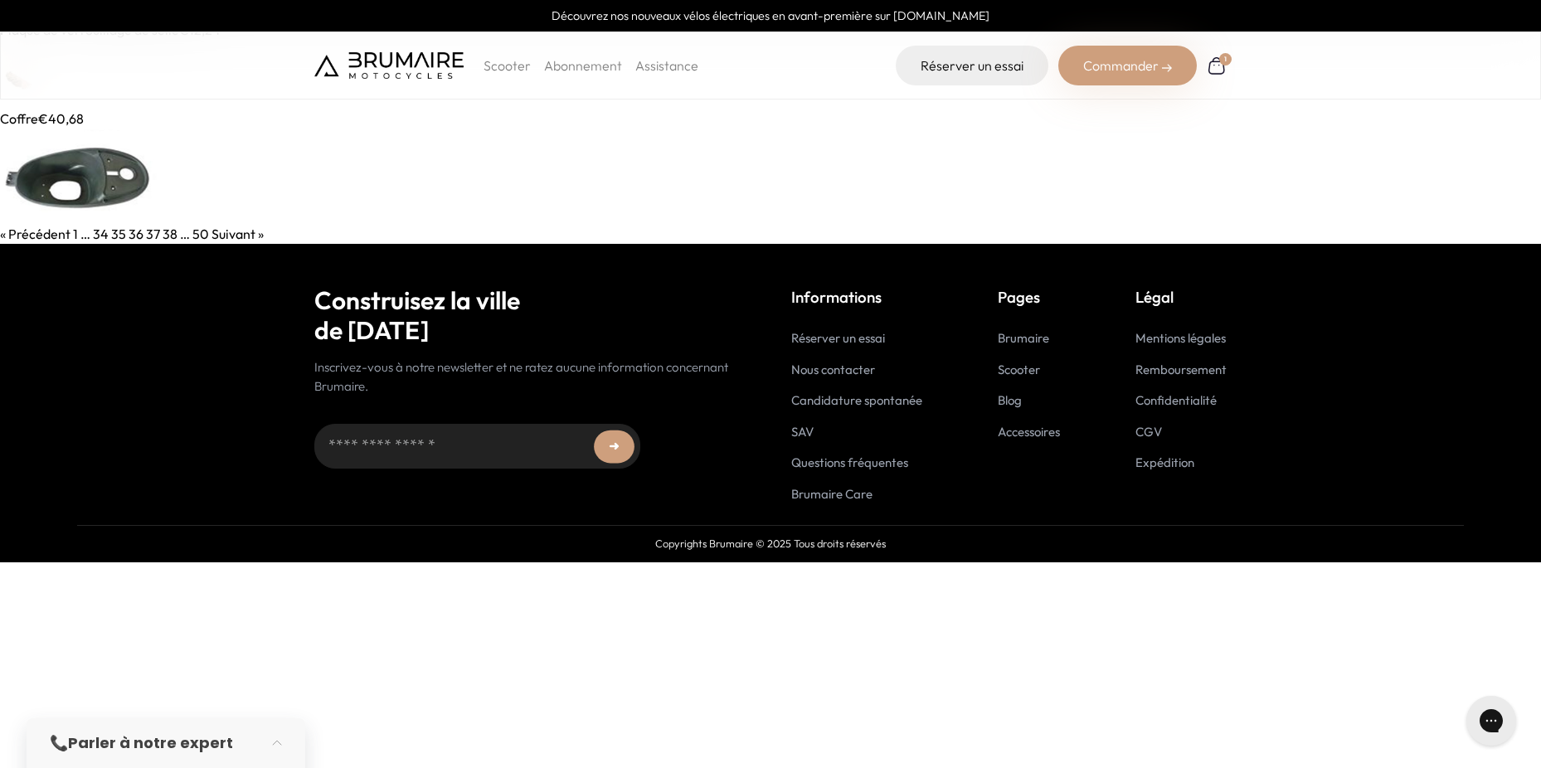
click at [148, 238] on link "37" at bounding box center [153, 234] width 14 height 17
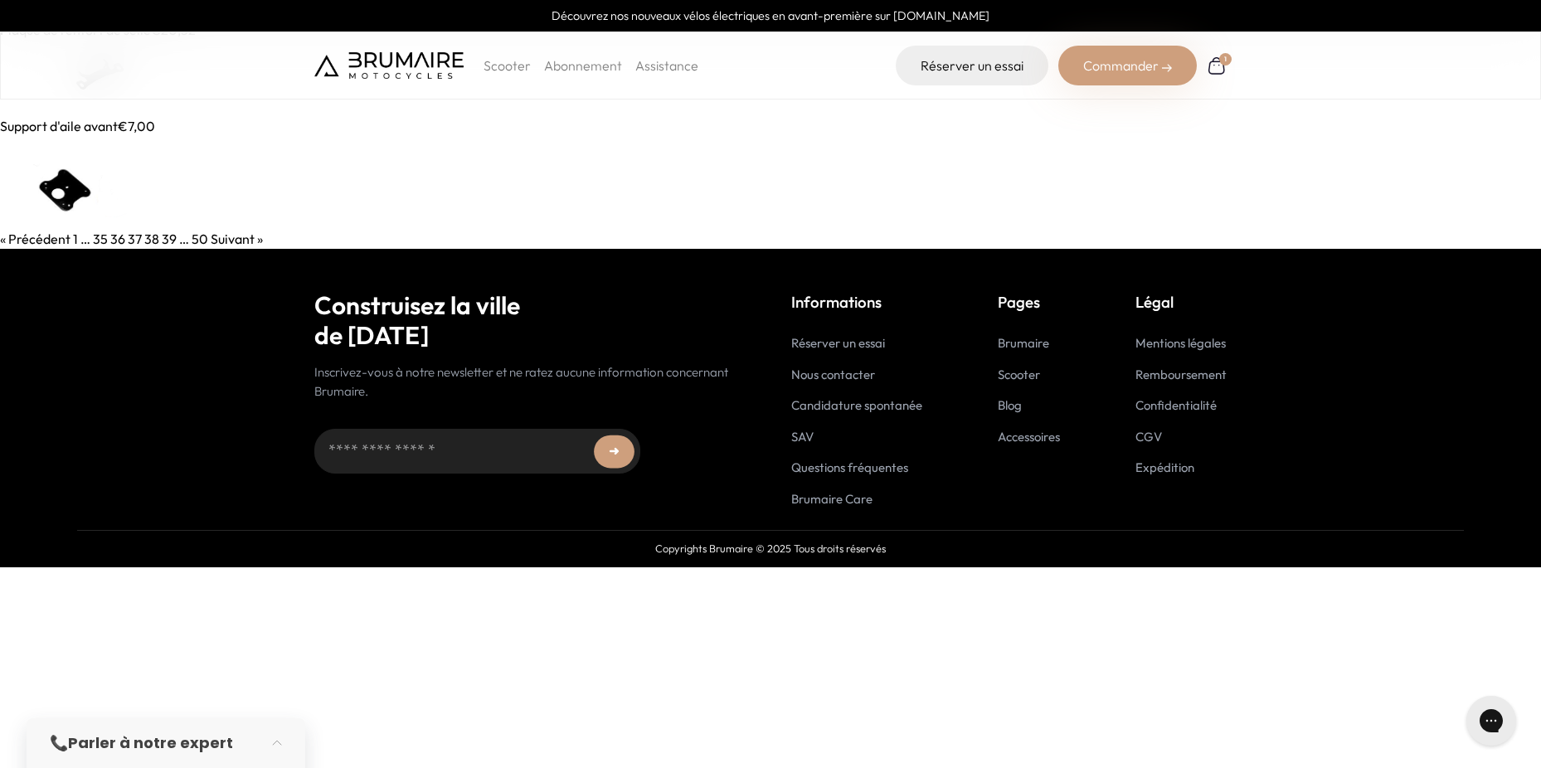
click at [148, 238] on link "38" at bounding box center [151, 238] width 15 height 17
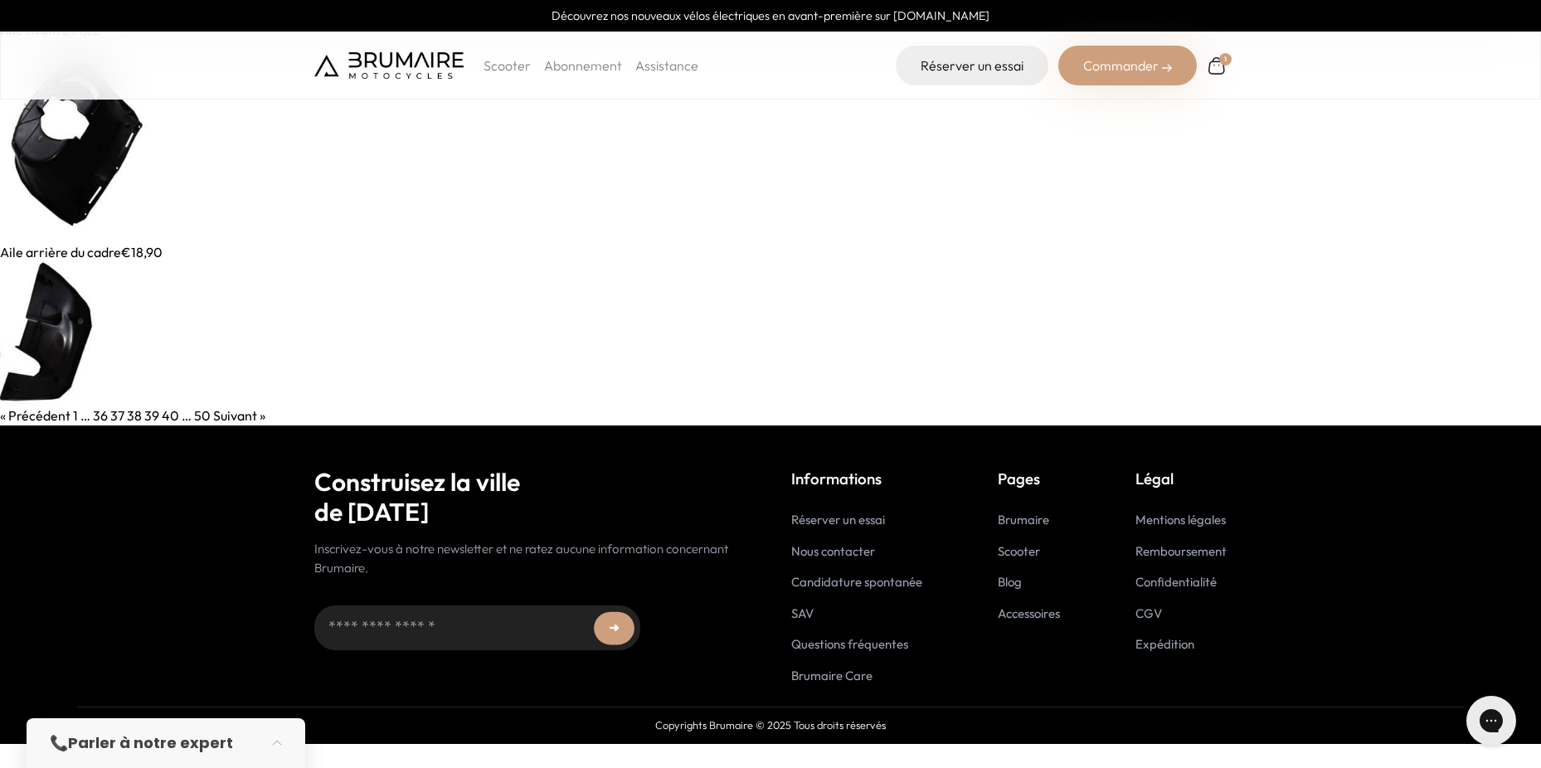
click at [154, 418] on link "39" at bounding box center [151, 415] width 15 height 17
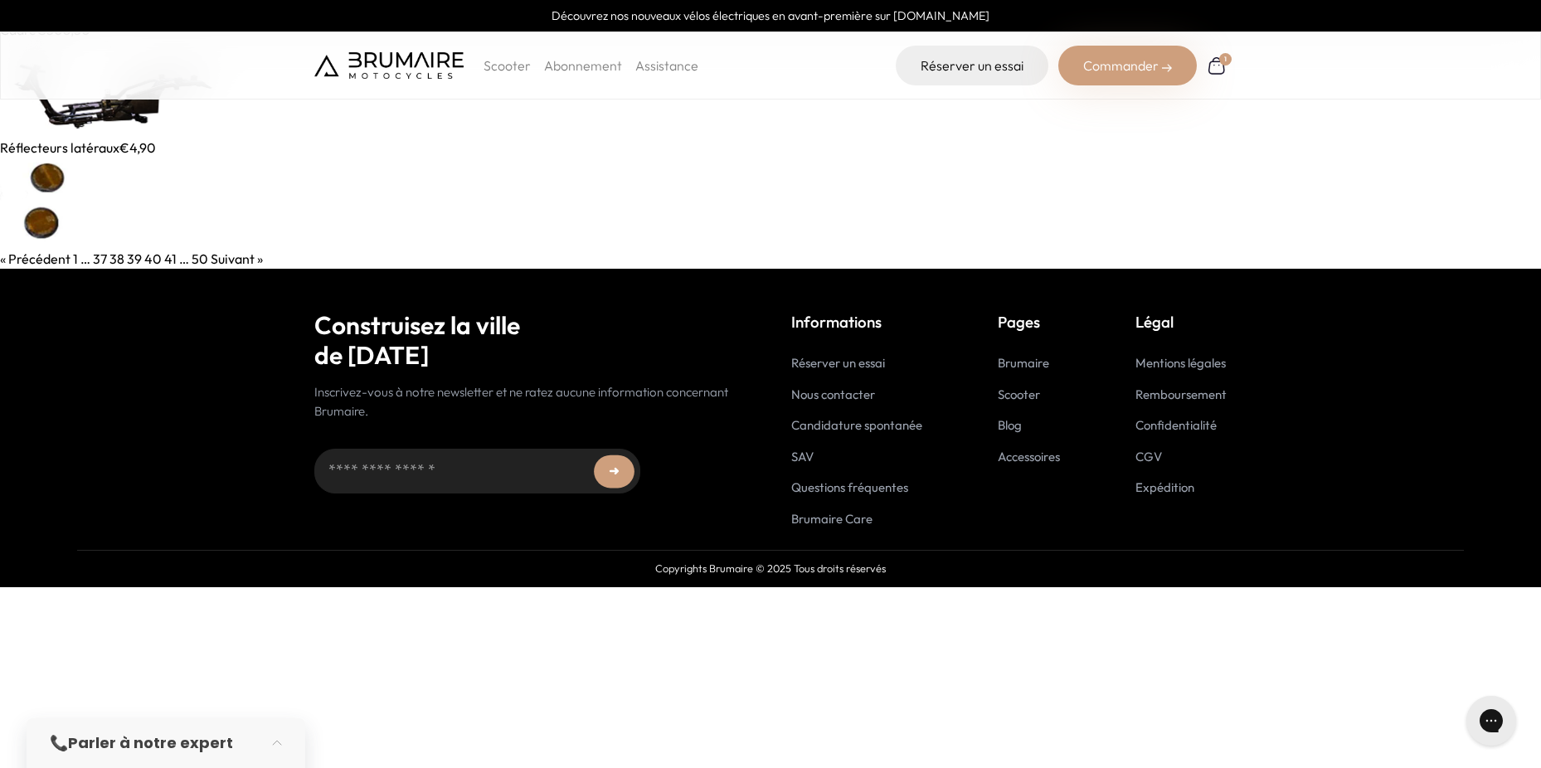
click at [116, 108] on img at bounding box center [125, 89] width 250 height 98
click at [153, 256] on link "40" at bounding box center [152, 258] width 17 height 17
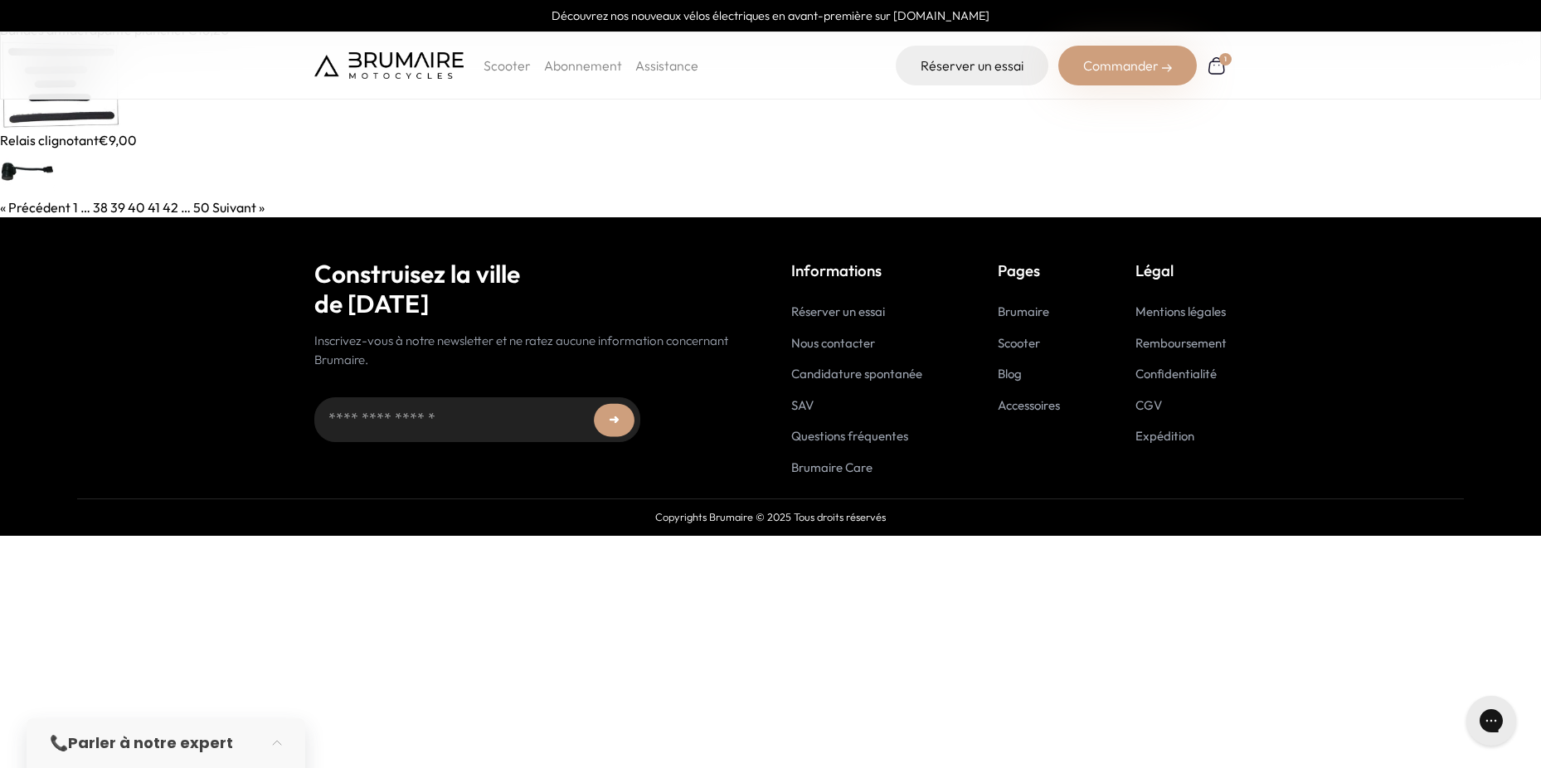
click at [61, 112] on img at bounding box center [61, 85] width 122 height 90
click at [154, 210] on link "41" at bounding box center [154, 207] width 12 height 17
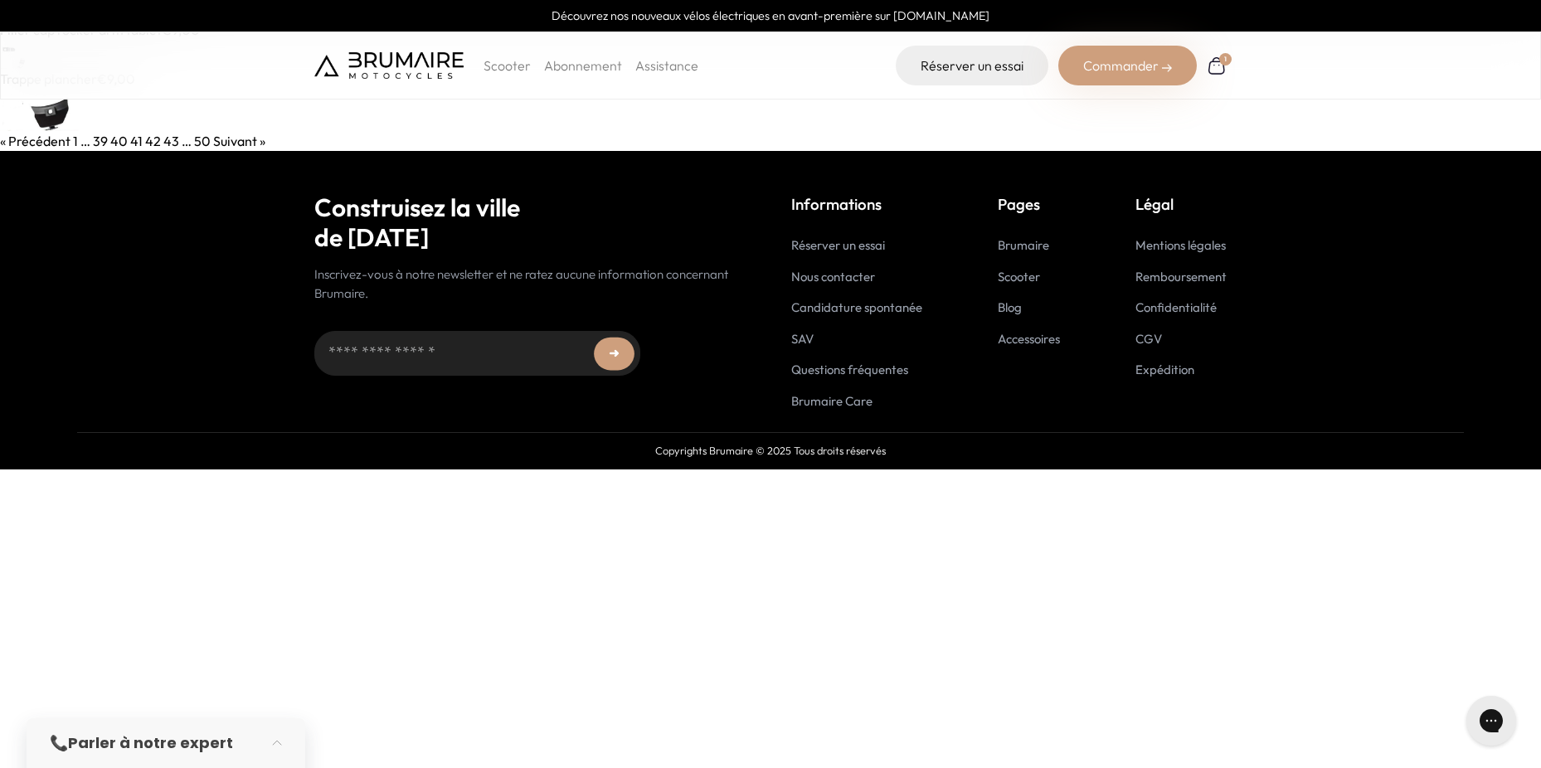
click at [56, 118] on img at bounding box center [46, 110] width 92 height 42
click at [153, 139] on link "42" at bounding box center [153, 141] width 16 height 17
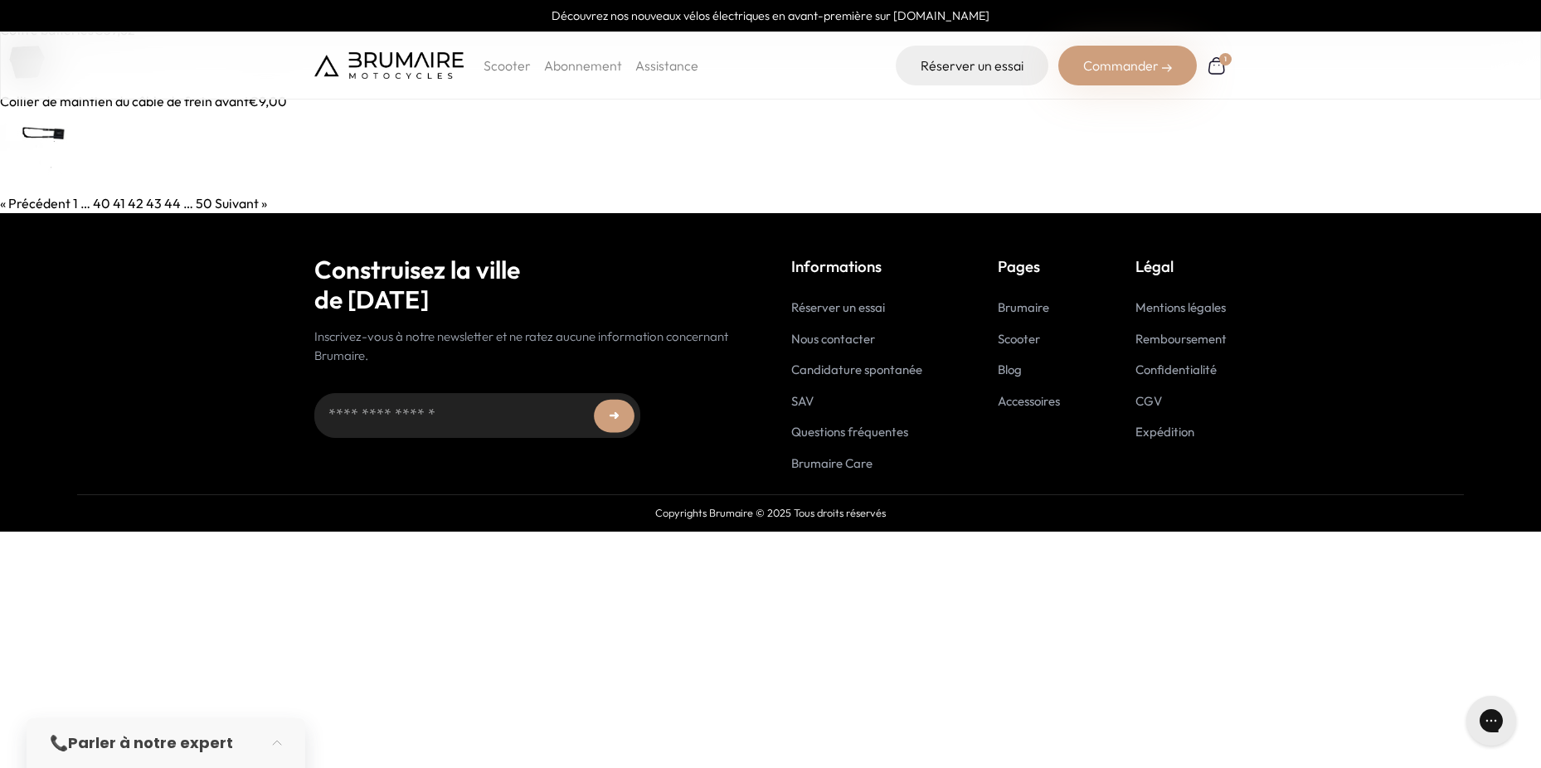
click at [152, 207] on link "43" at bounding box center [154, 203] width 16 height 17
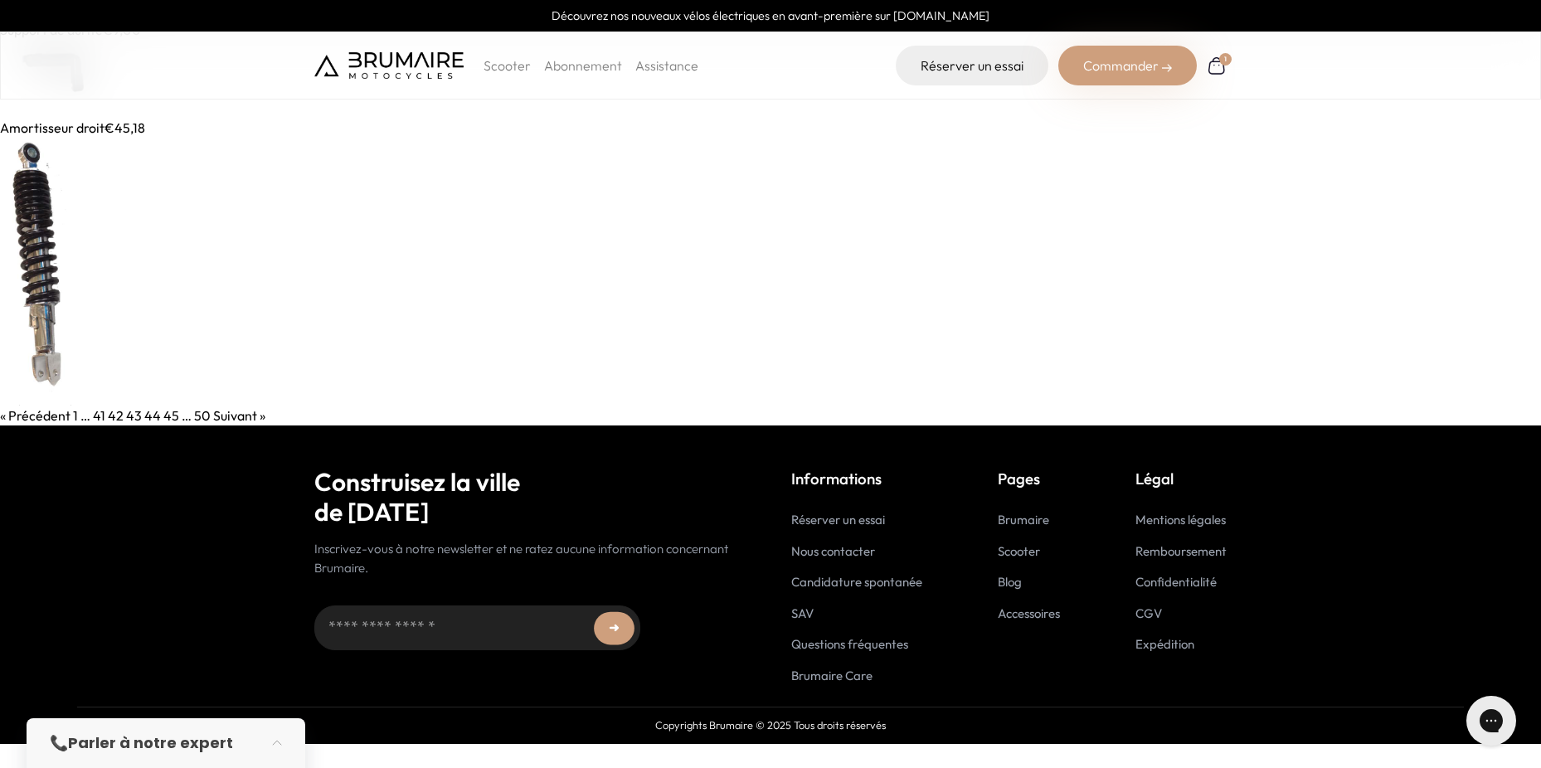
click at [151, 416] on link "44" at bounding box center [152, 415] width 17 height 17
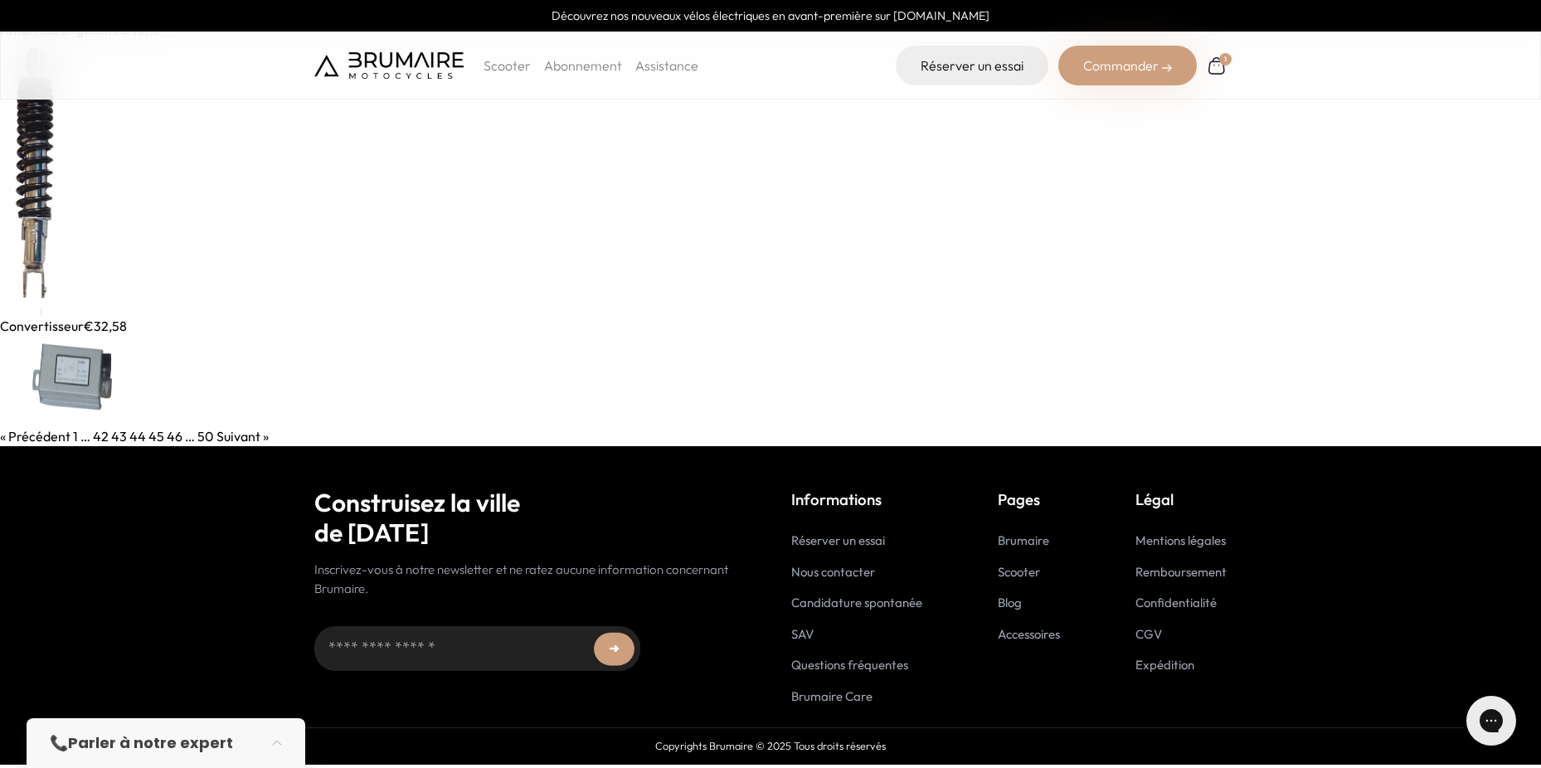
click at [150, 439] on link "45" at bounding box center [156, 436] width 16 height 17
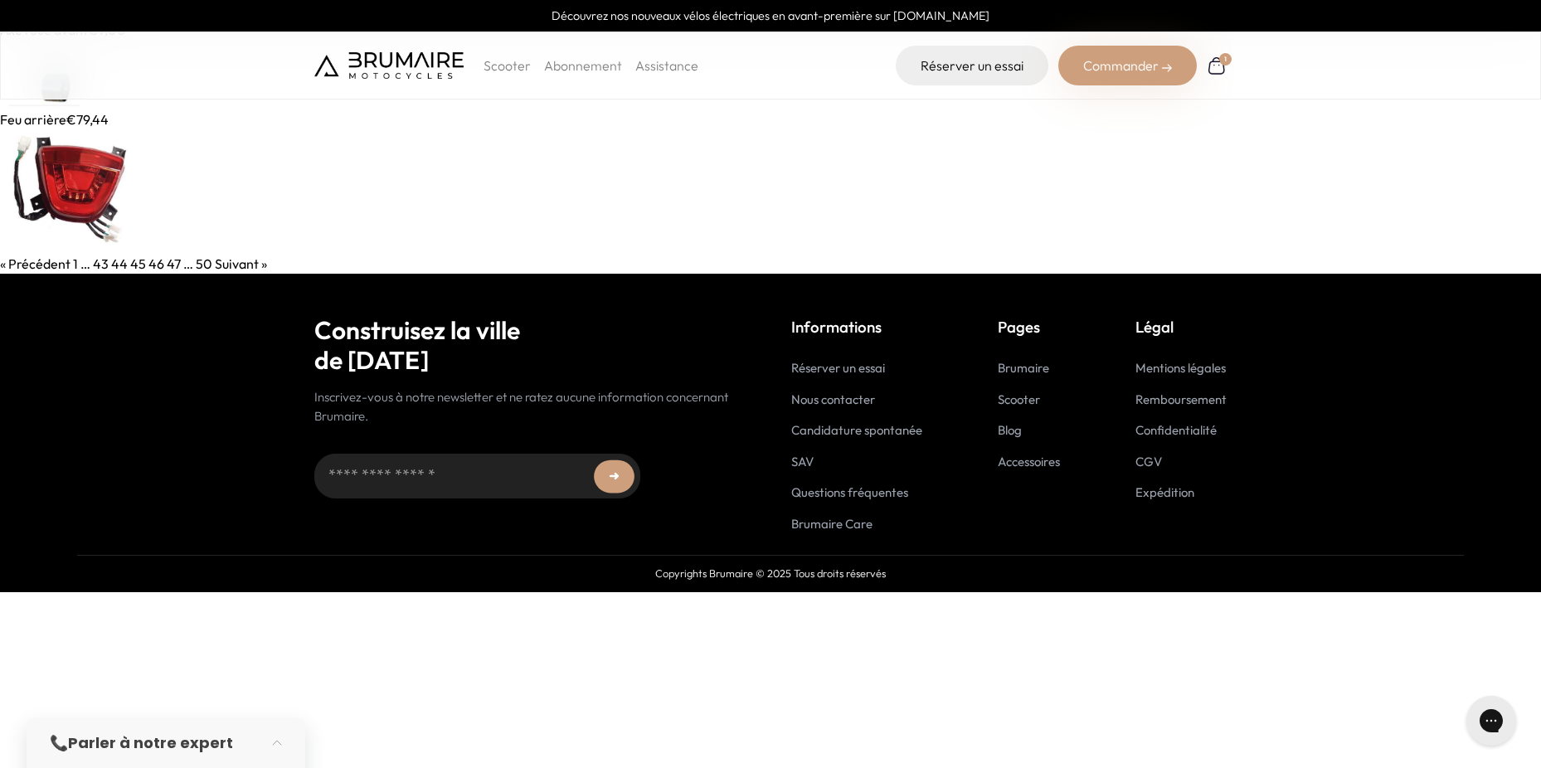
click at [47, 100] on img at bounding box center [40, 75] width 80 height 70
click at [154, 264] on link "46" at bounding box center [156, 263] width 16 height 17
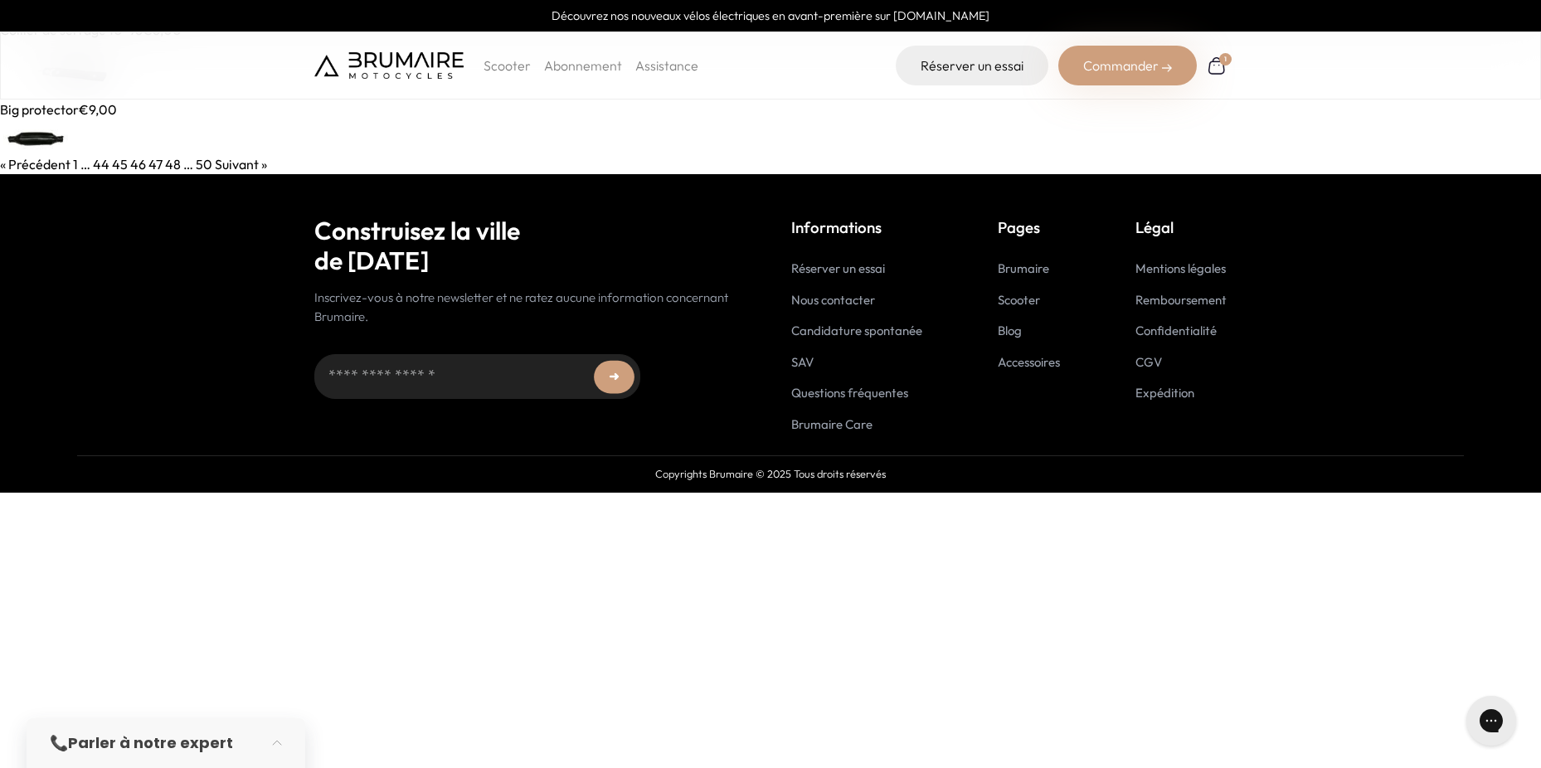
click at [42, 142] on img at bounding box center [38, 136] width 77 height 35
click at [155, 166] on link "47" at bounding box center [155, 164] width 14 height 17
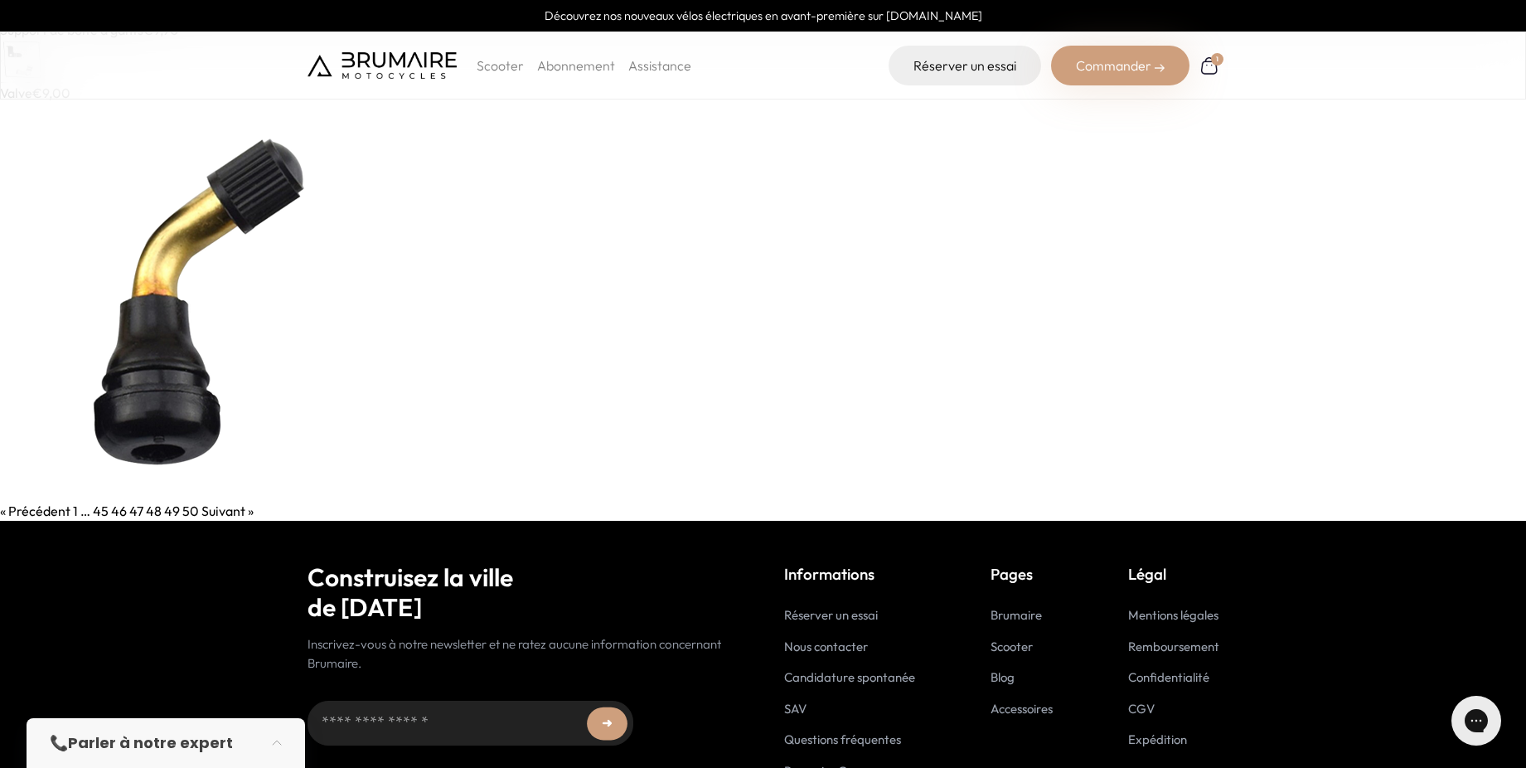
click at [167, 511] on link "49" at bounding box center [172, 510] width 16 height 17
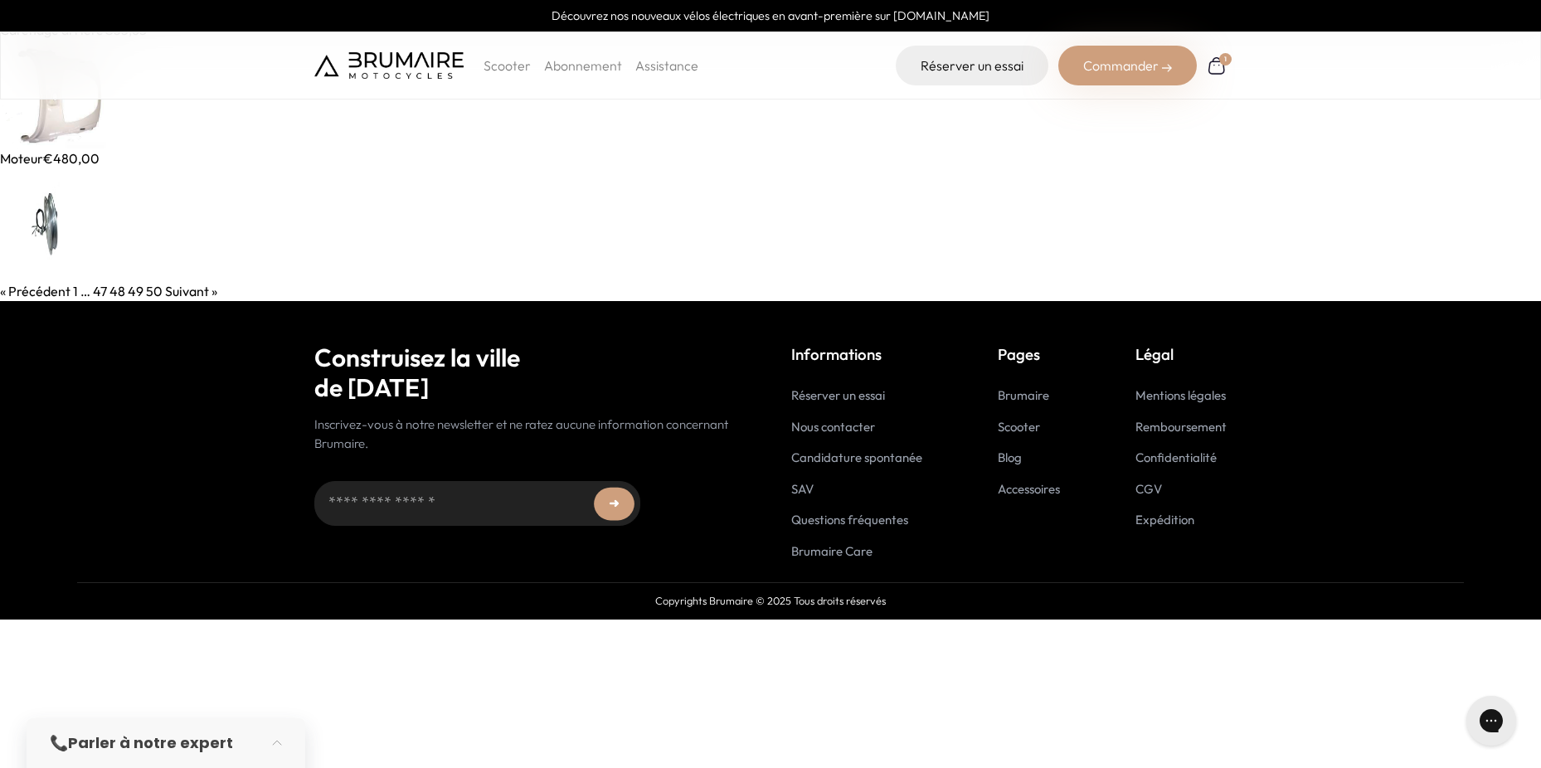
click at [153, 293] on link "50" at bounding box center [154, 291] width 17 height 17
